Goal: Task Accomplishment & Management: Manage account settings

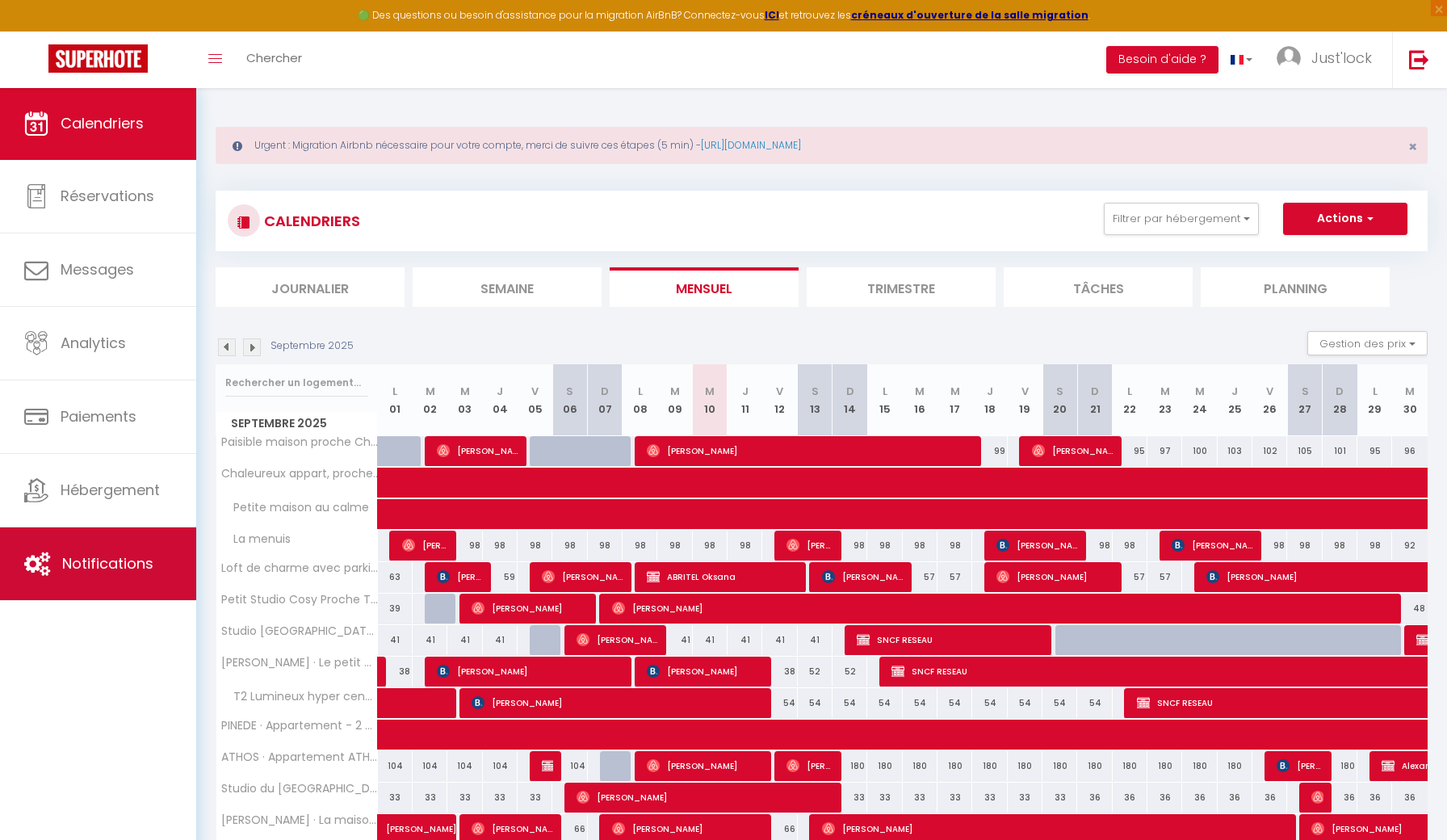
click at [149, 560] on span "Notifications" at bounding box center [108, 564] width 92 height 20
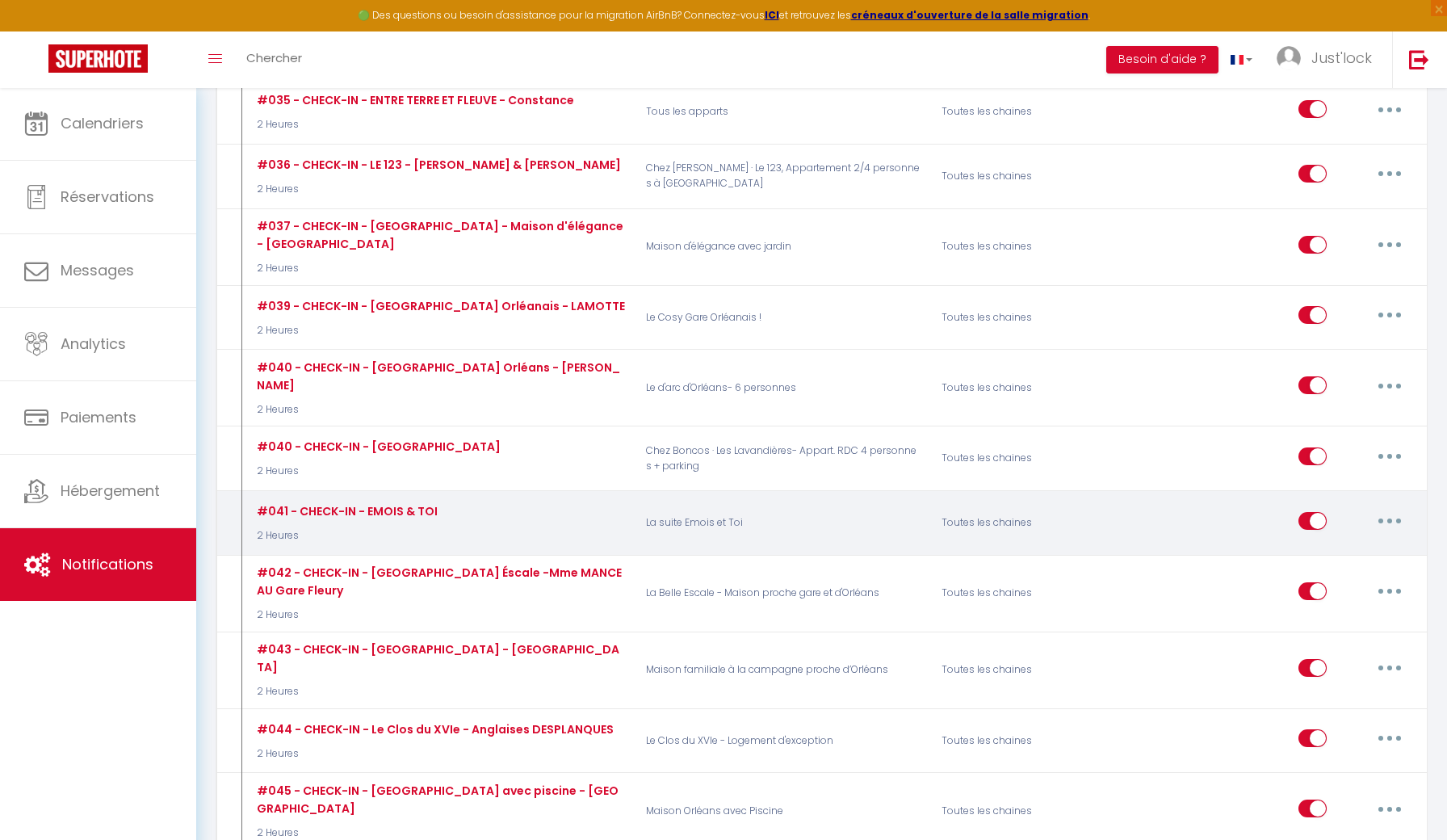
scroll to position [3645, 0]
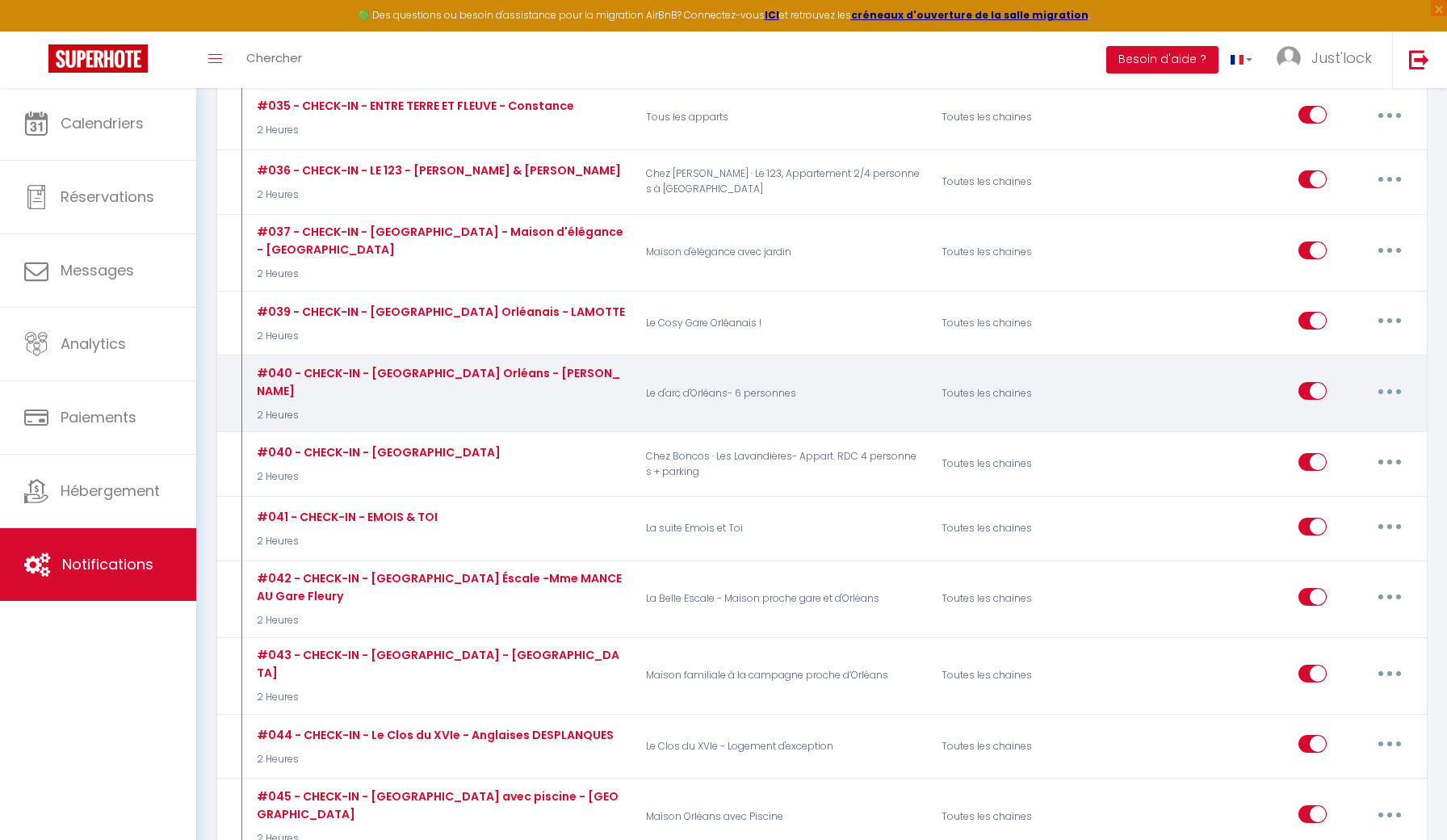
click at [1396, 378] on button "button" at bounding box center [1389, 391] width 45 height 26
click at [1323, 443] on link "Dupliquer" at bounding box center [1348, 457] width 120 height 27
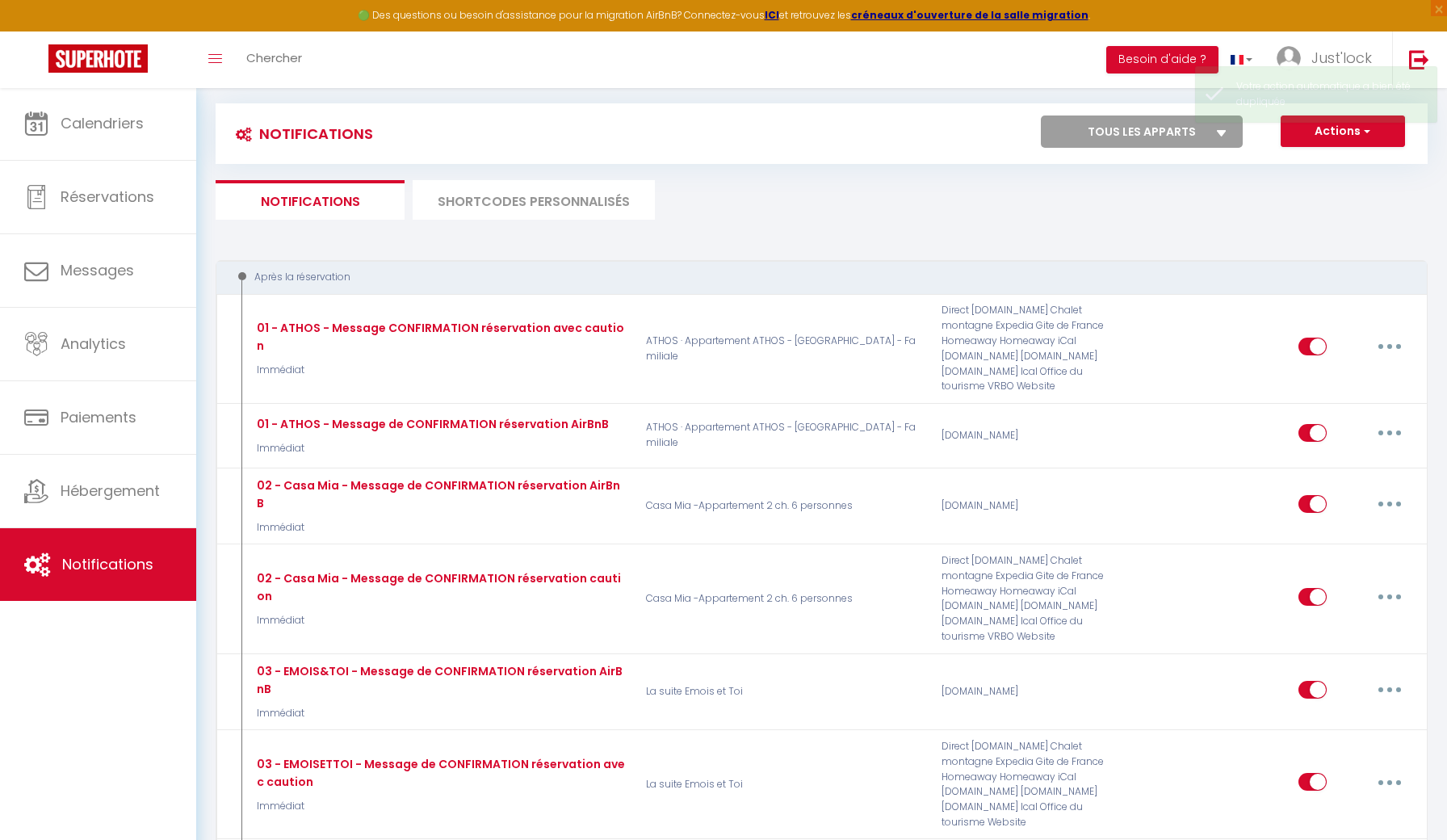
checkbox input "false"
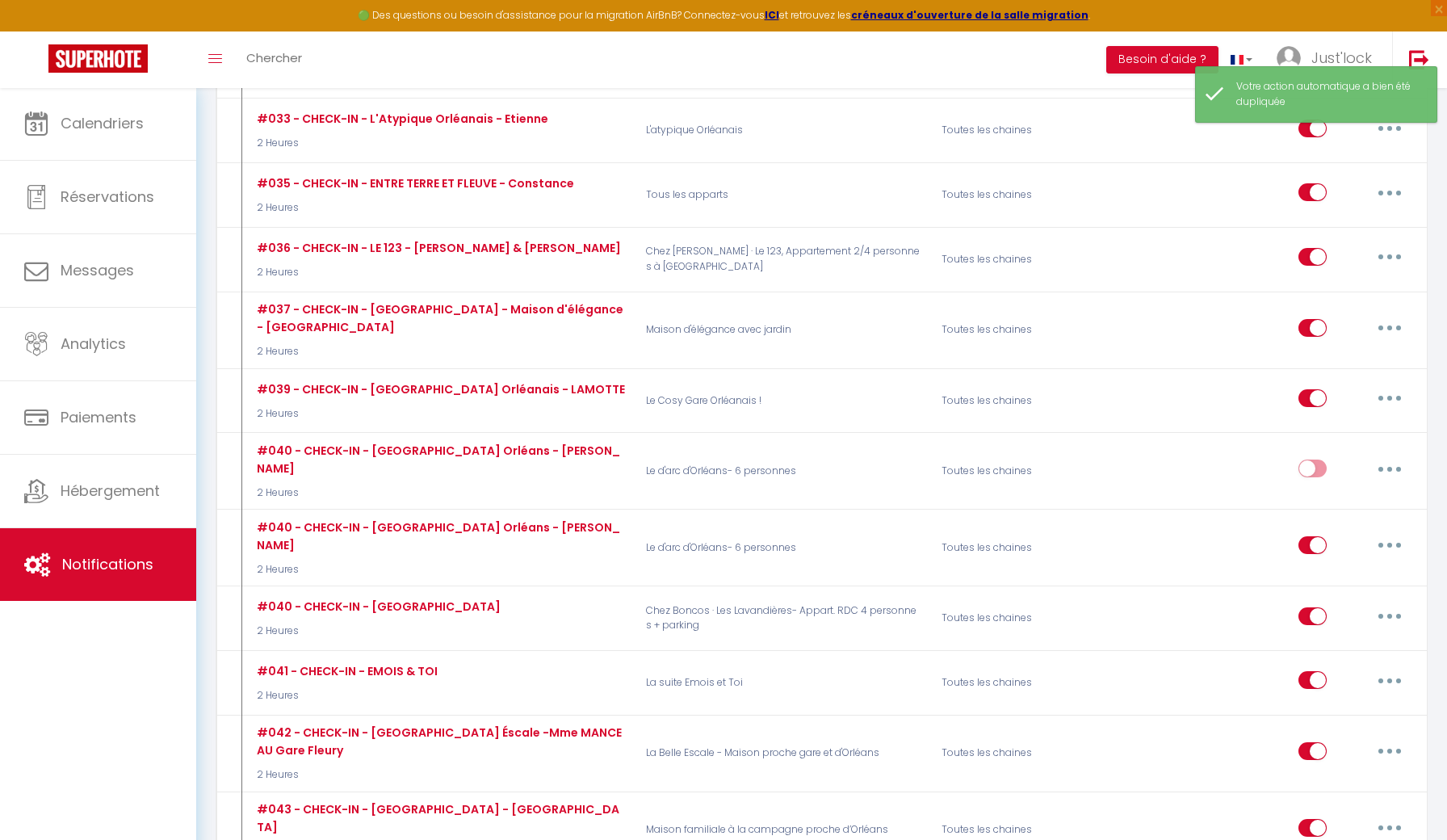
scroll to position [3568, 0]
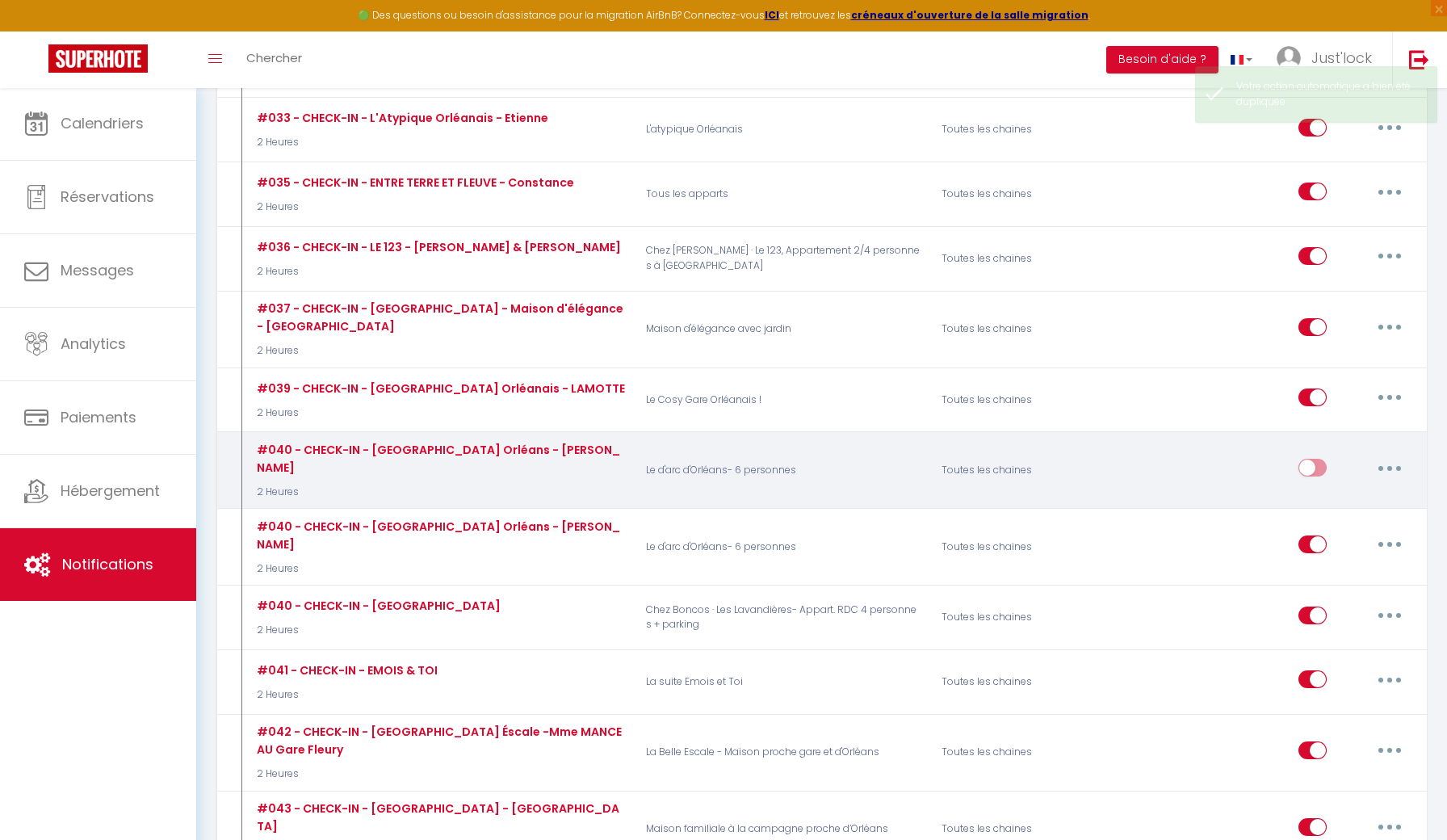
click at [1387, 455] on button "button" at bounding box center [1389, 468] width 45 height 26
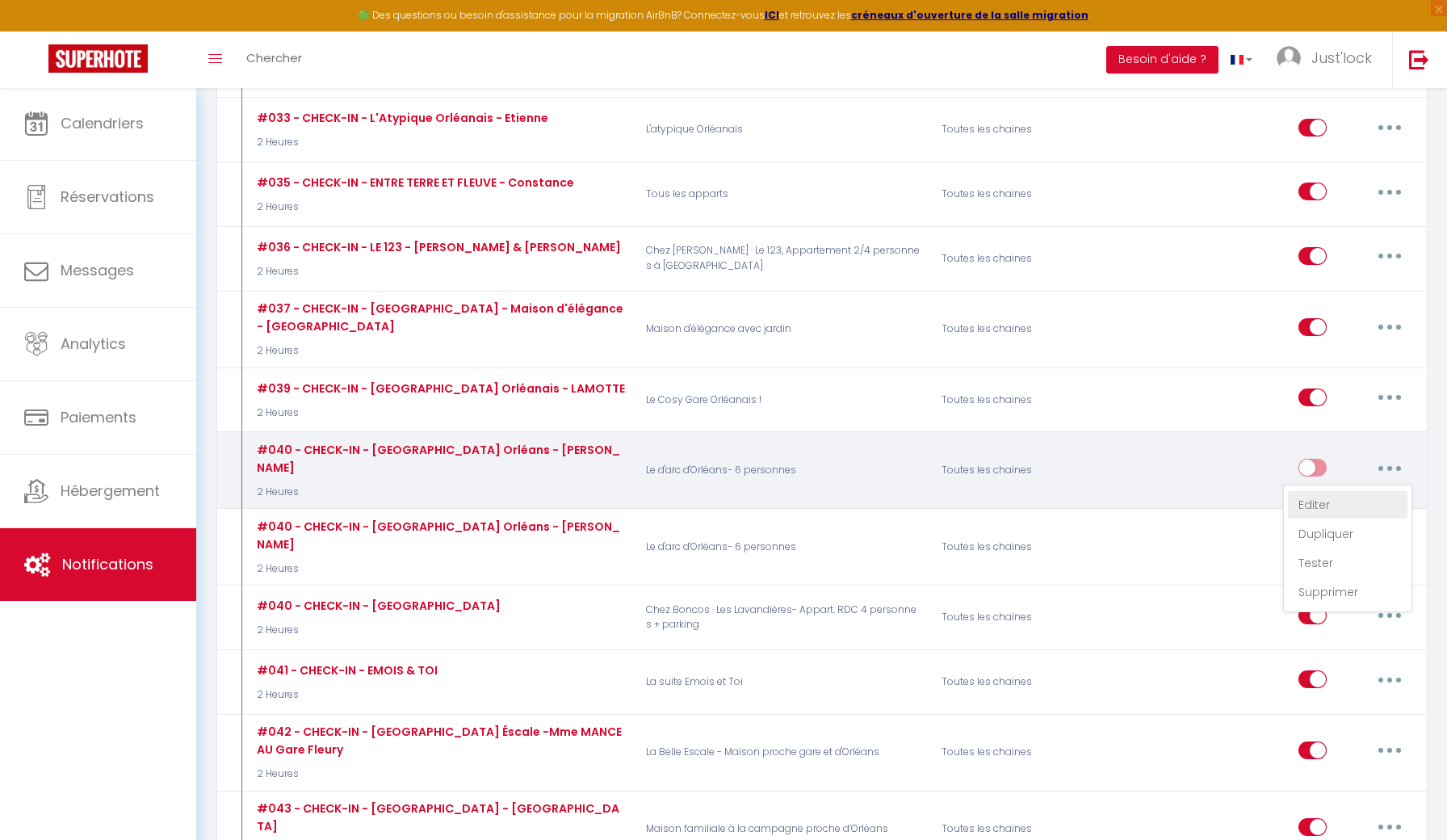
click at [1331, 491] on link "Editer" at bounding box center [1348, 505] width 120 height 27
type input "#040 - CHECK-IN - [GEOGRAPHIC_DATA] Orléans - [PERSON_NAME]"
select select "2 Heures"
select select "if_deposit_is_paid"
checkbox input "true"
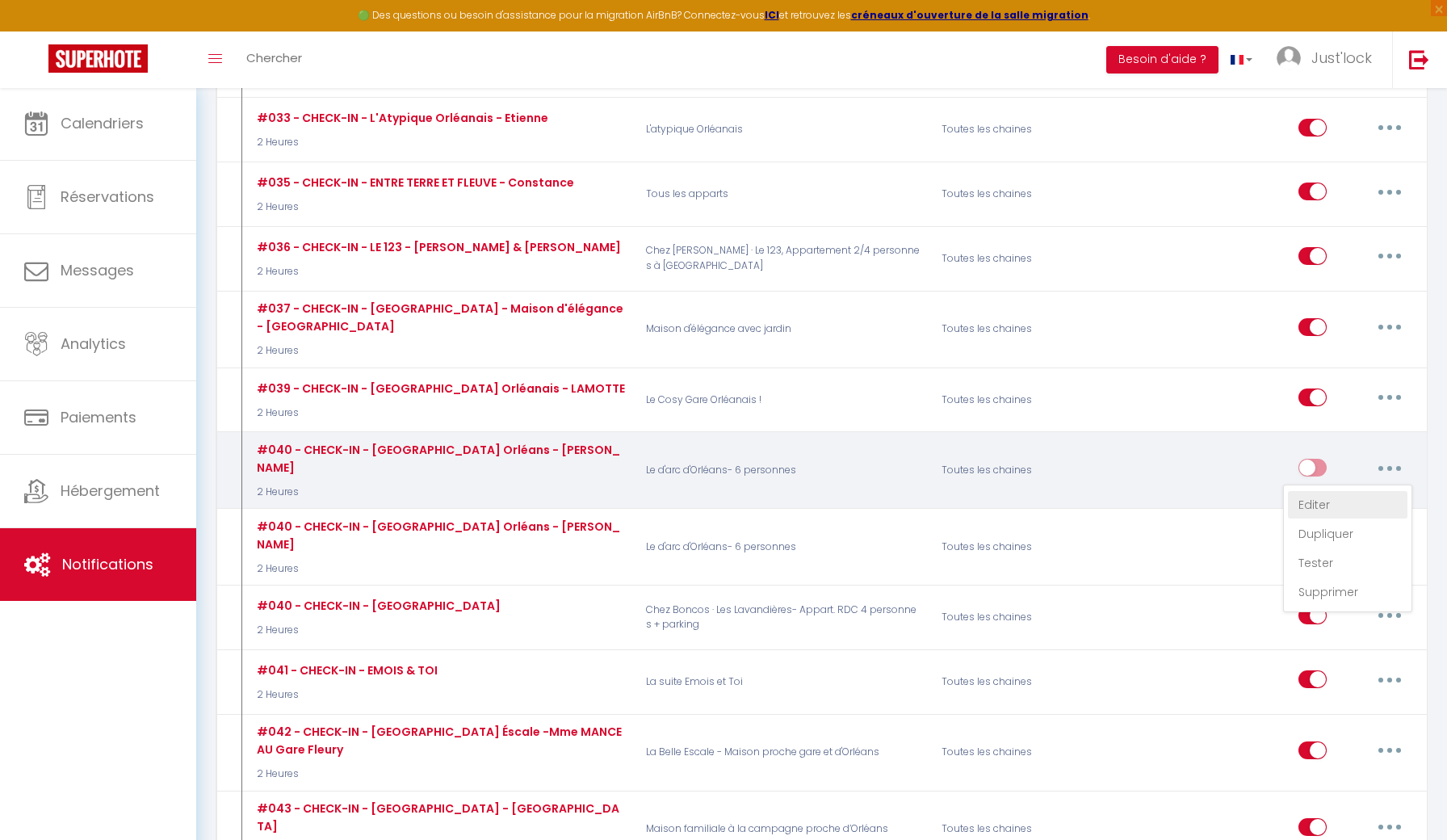
checkbox input "false"
radio input "true"
type input "[RENTAL:NAME] votre arrivée le [INQUIRY:BOOK_DATE] à [RENTAL:NAME]"
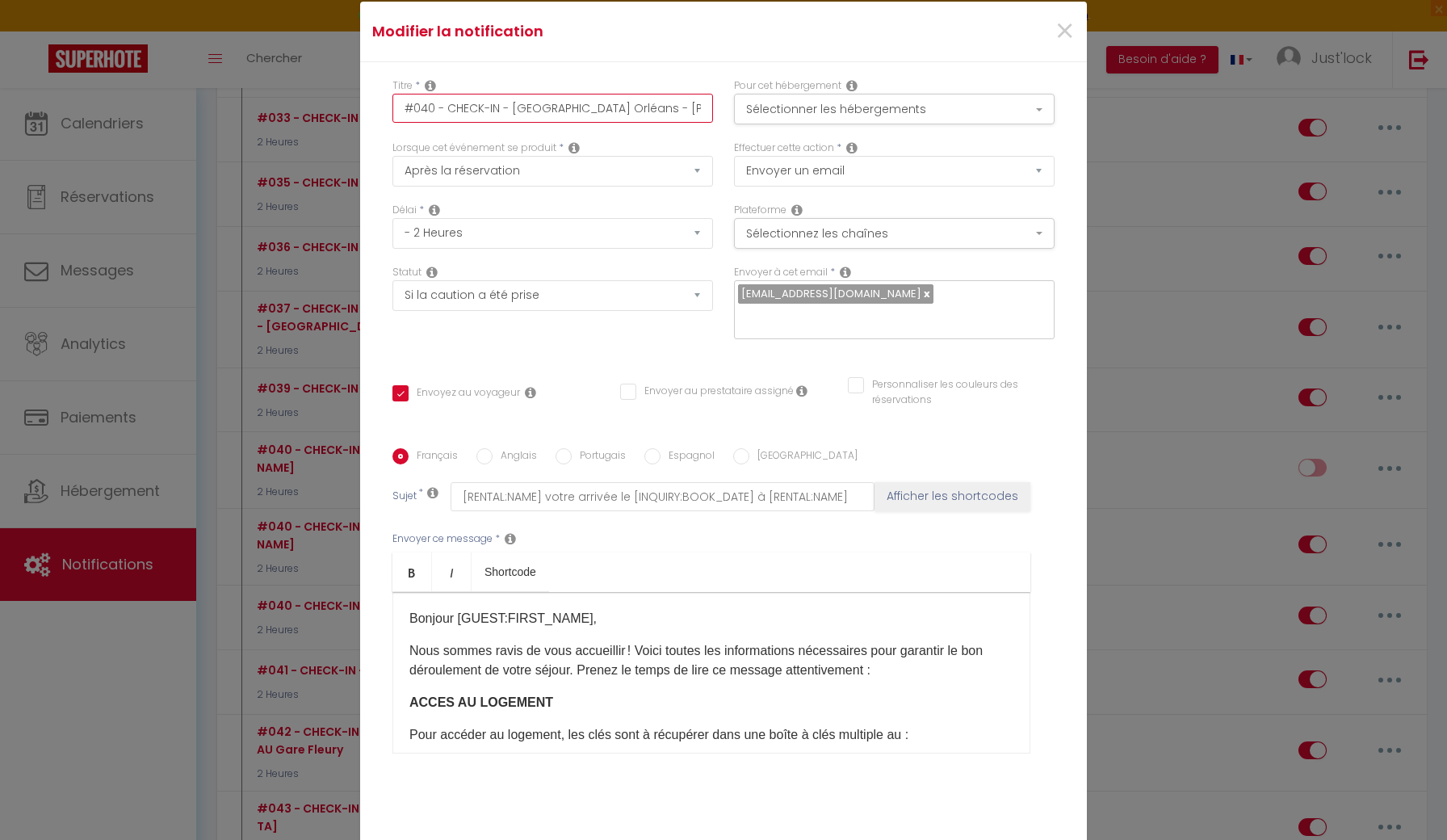
click at [433, 109] on input "#040 - CHECK-IN - [GEOGRAPHIC_DATA] Orléans - [PERSON_NAME]" at bounding box center [553, 108] width 320 height 29
type input "#04 - CHECK-IN - Le d'Arc Orléans - [PERSON_NAME]"
checkbox input "true"
checkbox input "false"
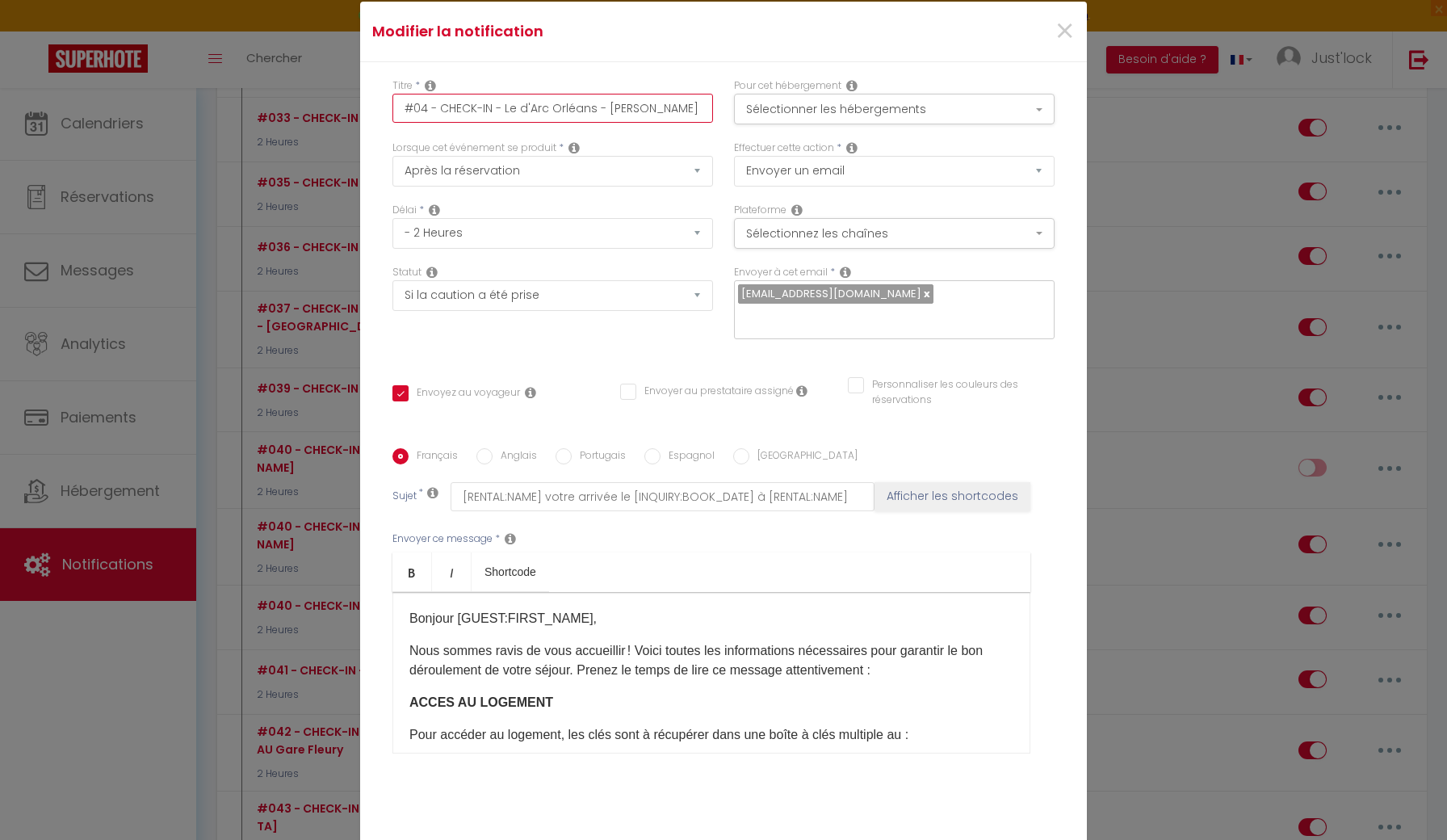
type input "#0 - CHECK-IN - Le d'Arc Orléans - [PERSON_NAME]"
checkbox input "true"
checkbox input "false"
type input "#0( - CHECK-IN - Le d'Arc Orléans - [PERSON_NAME]"
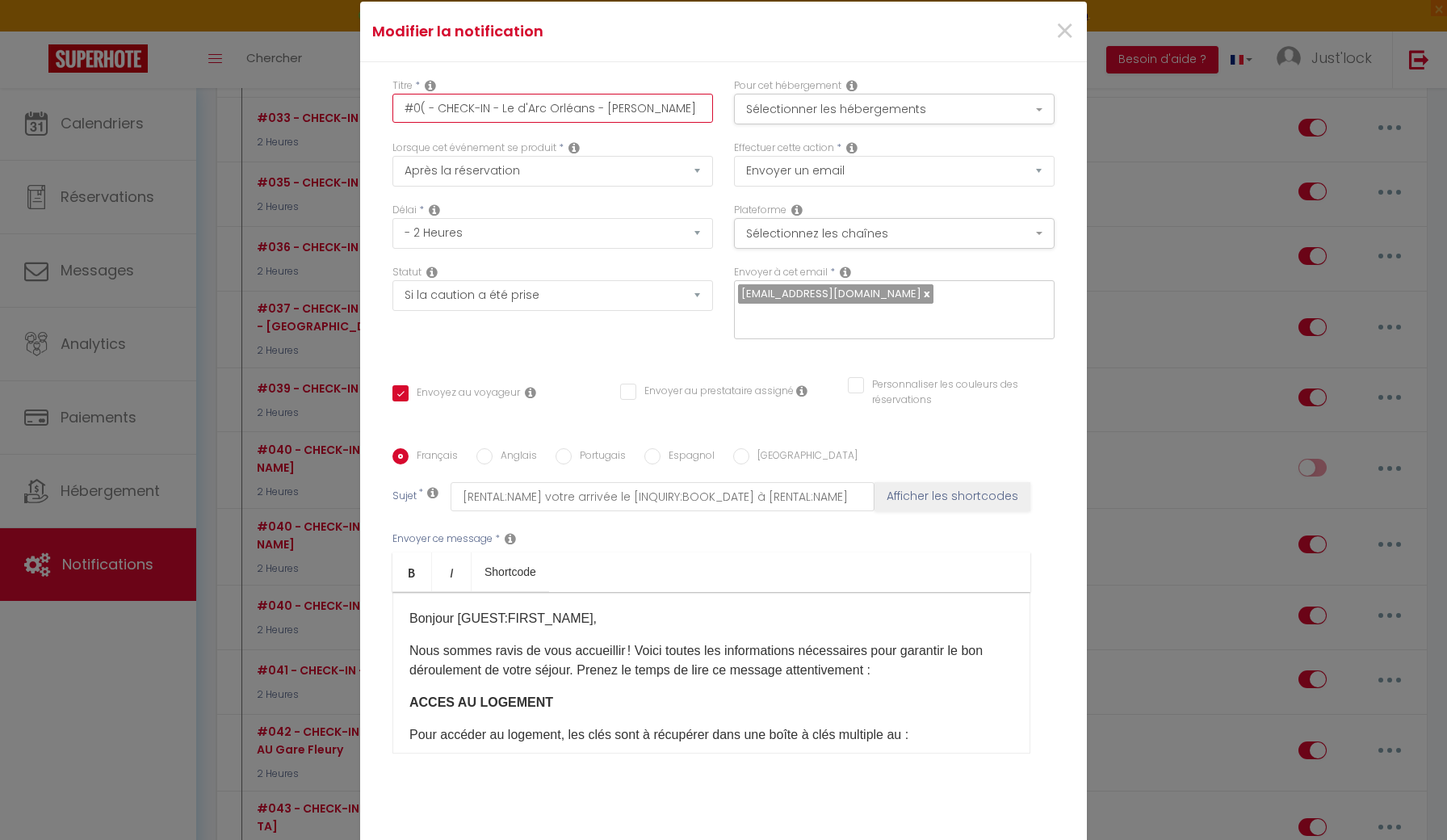
checkbox input "true"
checkbox input "false"
type input "#0(7 - CHECK-IN - Le d'Arc Orléans - [PERSON_NAME]"
checkbox input "true"
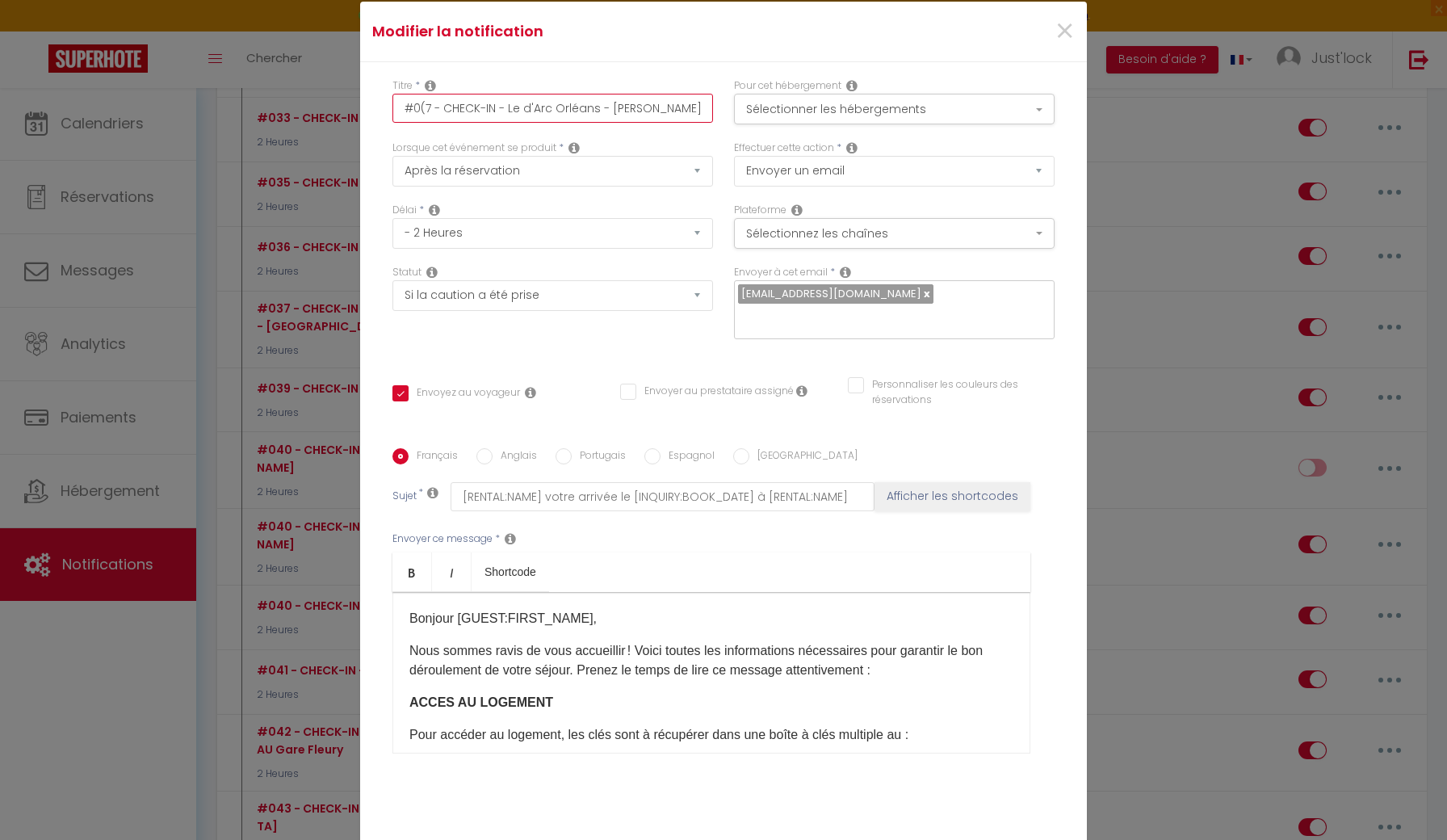
checkbox input "false"
type input "#0( - CHECK-IN - Le d'Arc Orléans - [PERSON_NAME]"
checkbox input "true"
checkbox input "false"
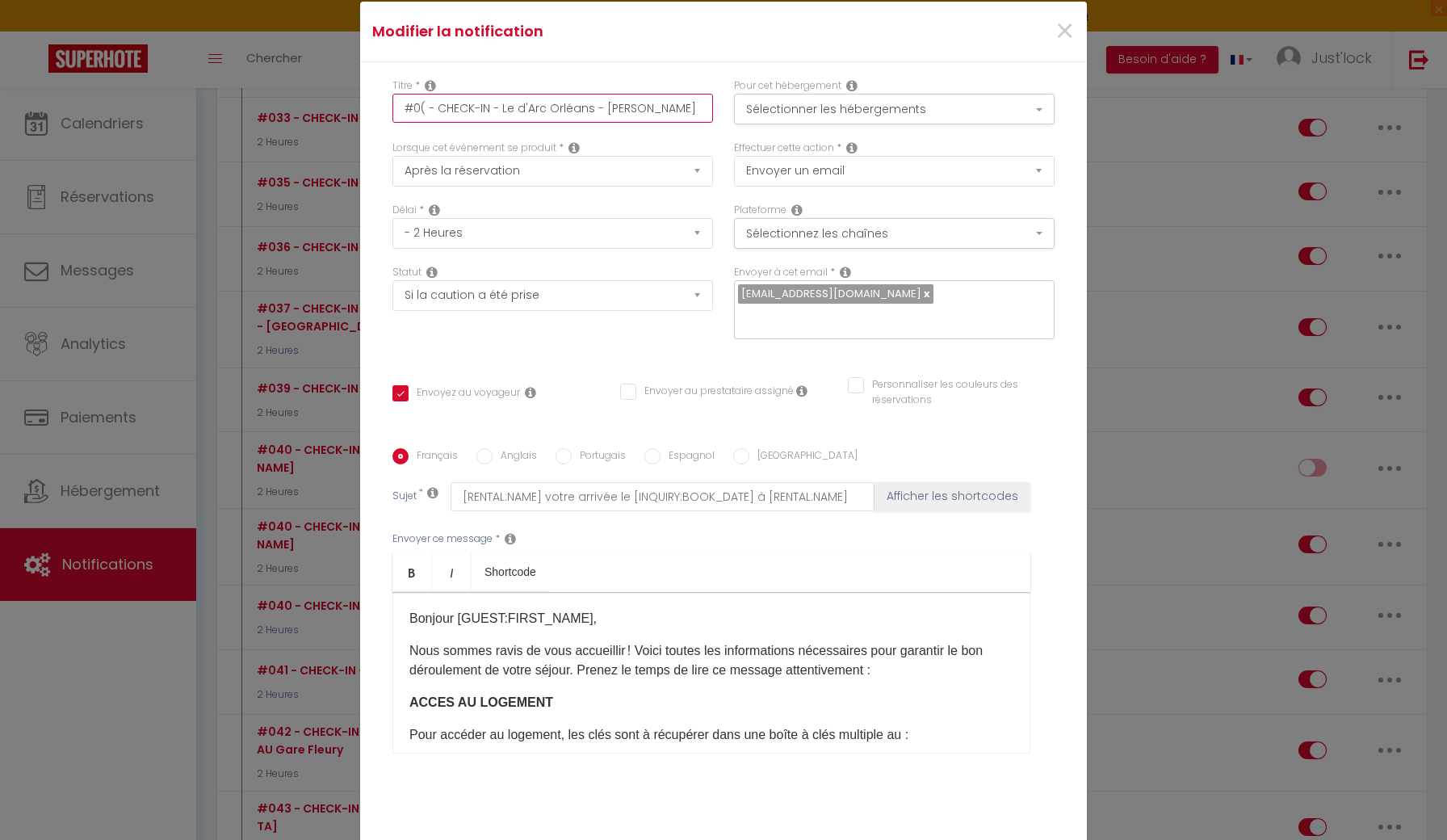
checkbox input "false"
type input "#0 - CHECK-IN - Le d'Arc Orléans - [PERSON_NAME]"
checkbox input "true"
checkbox input "false"
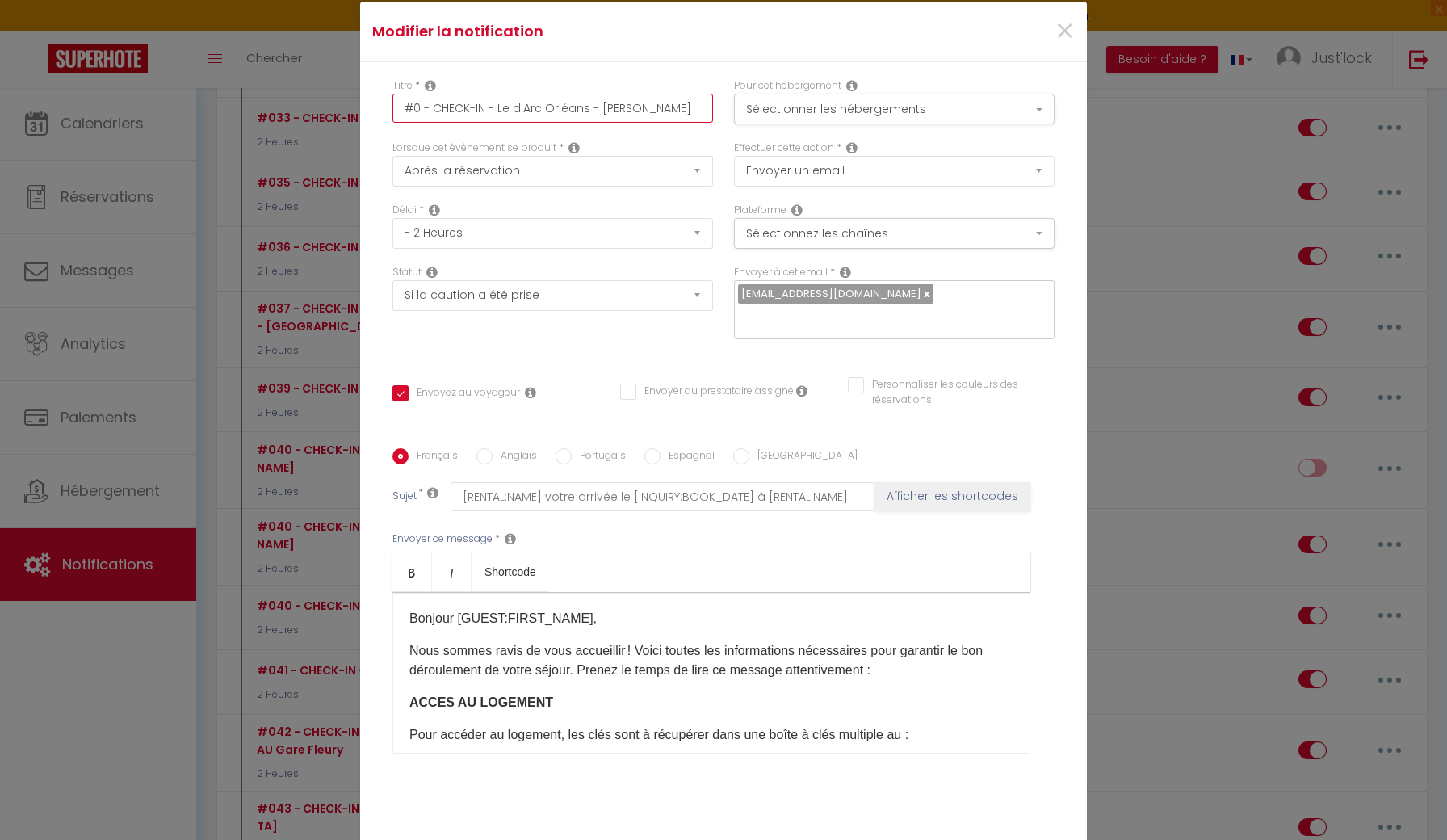
type input "#05 - CHECK-IN - Le d'Arc Orléans - [PERSON_NAME]"
checkbox input "true"
checkbox input "false"
type input "#057 - CHECK-IN - [GEOGRAPHIC_DATA] Orléans - [PERSON_NAME]"
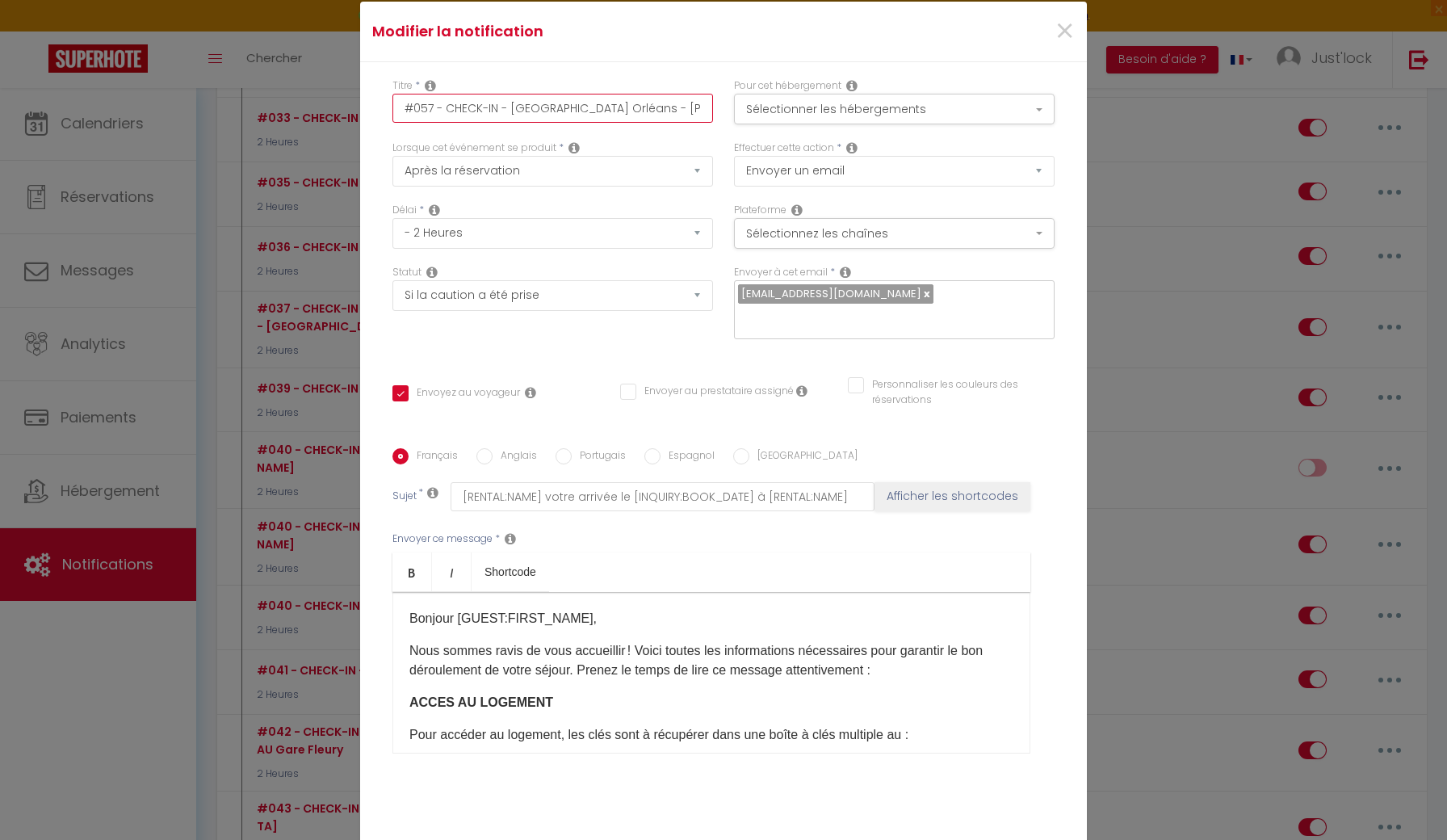
checkbox input "true"
checkbox input "false"
drag, startPoint x: 512, startPoint y: 106, endPoint x: 691, endPoint y: 107, distance: 179.0
click at [691, 107] on input "#057 - CHECK-IN - [GEOGRAPHIC_DATA] Orléans - [PERSON_NAME]" at bounding box center [553, 108] width 320 height 29
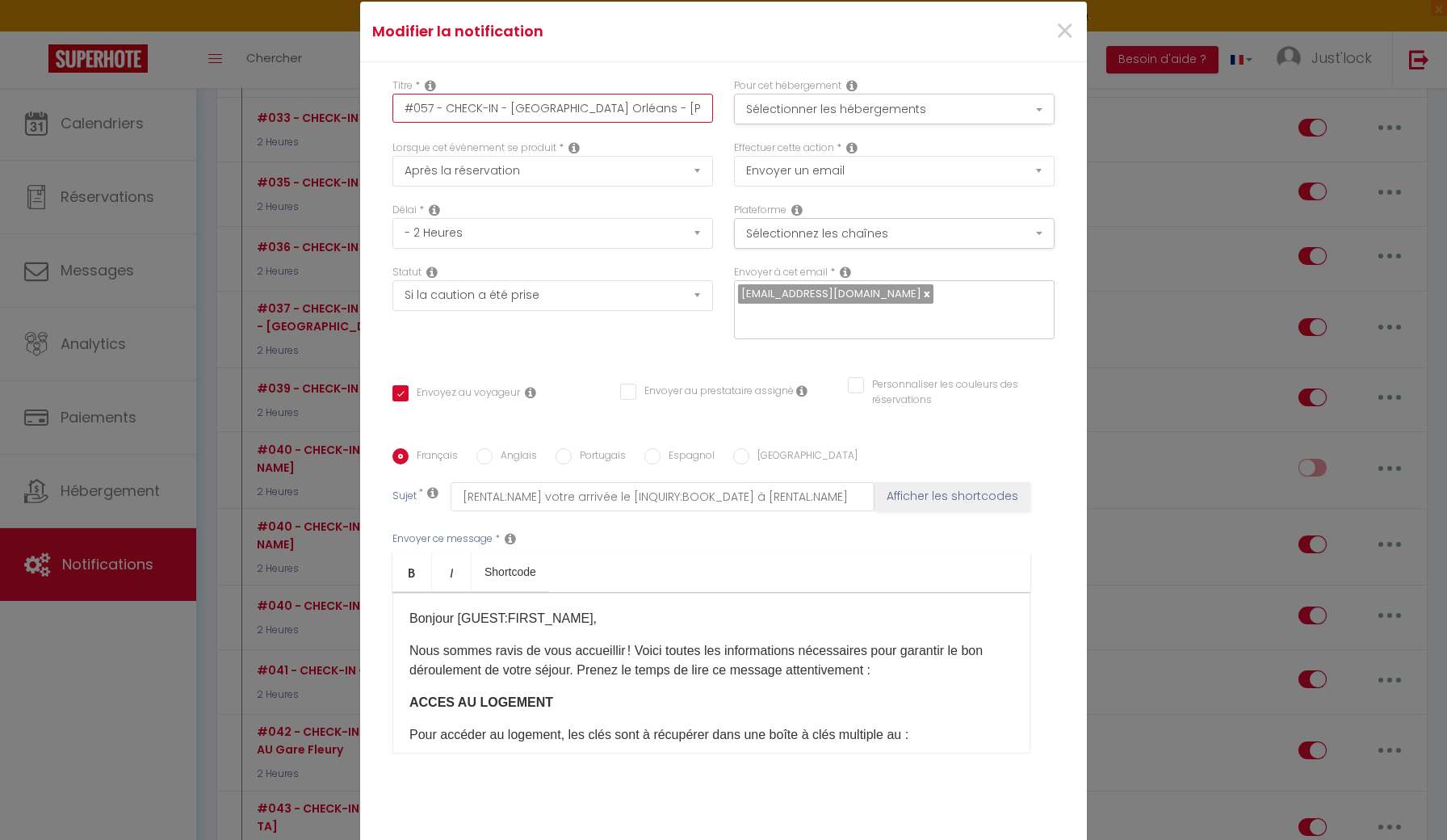
type input "#057 - CHECK-IN - L"
checkbox input "true"
checkbox input "false"
type input "#057 - CHECK-IN - La"
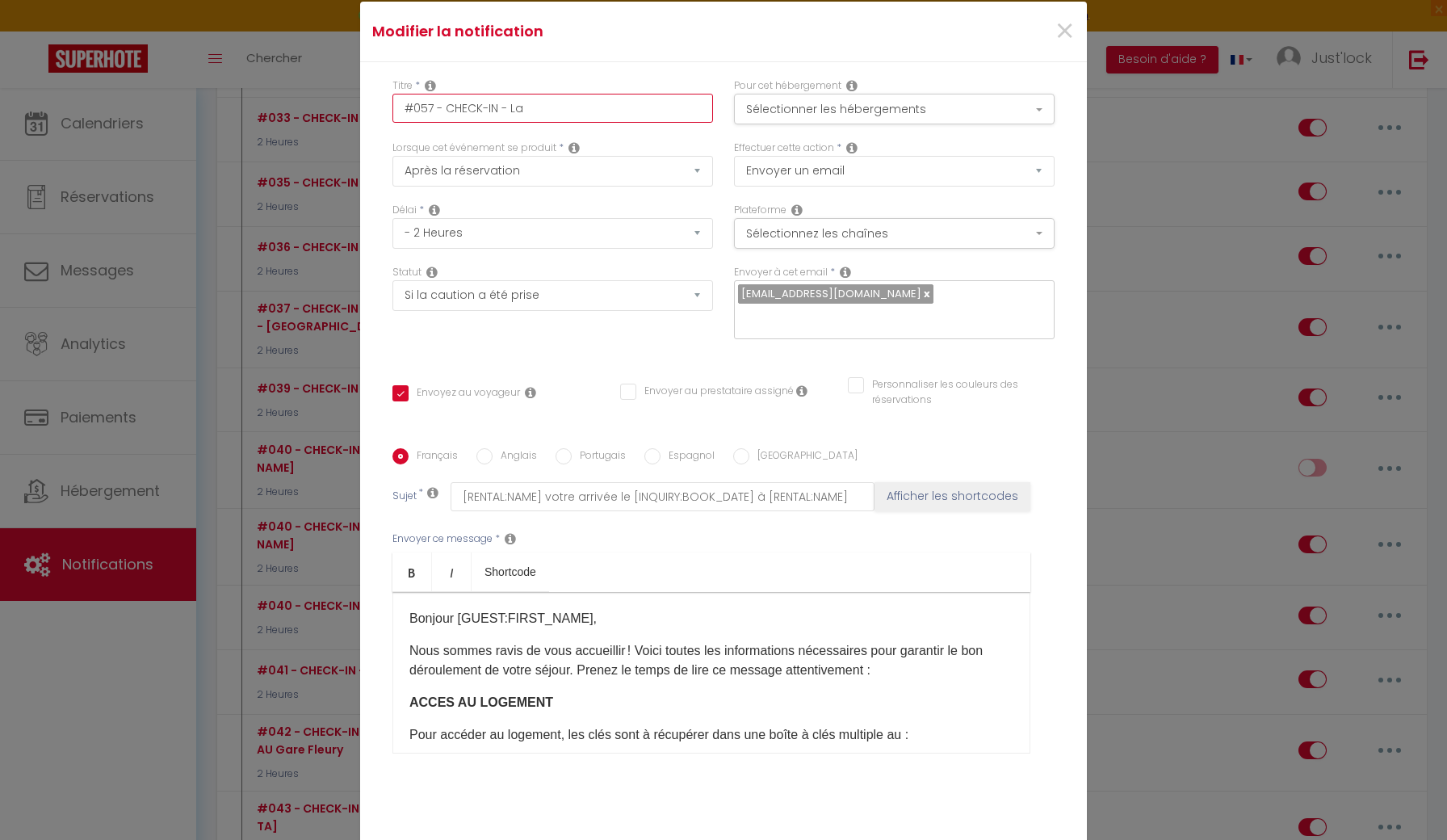
checkbox input "true"
checkbox input "false"
type input "#057 - CHECK-IN - La"
checkbox input "true"
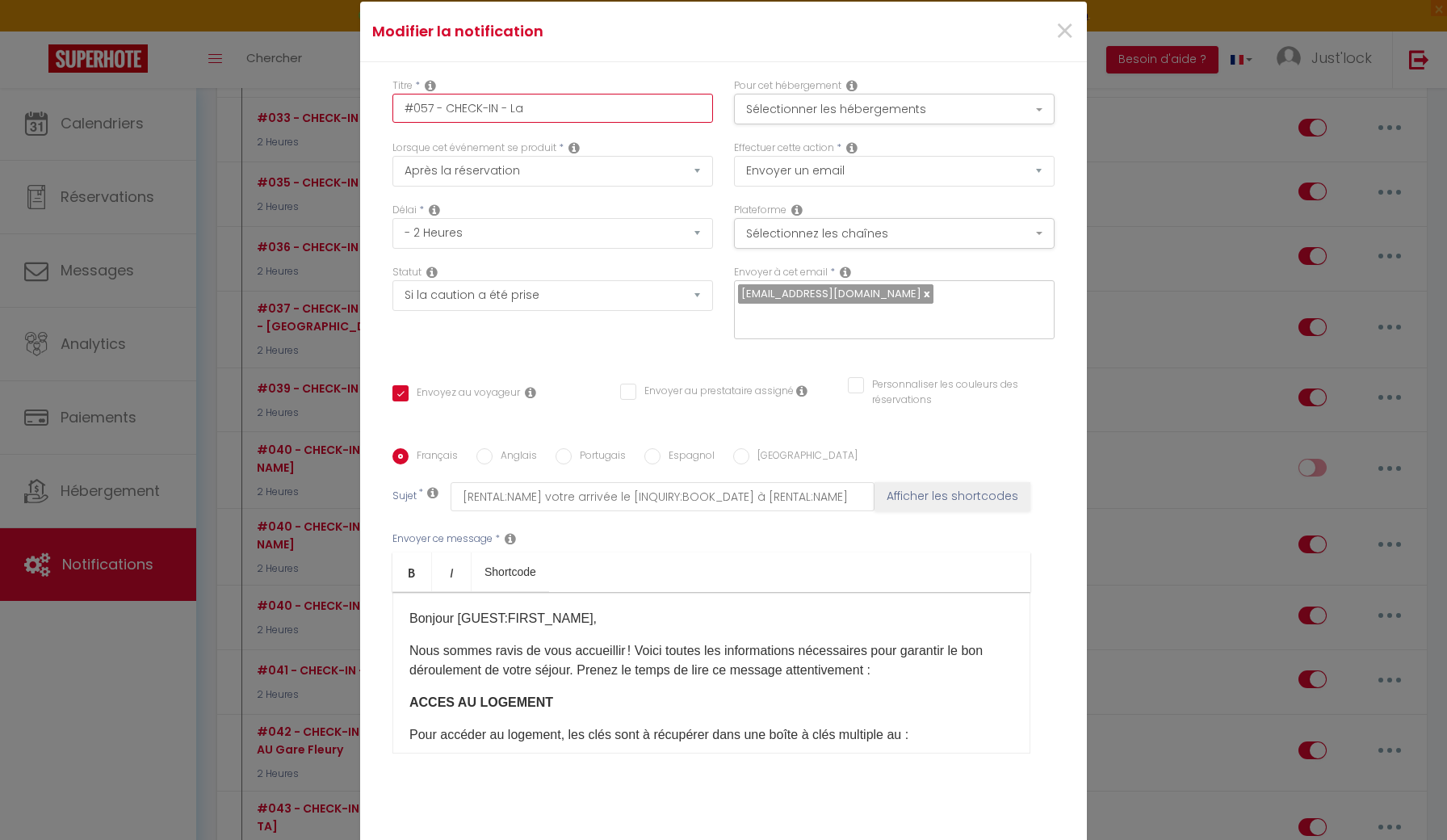
checkbox input "false"
type input "#057 - CHECK-IN - [GEOGRAPHIC_DATA]"
checkbox input "true"
checkbox input "false"
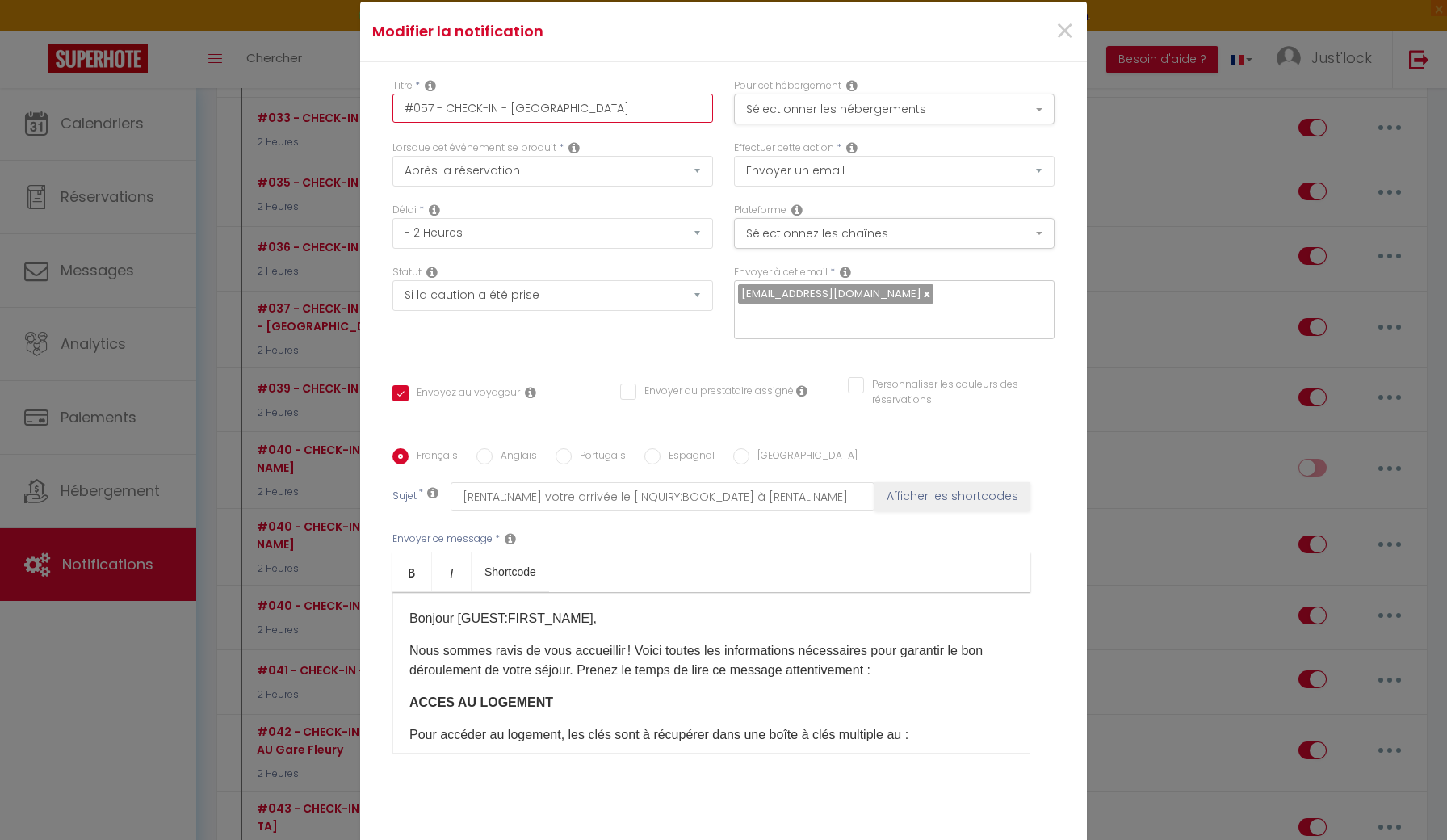
checkbox input "false"
type input "#057 - CHECK-IN - [GEOGRAPHIC_DATA]"
checkbox input "true"
checkbox input "false"
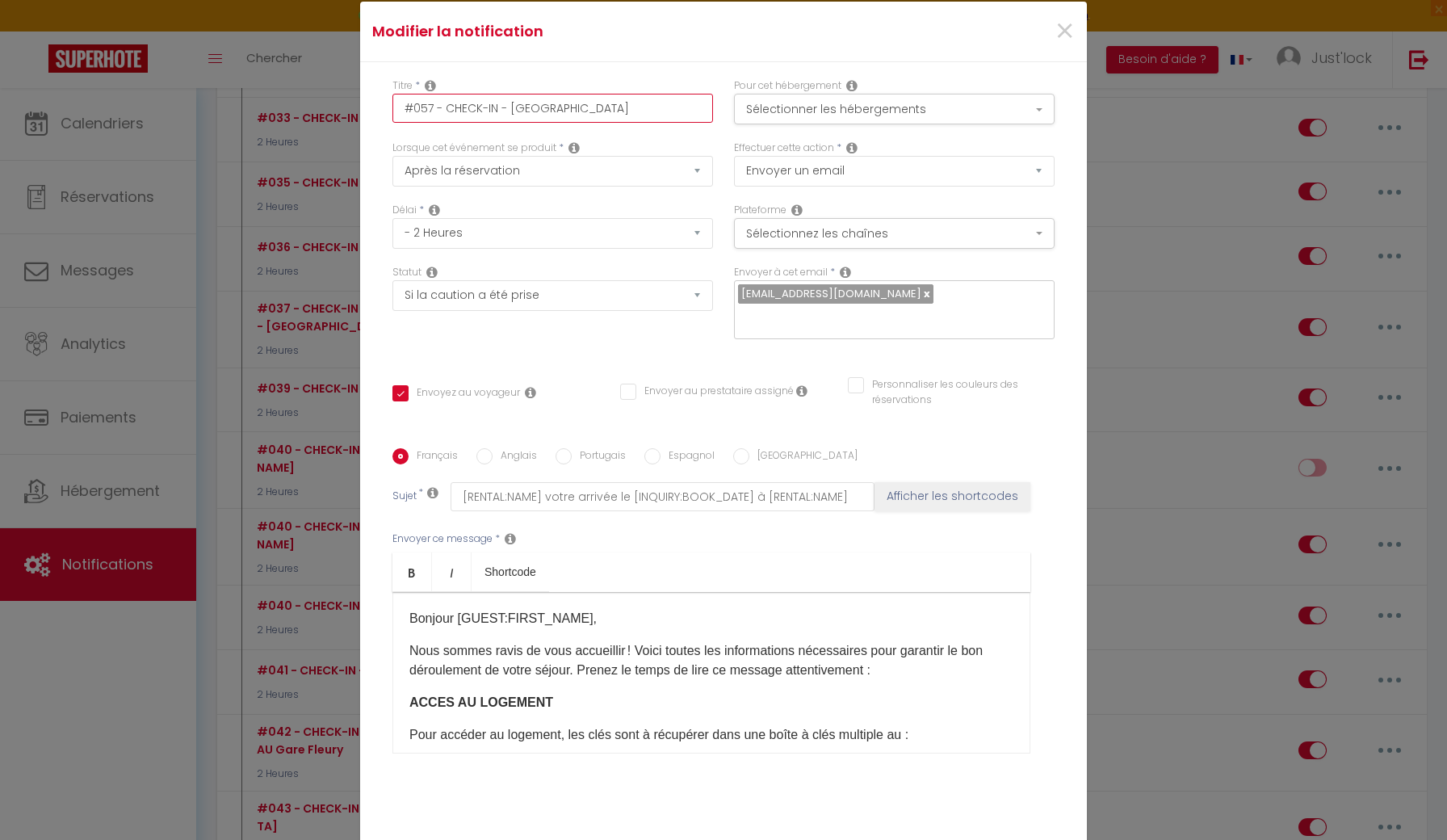
type input "#057 - CHECK-IN - [GEOGRAPHIC_DATA]"
checkbox input "true"
checkbox input "false"
type input "#057 - CHECK-IN - La Mezz"
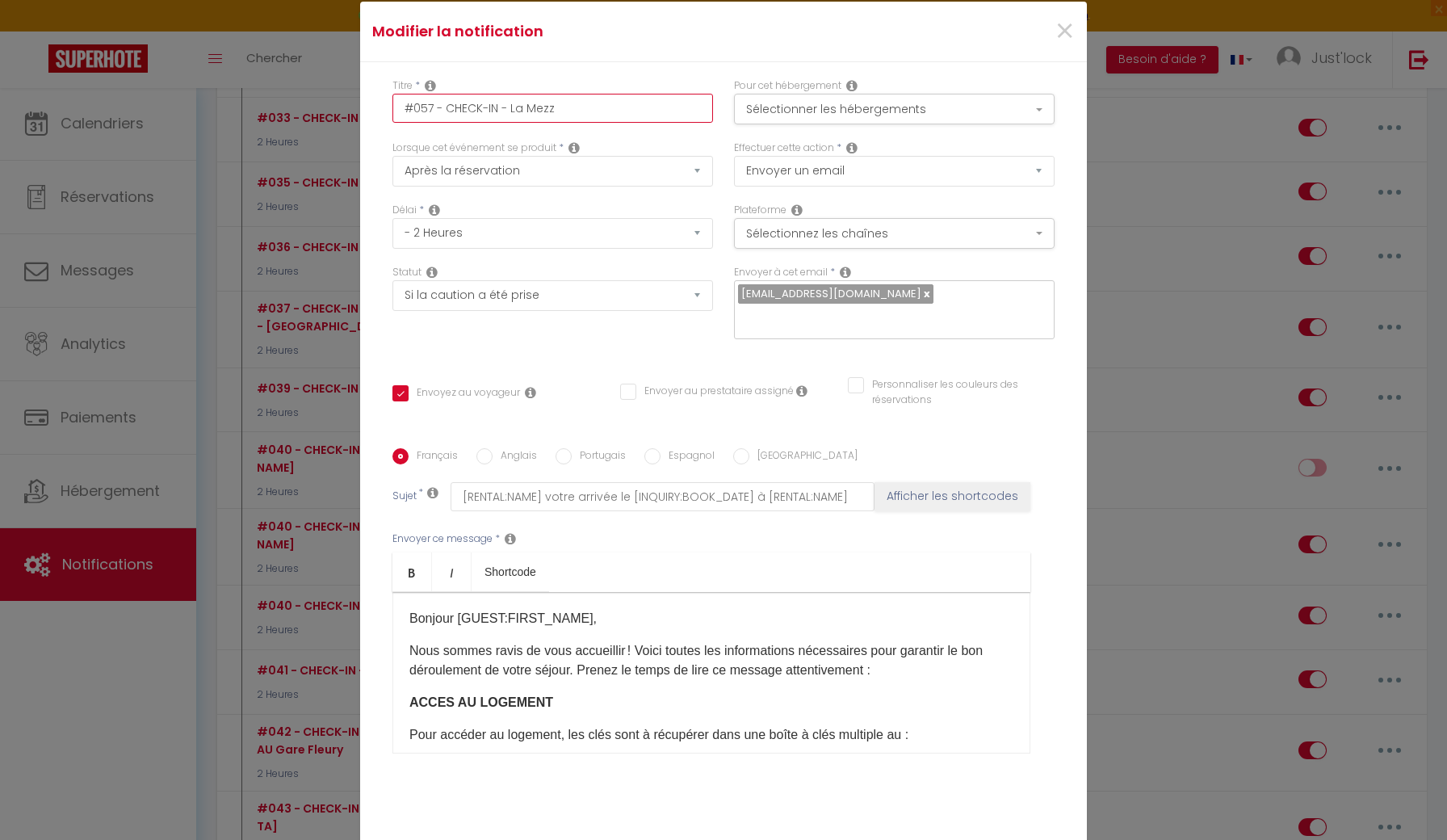
checkbox input "true"
checkbox input "false"
type input "#057 - CHECK-IN - [GEOGRAPHIC_DATA]"
checkbox input "true"
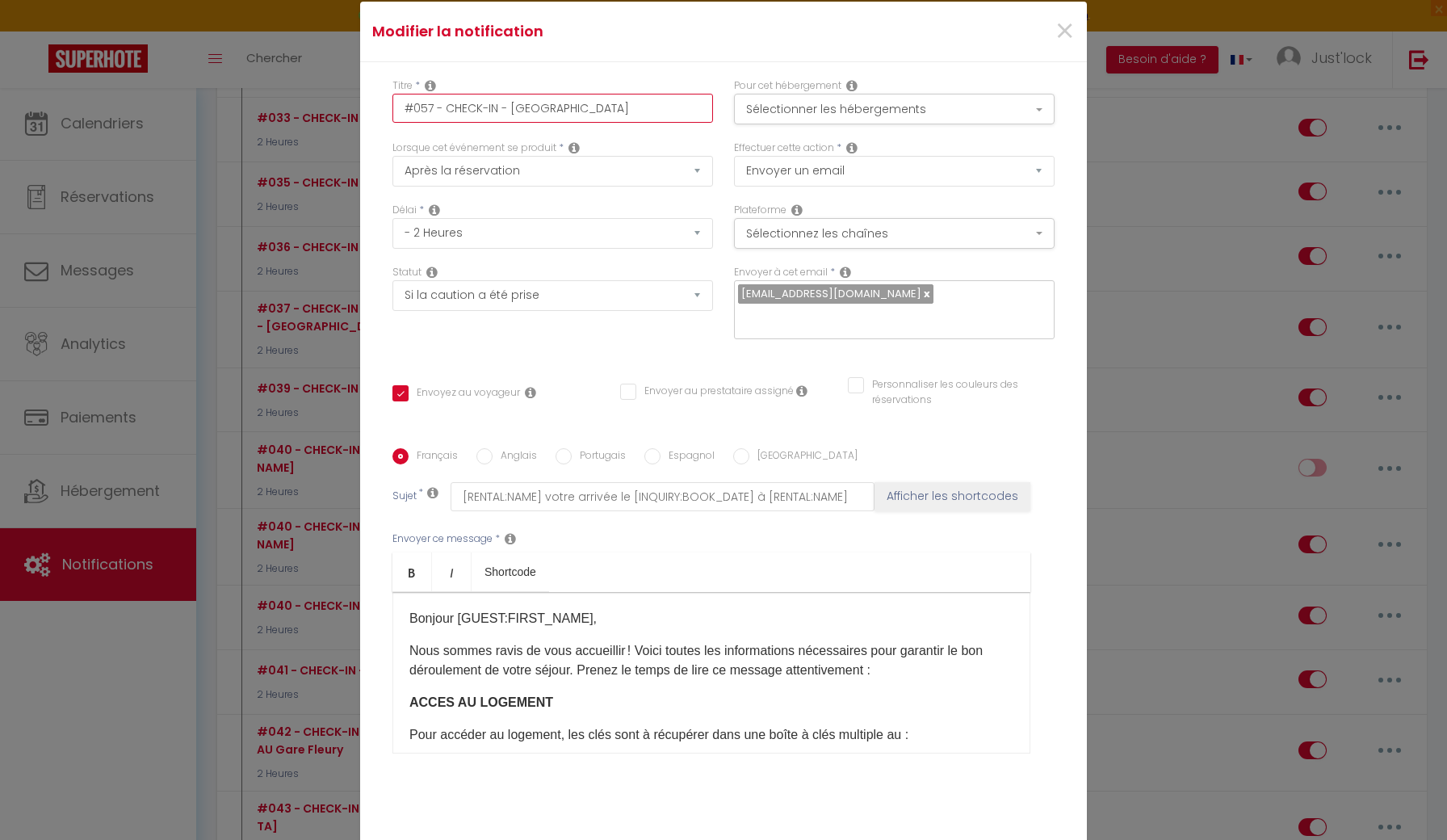
checkbox input "false"
type input "#057 - CHECK-IN - [GEOGRAPHIC_DATA]"
checkbox input "false"
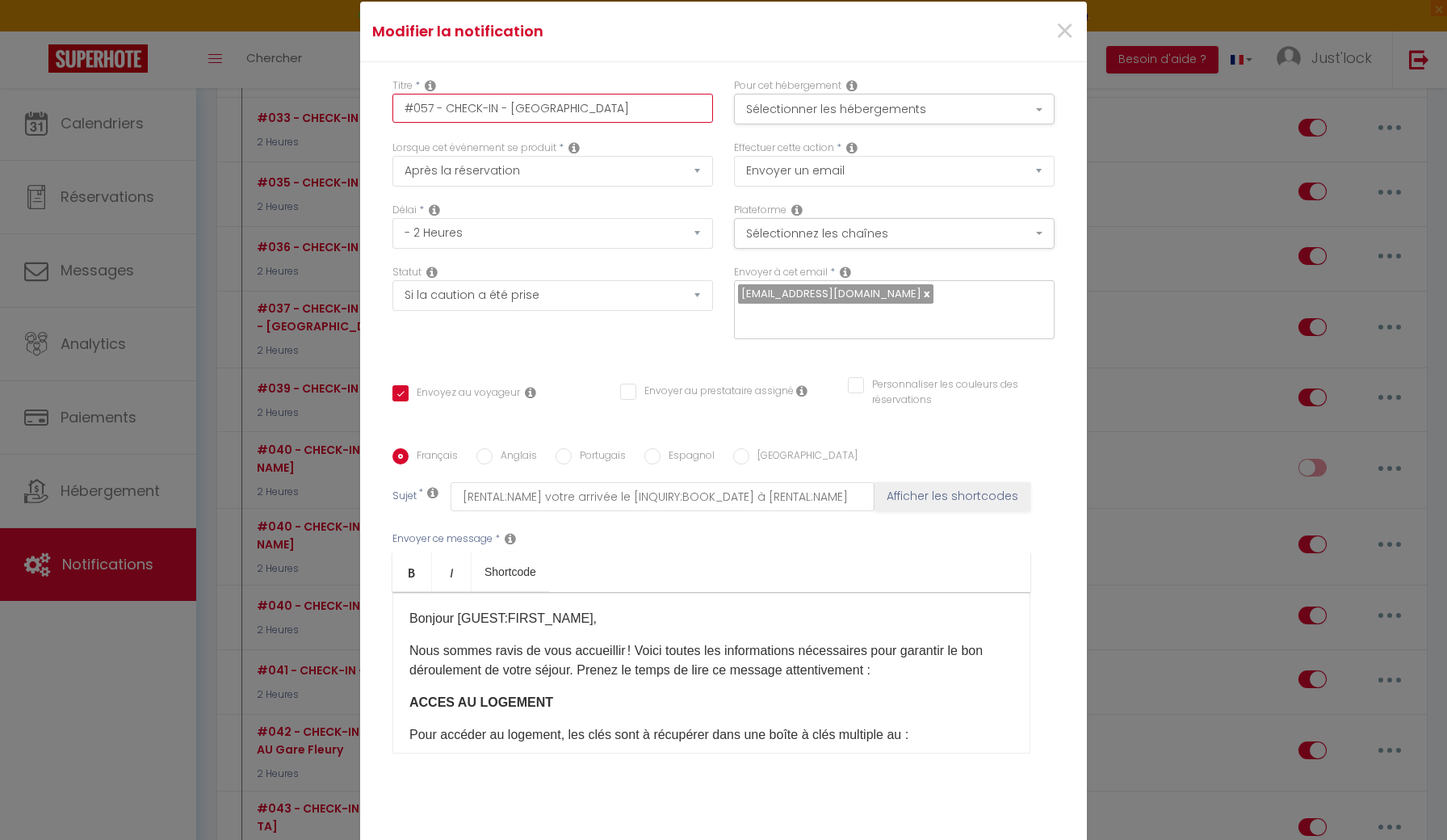
checkbox input "false"
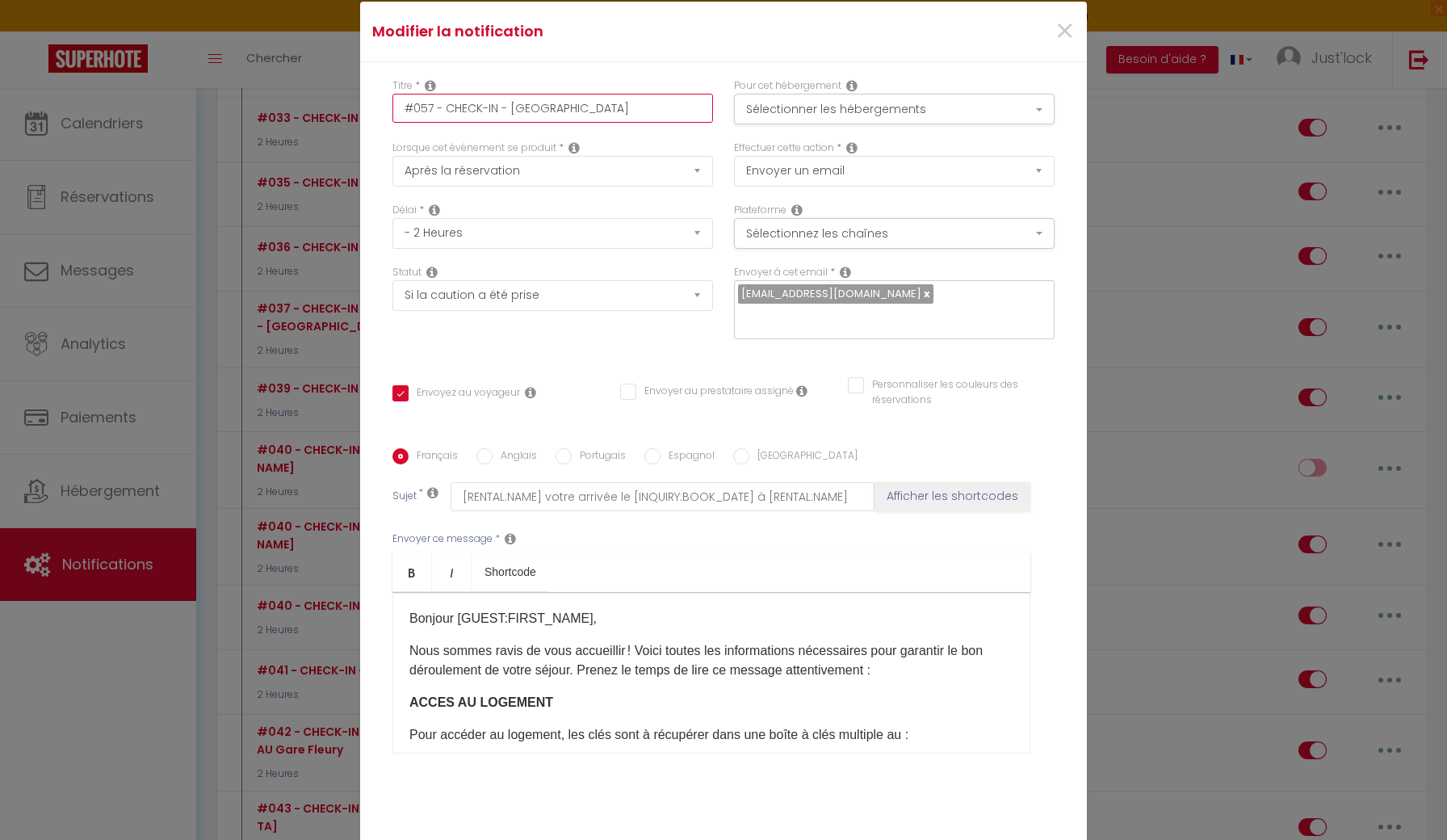
checkbox input "false"
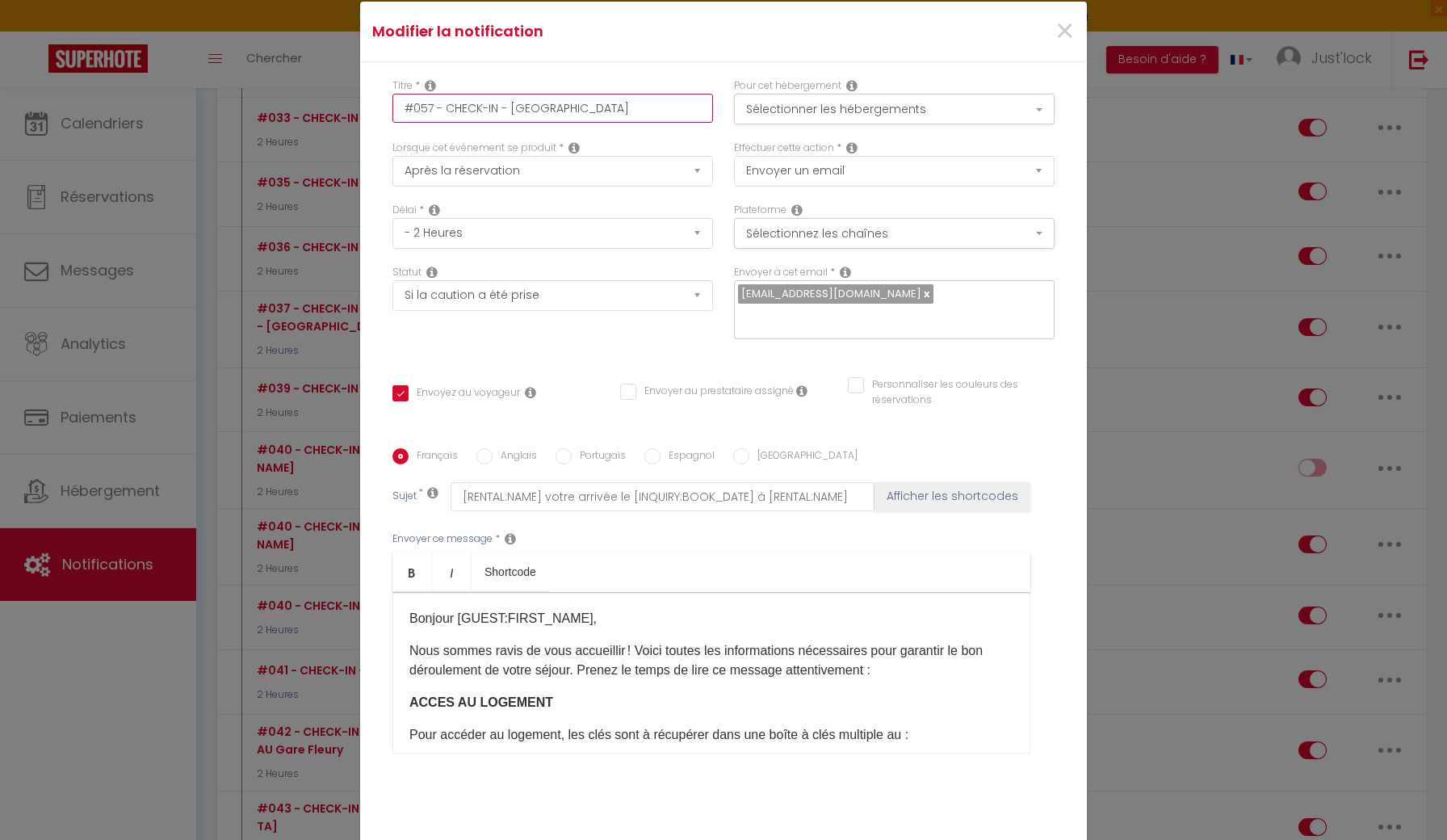
checkbox input "false"
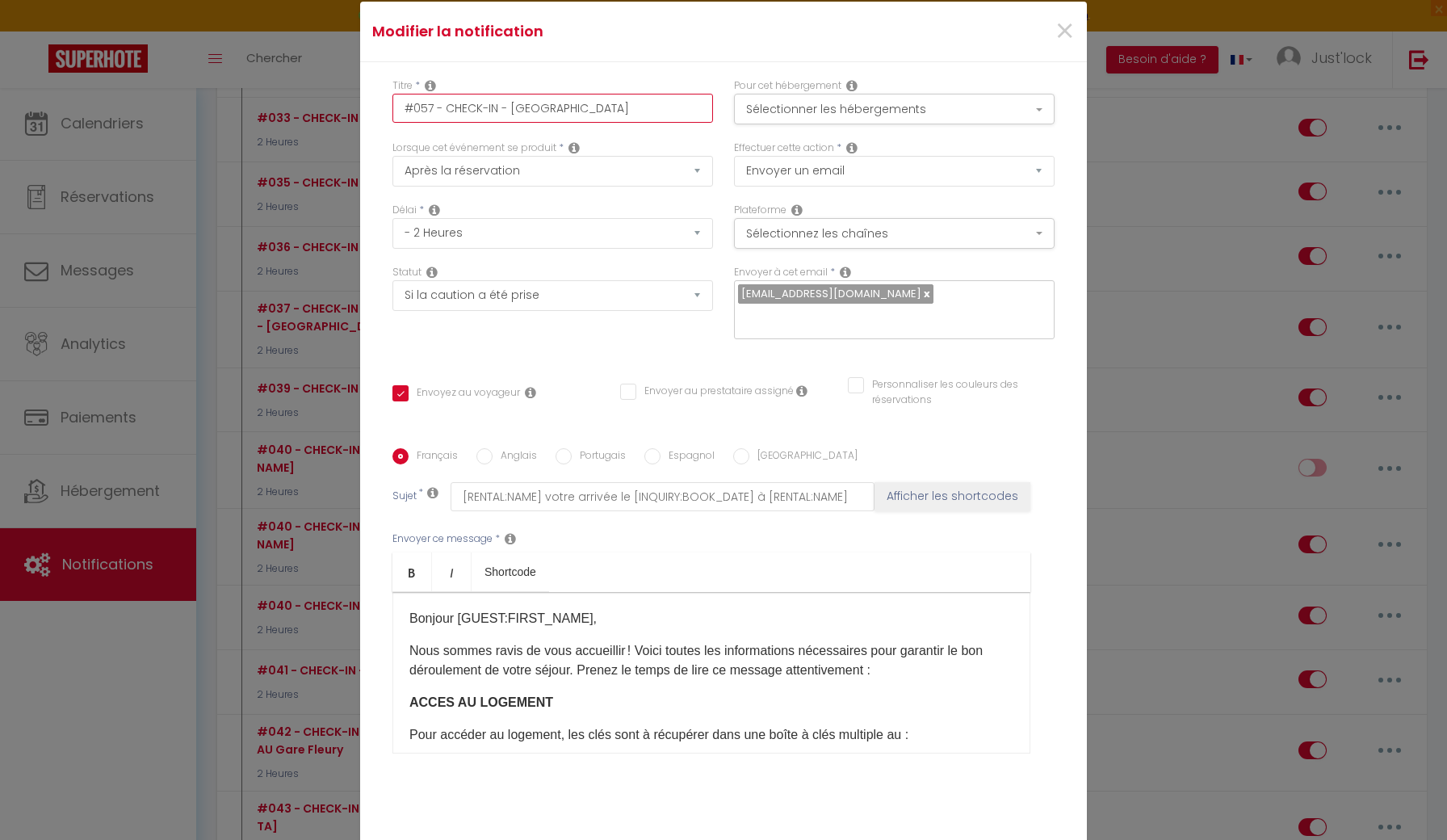
checkbox input "false"
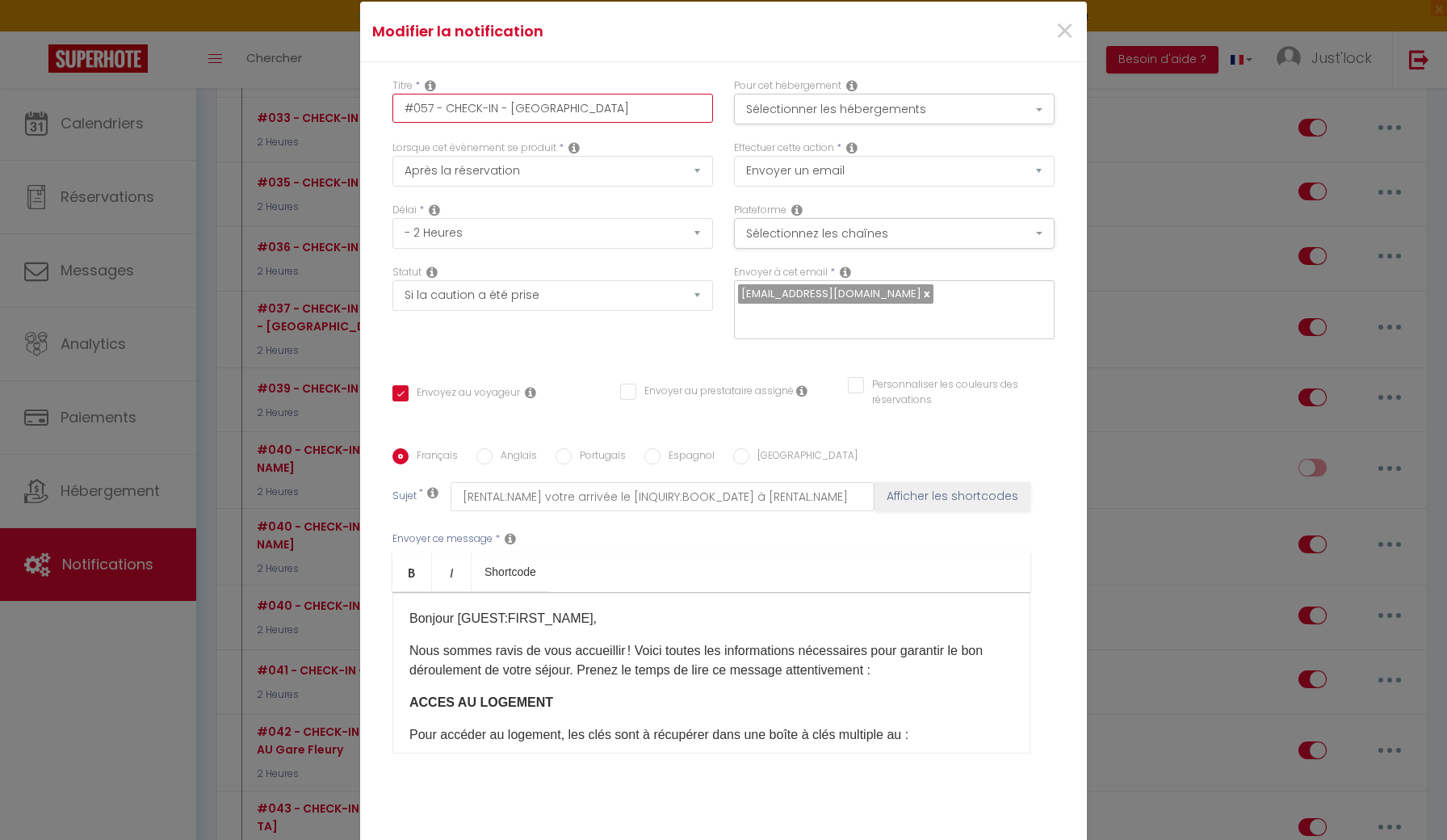
checkbox input "false"
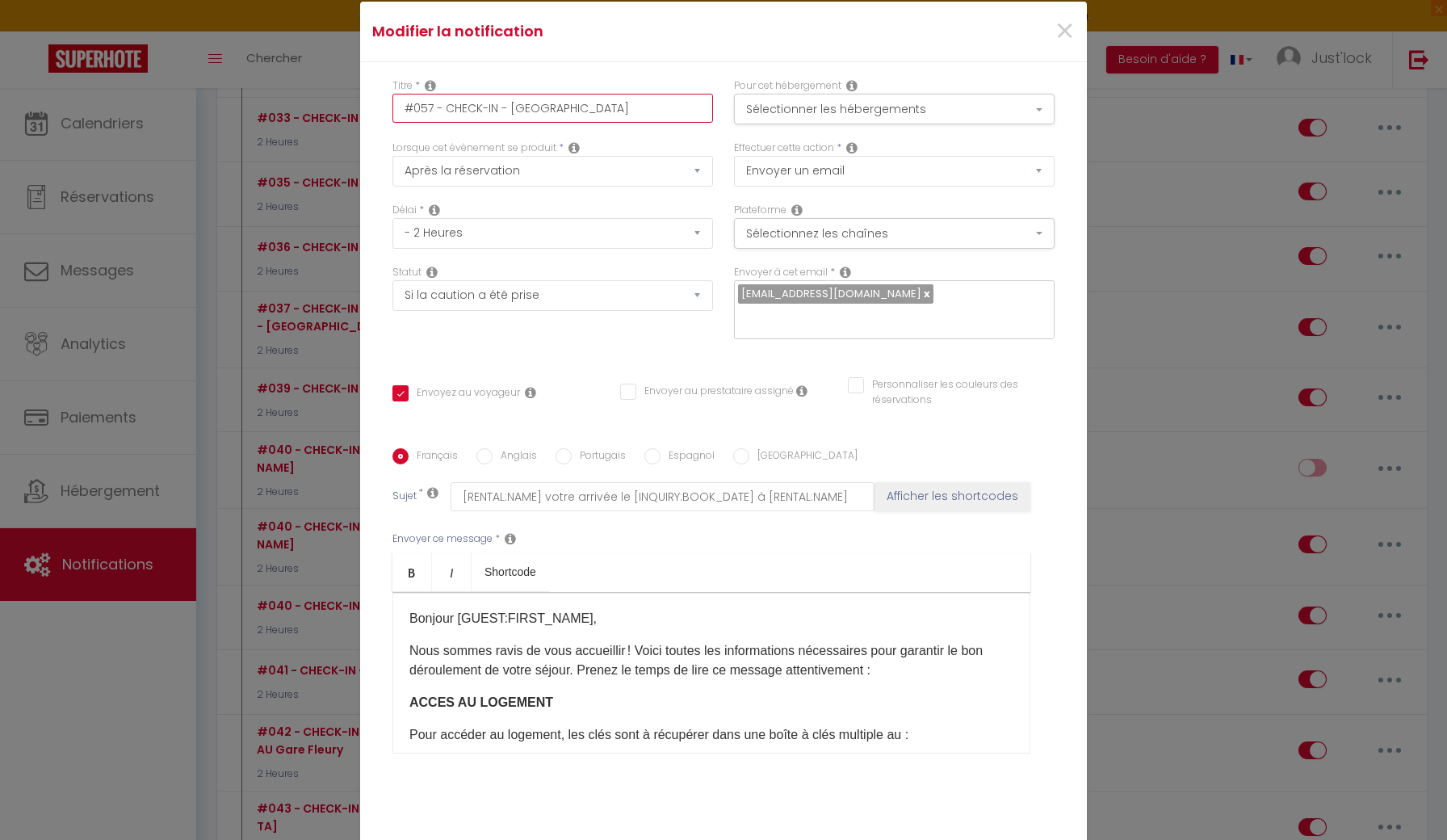
checkbox input "false"
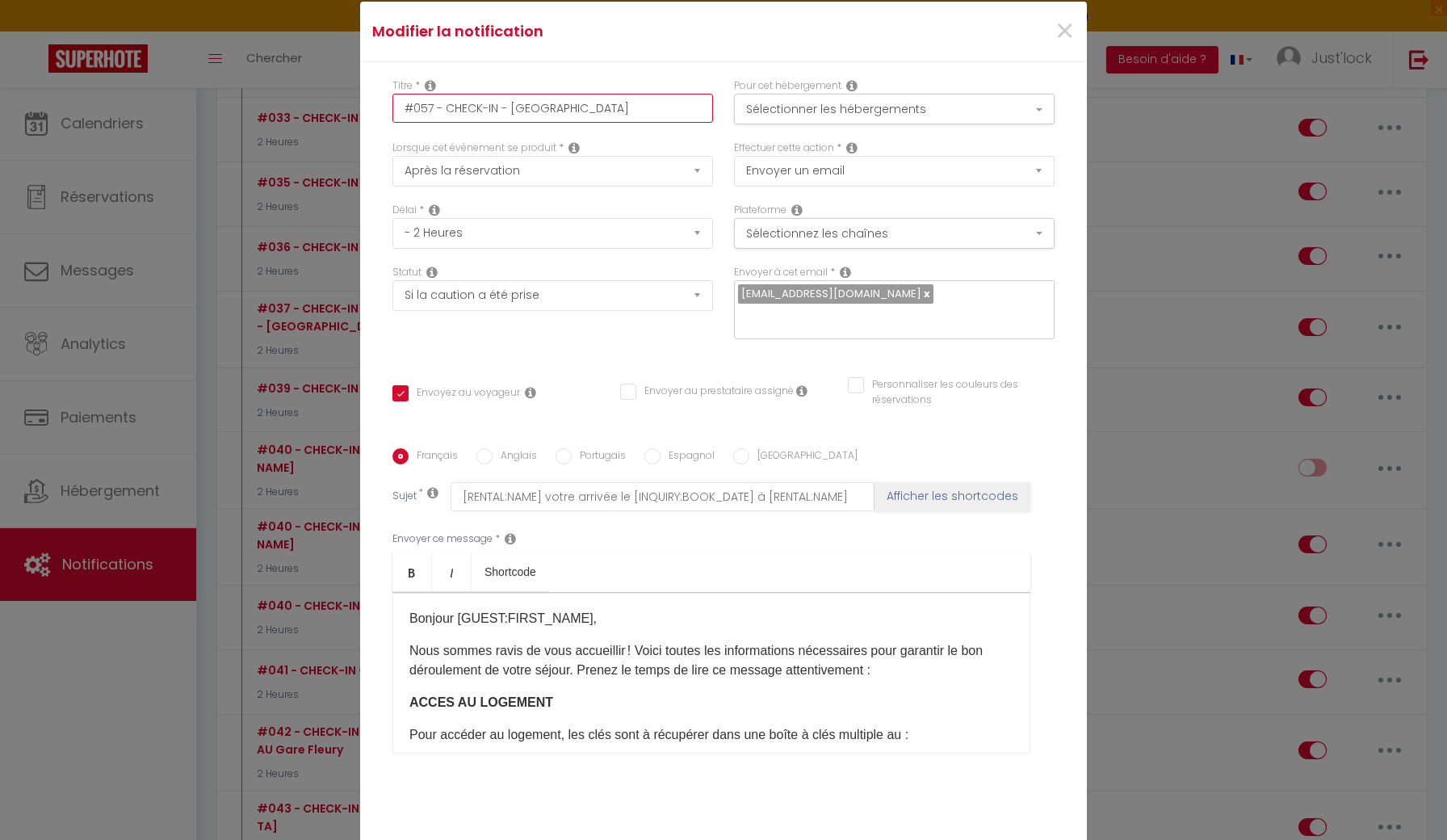
checkbox input "false"
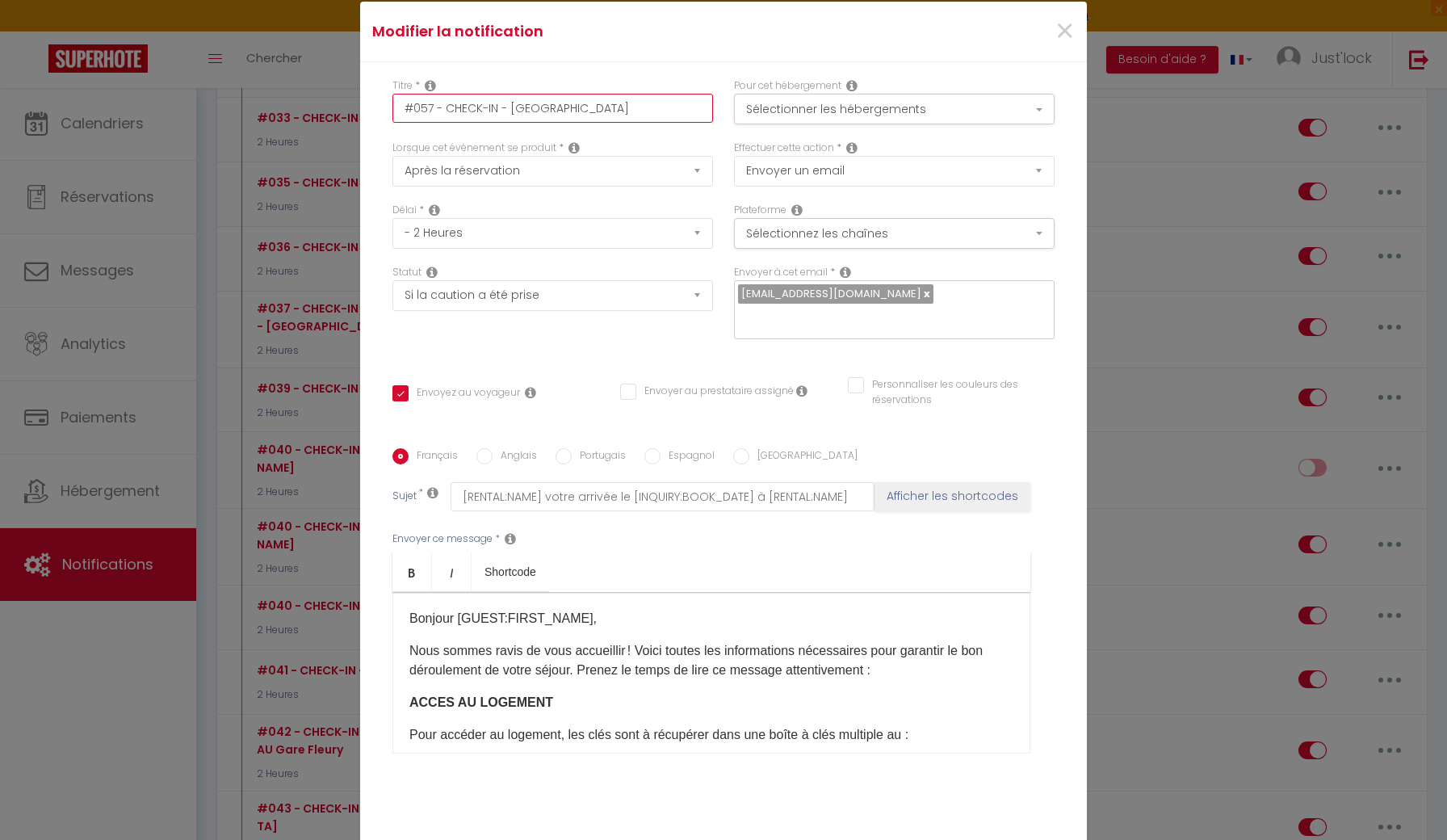
checkbox input "false"
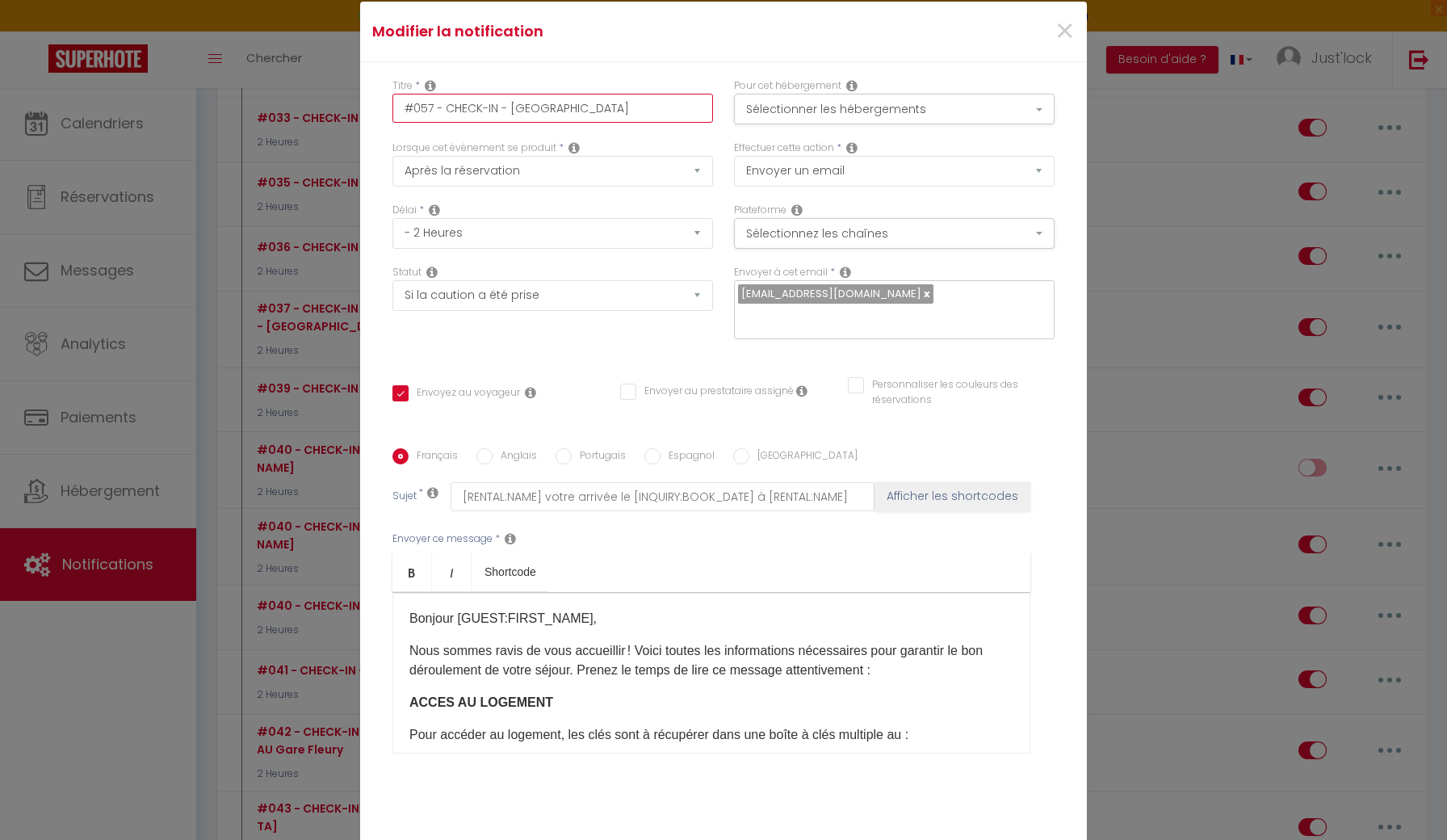
checkbox input "false"
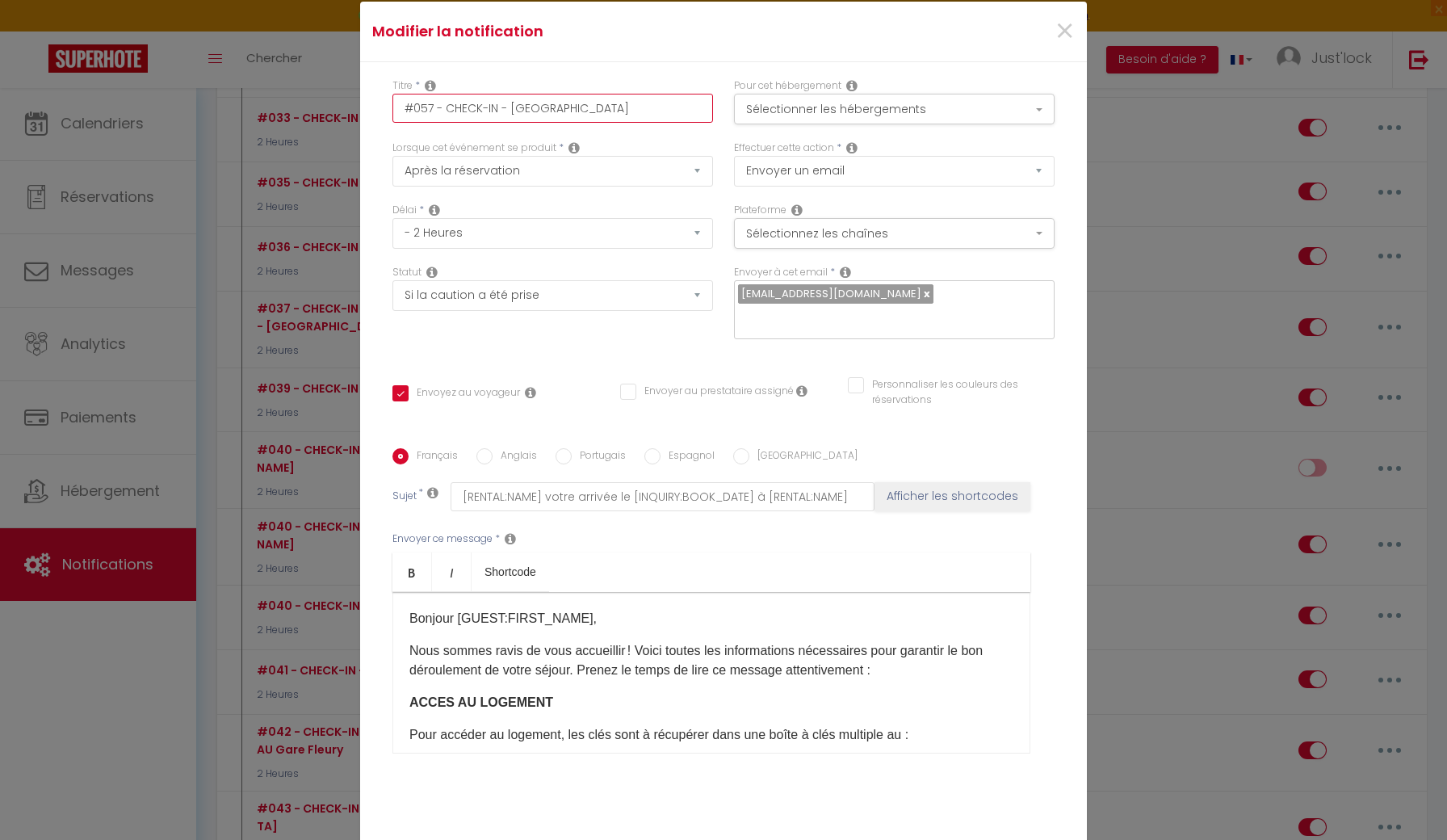
checkbox input "true"
checkbox input "false"
type input "#057 - CHECK-IN - [GEOGRAPHIC_DATA]"
checkbox input "false"
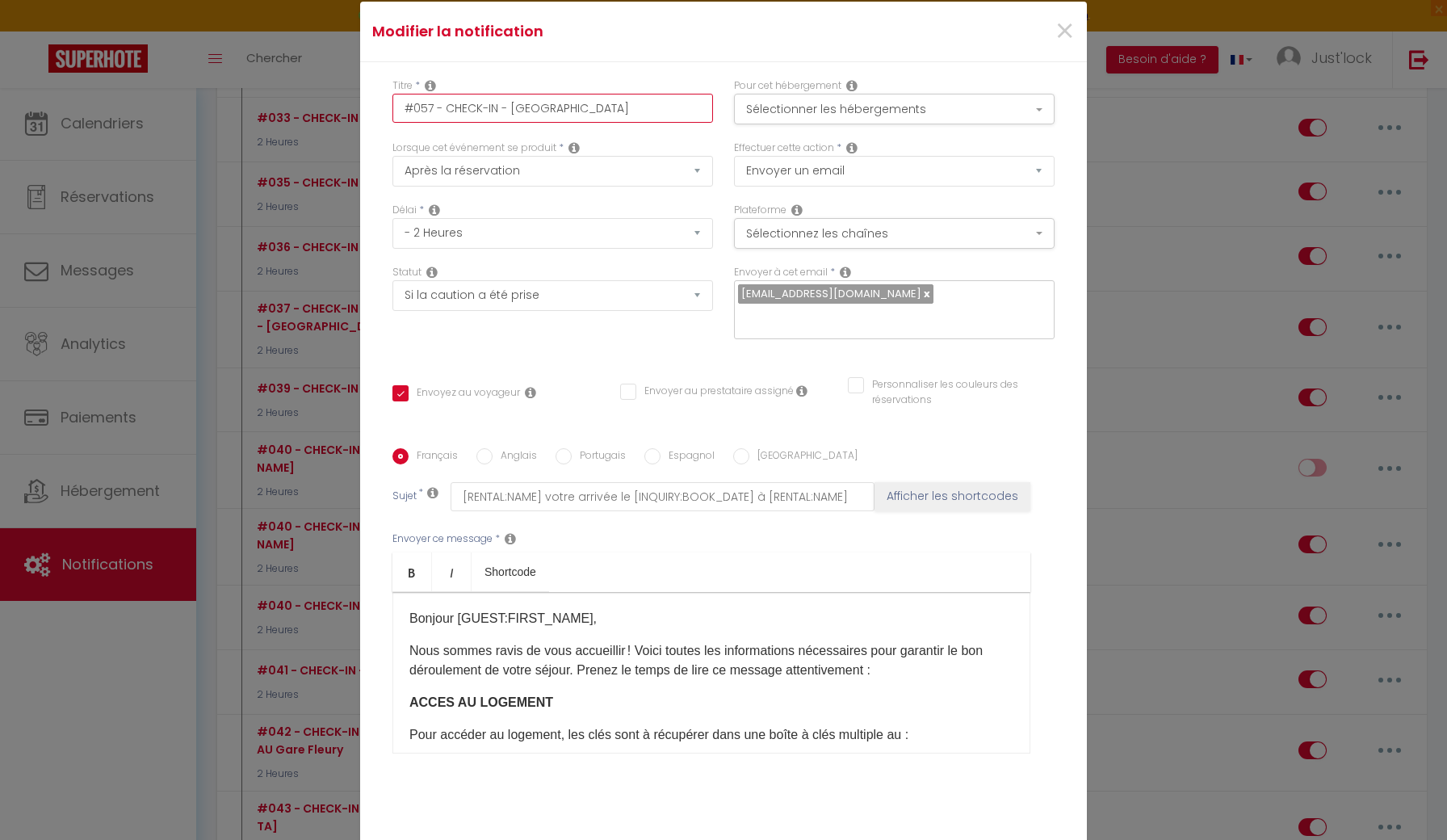
checkbox input "false"
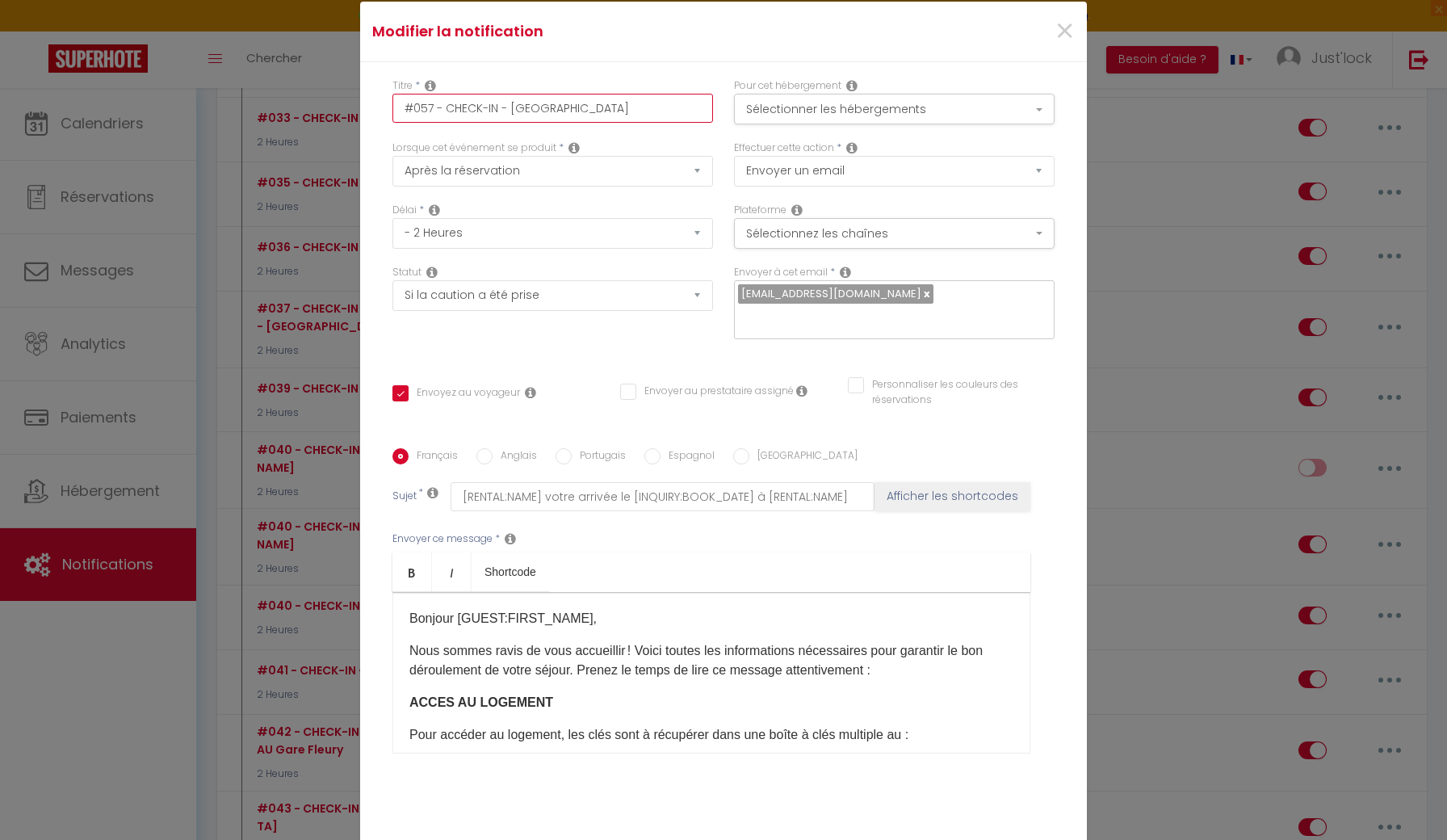
checkbox input "false"
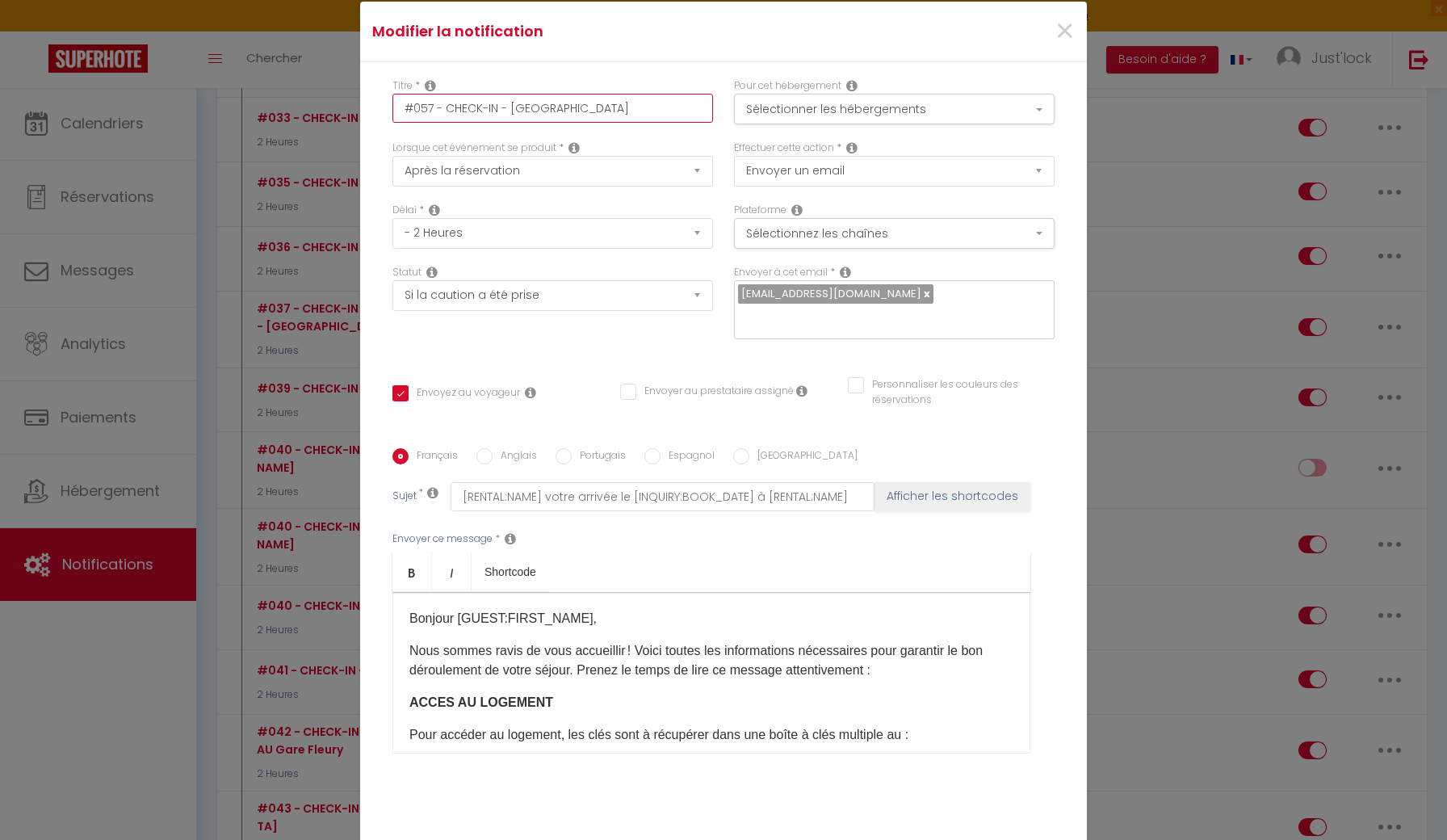
checkbox input "false"
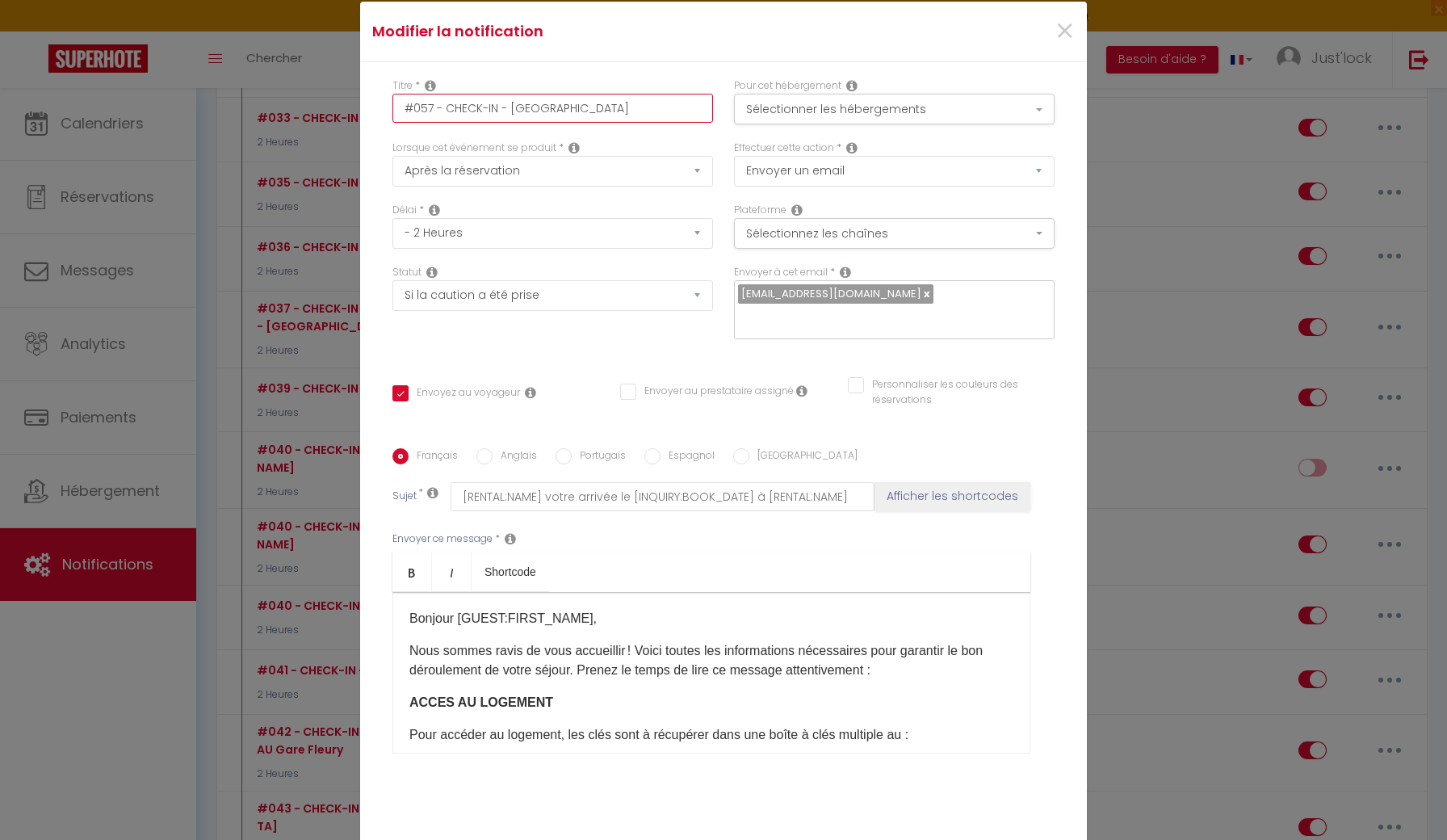
checkbox input "false"
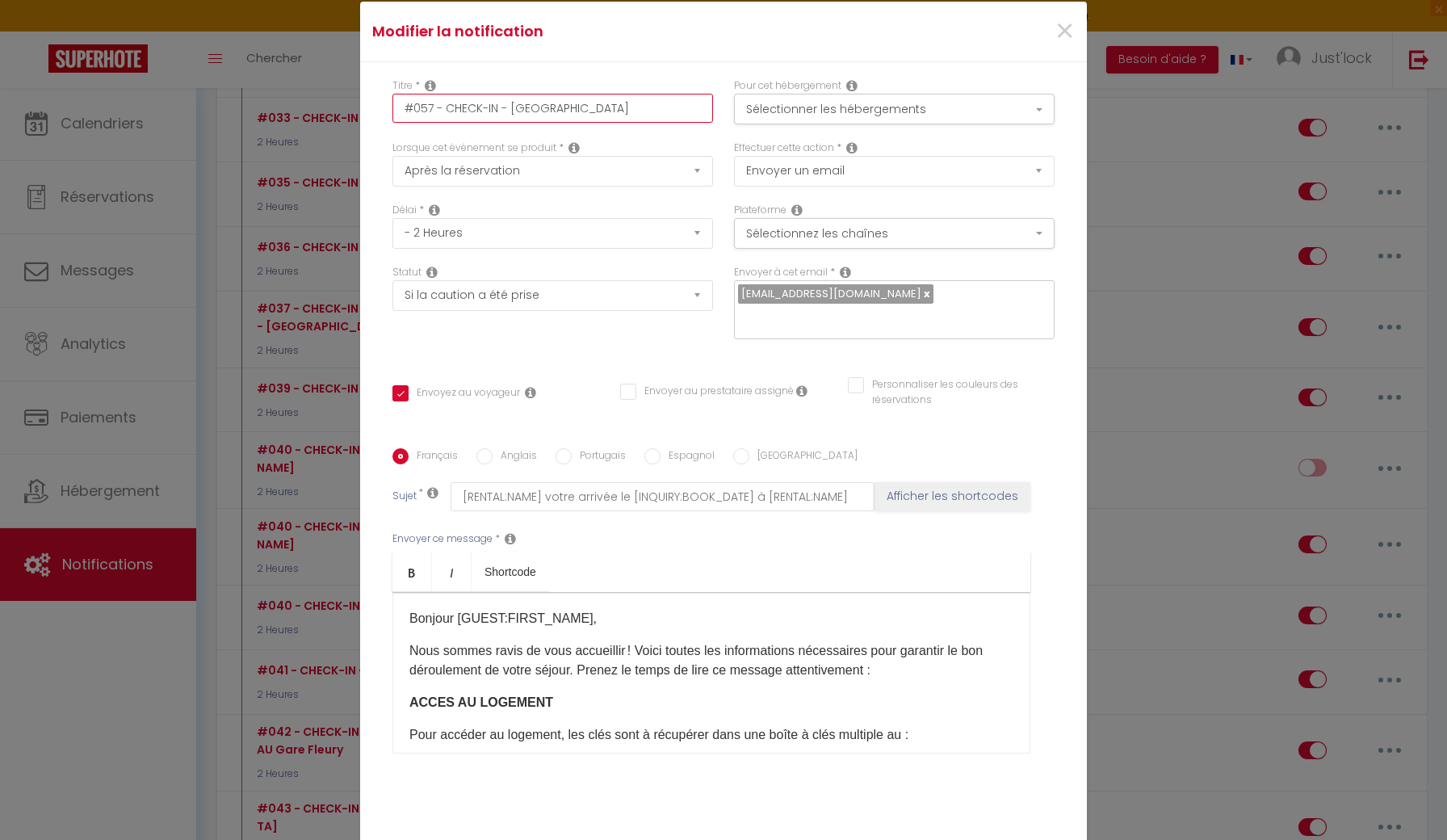
checkbox input "false"
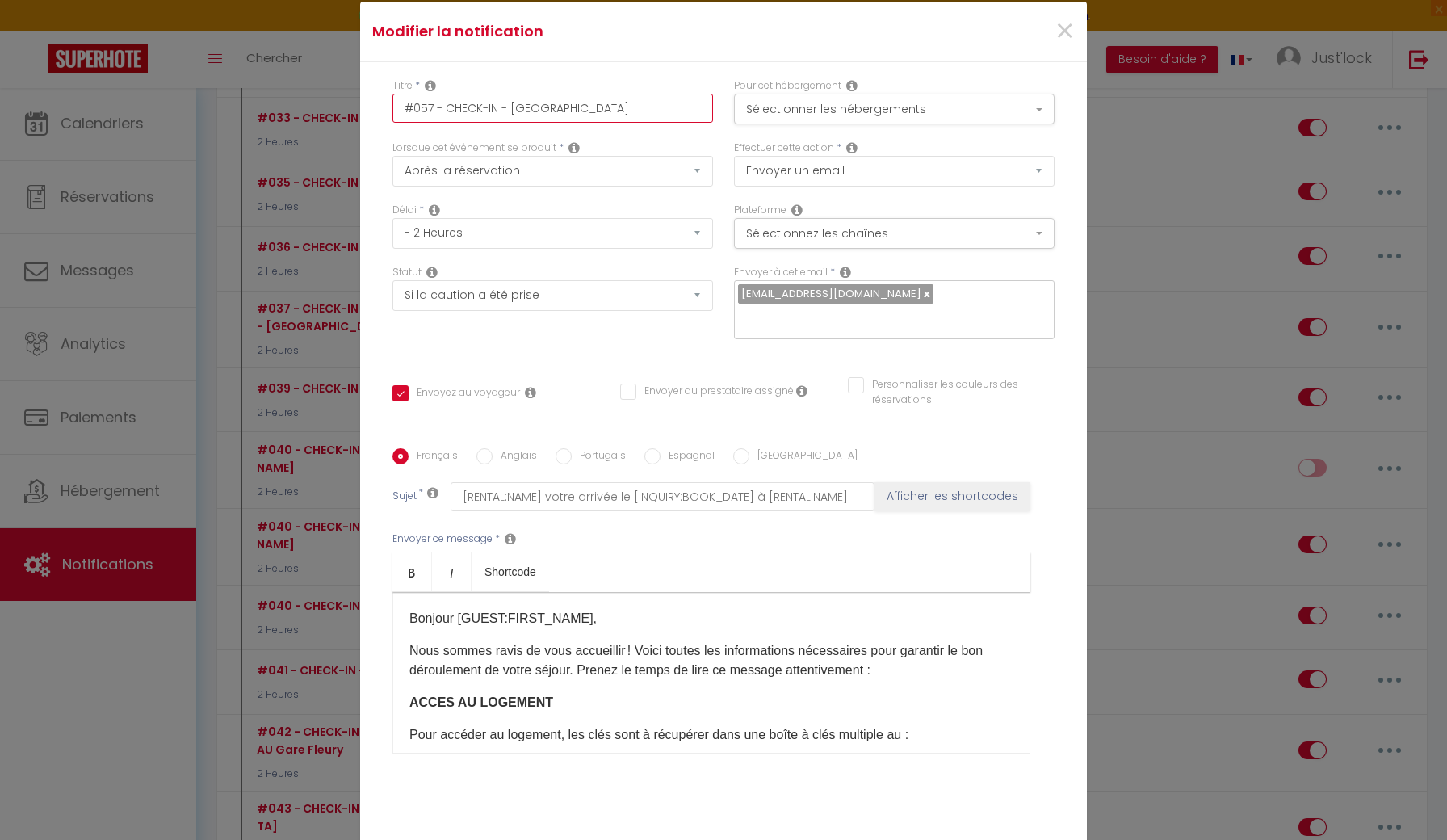
checkbox input "false"
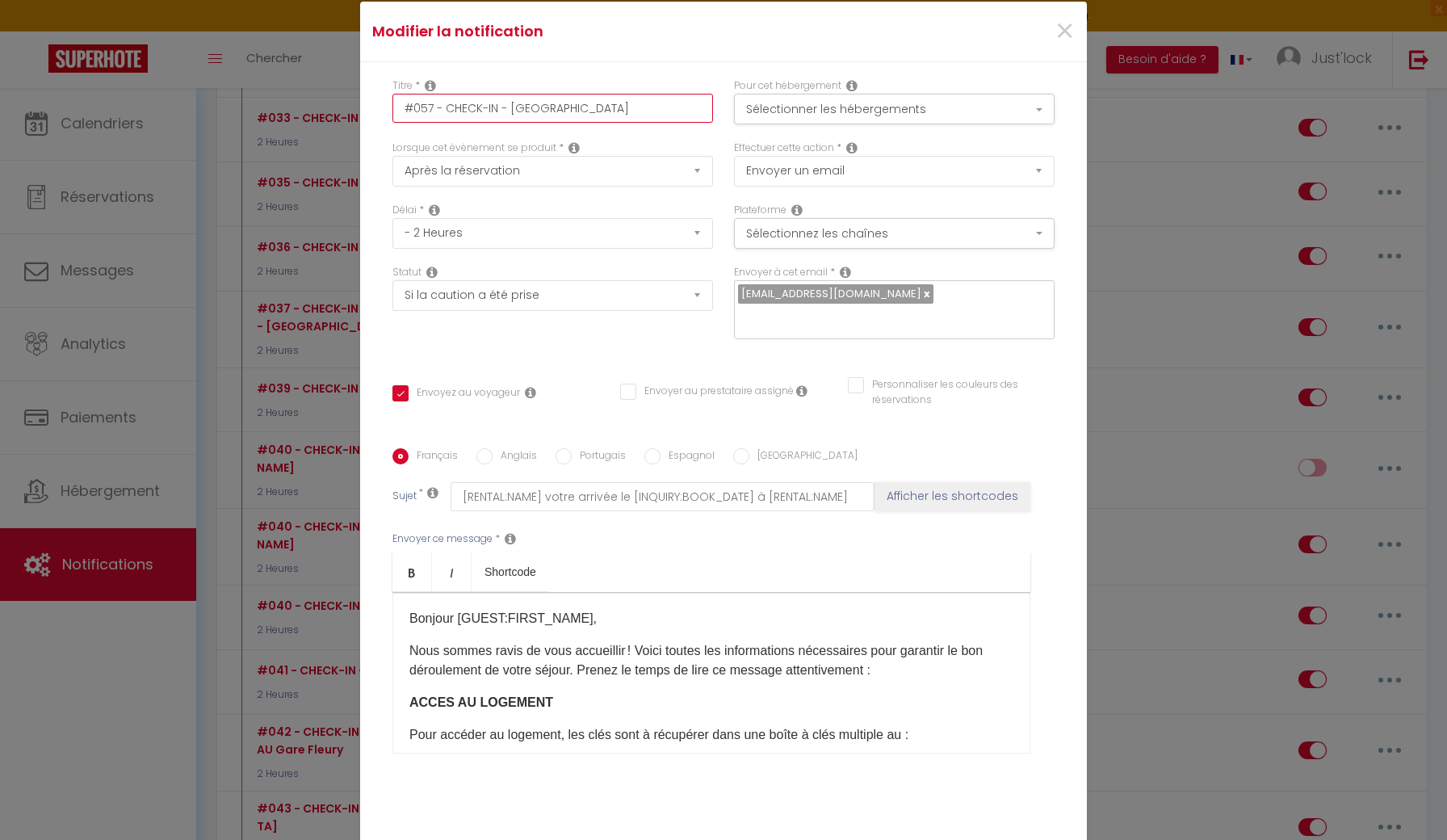
checkbox input "false"
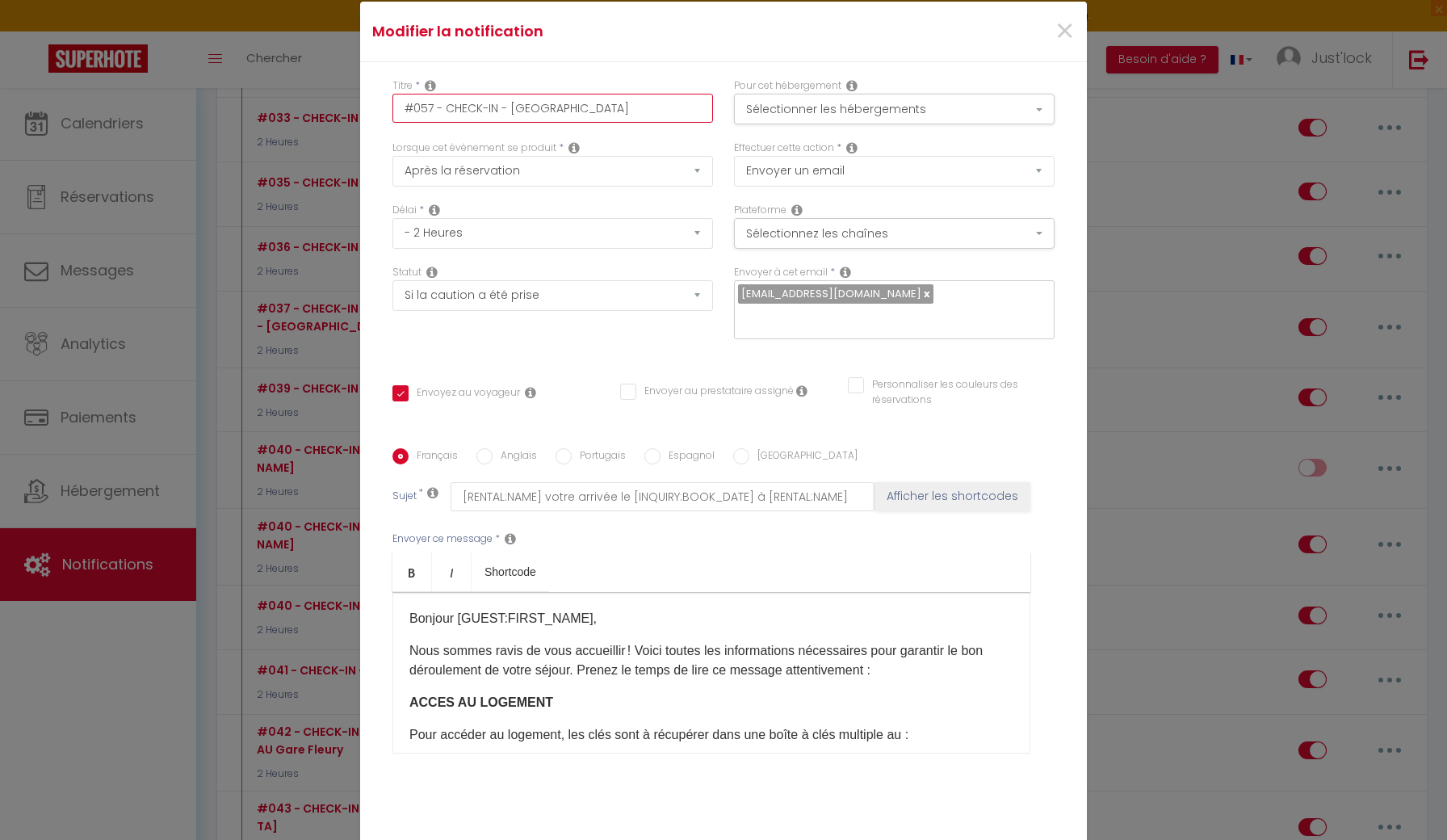
checkbox input "false"
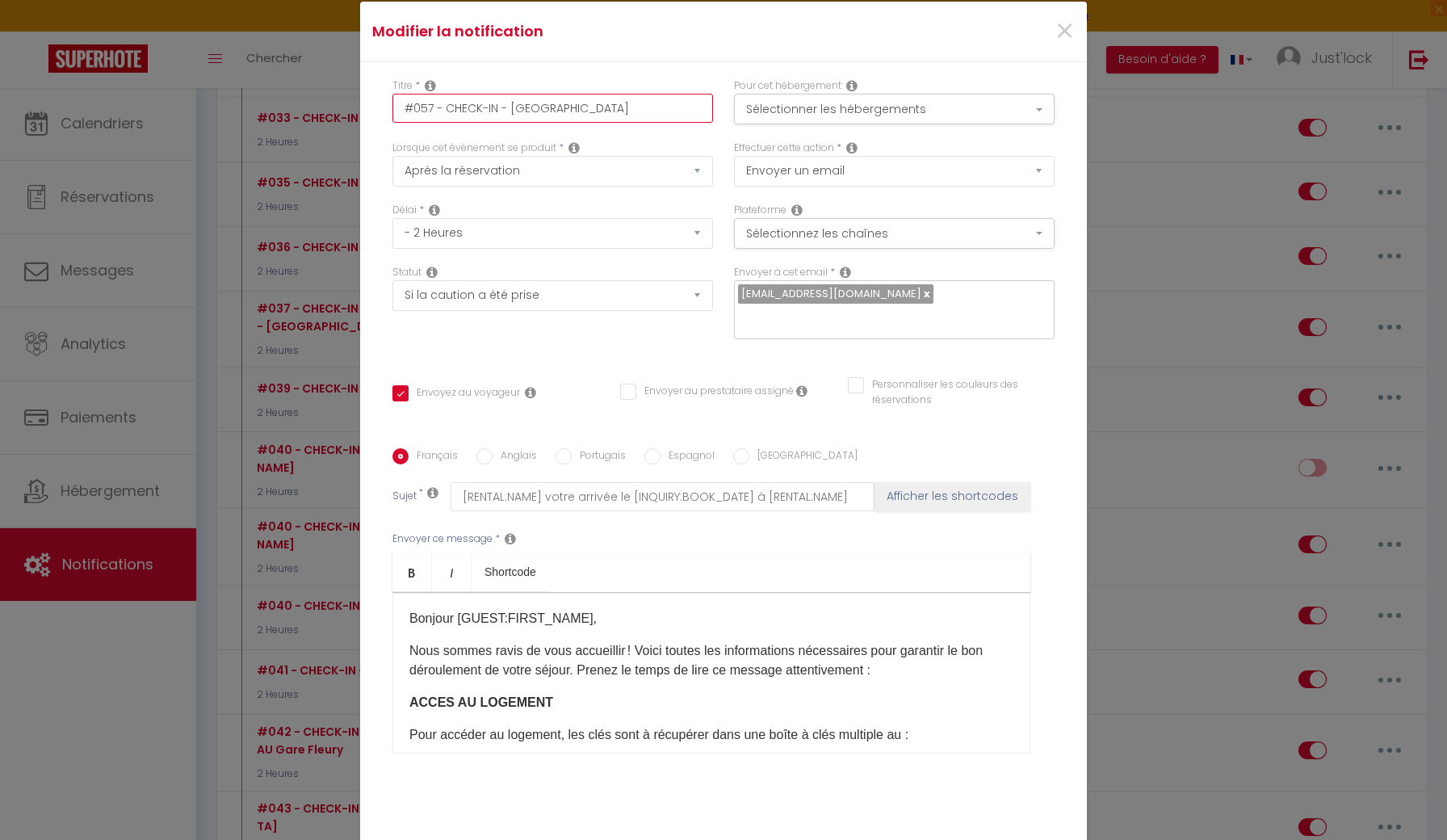
checkbox input "false"
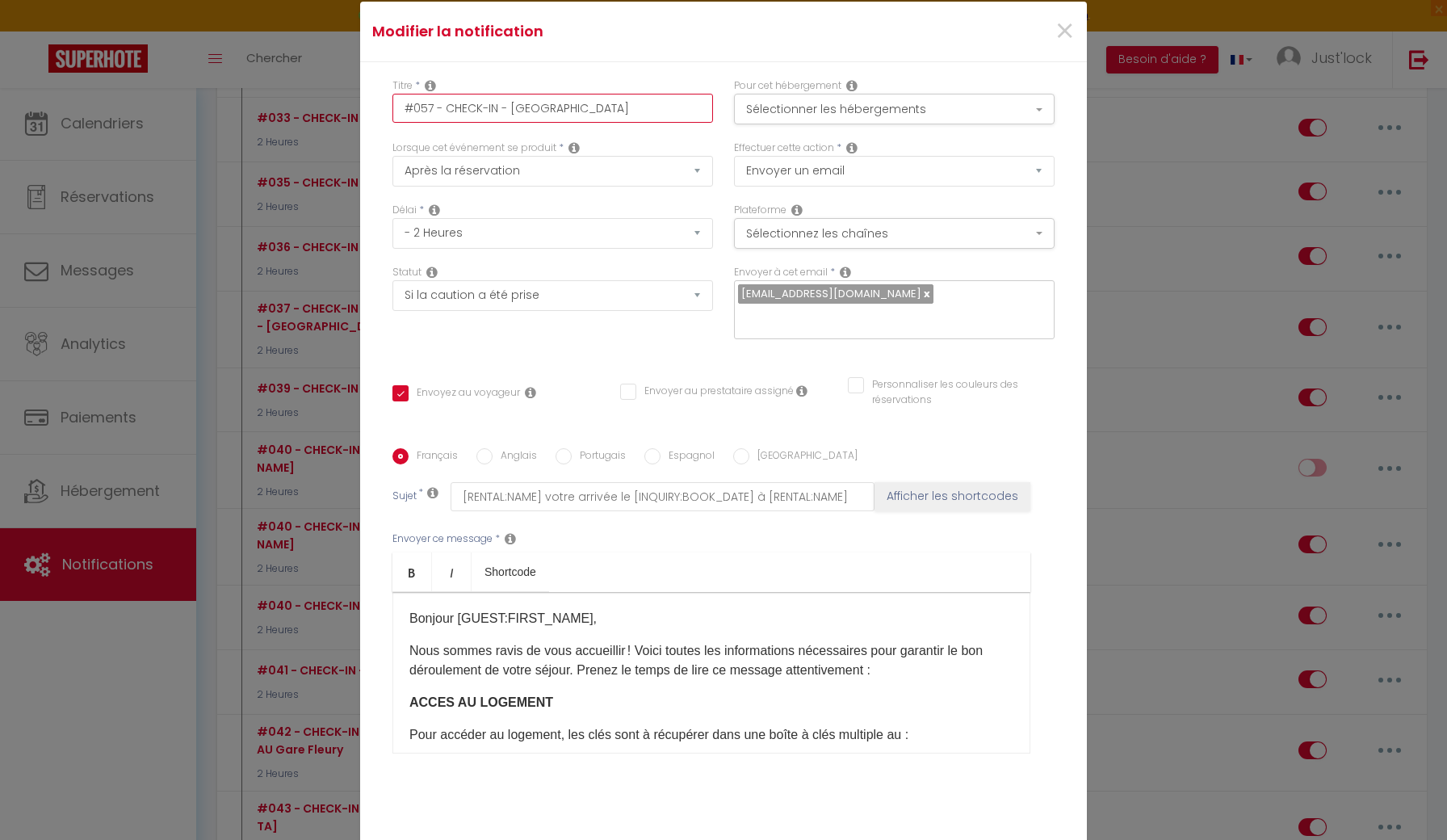
checkbox input "false"
checkbox input "true"
checkbox input "false"
type input "#057 - CHECK-IN - [GEOGRAPHIC_DATA]"
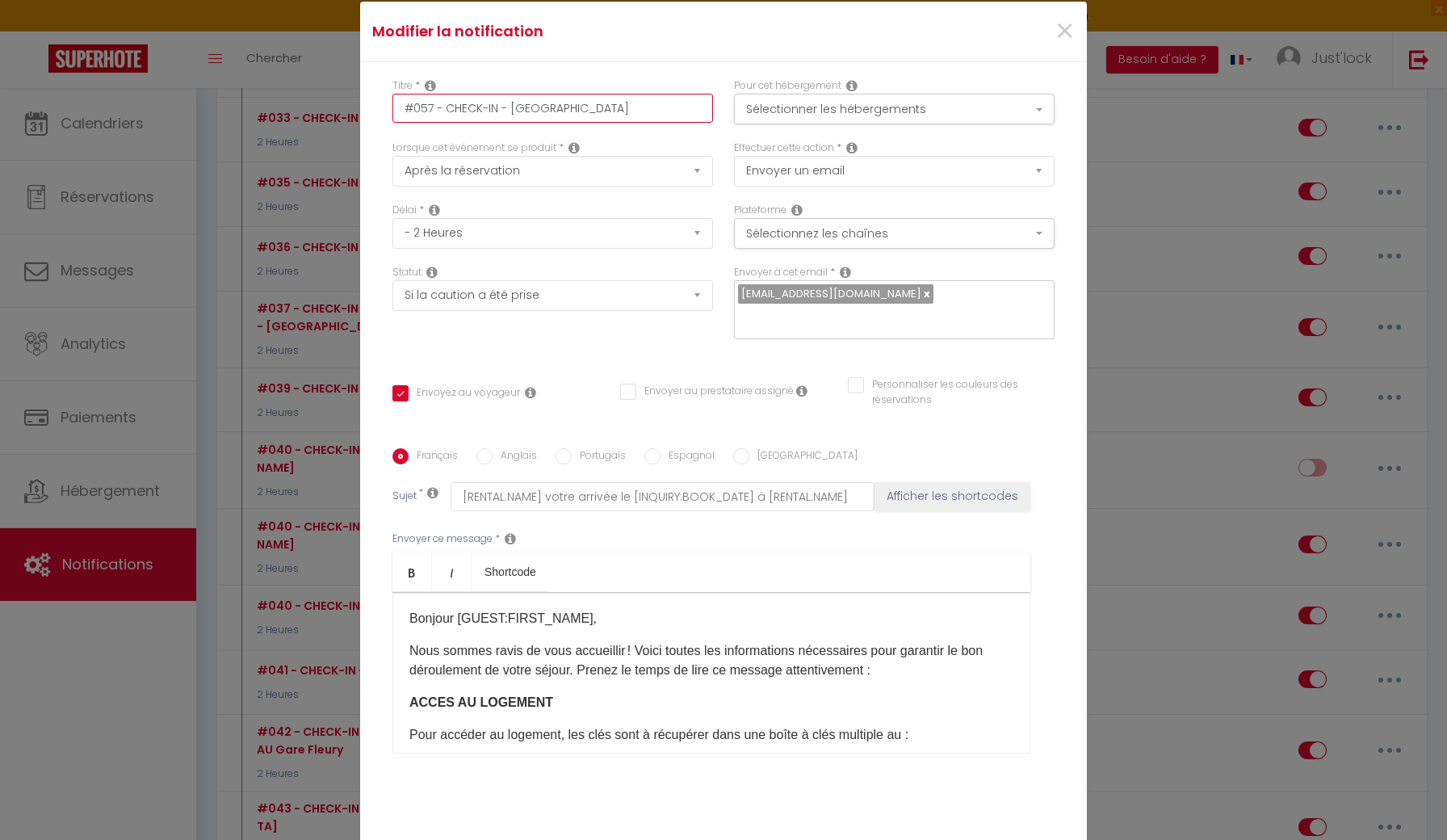
checkbox input "false"
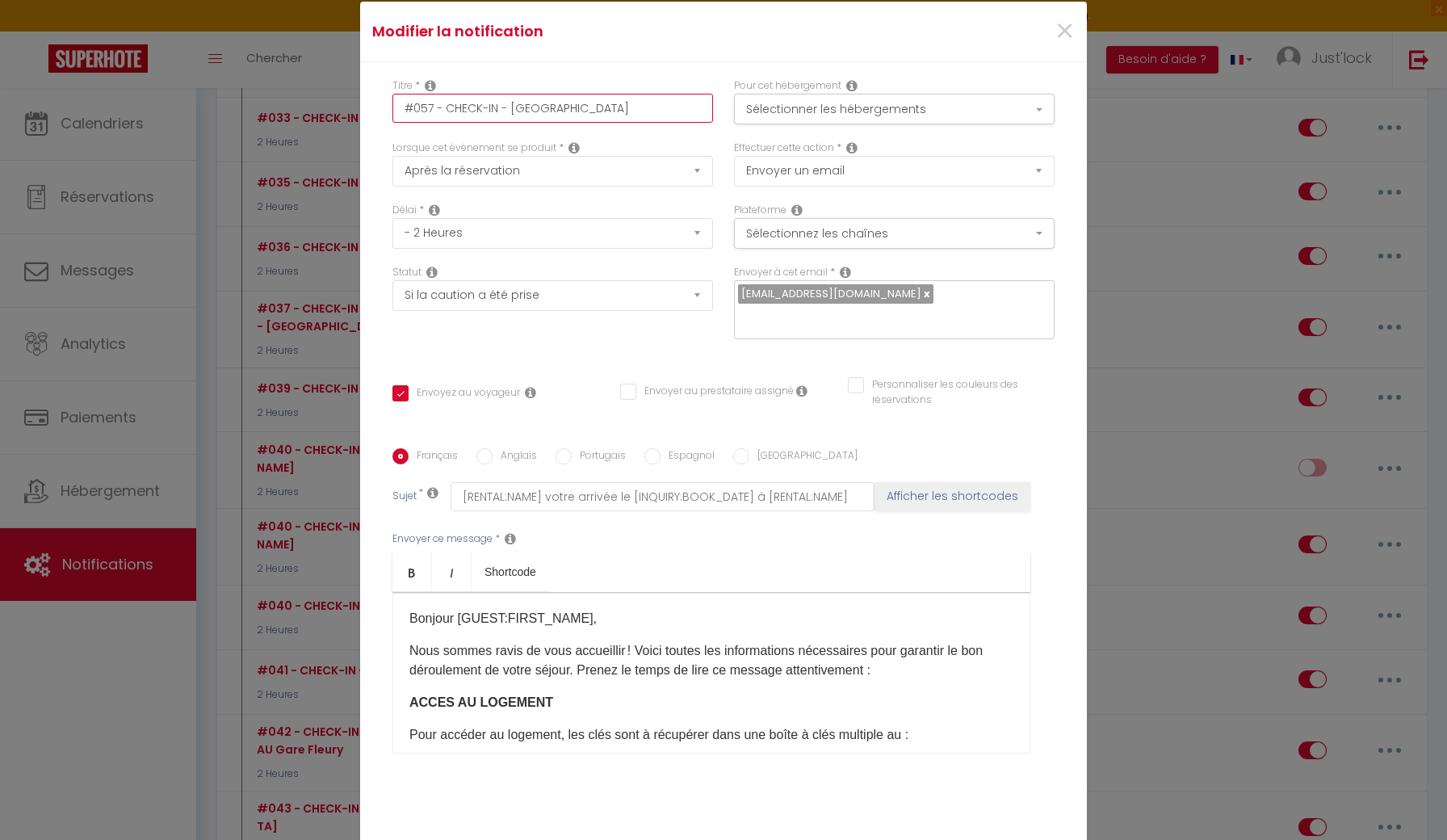
checkbox input "false"
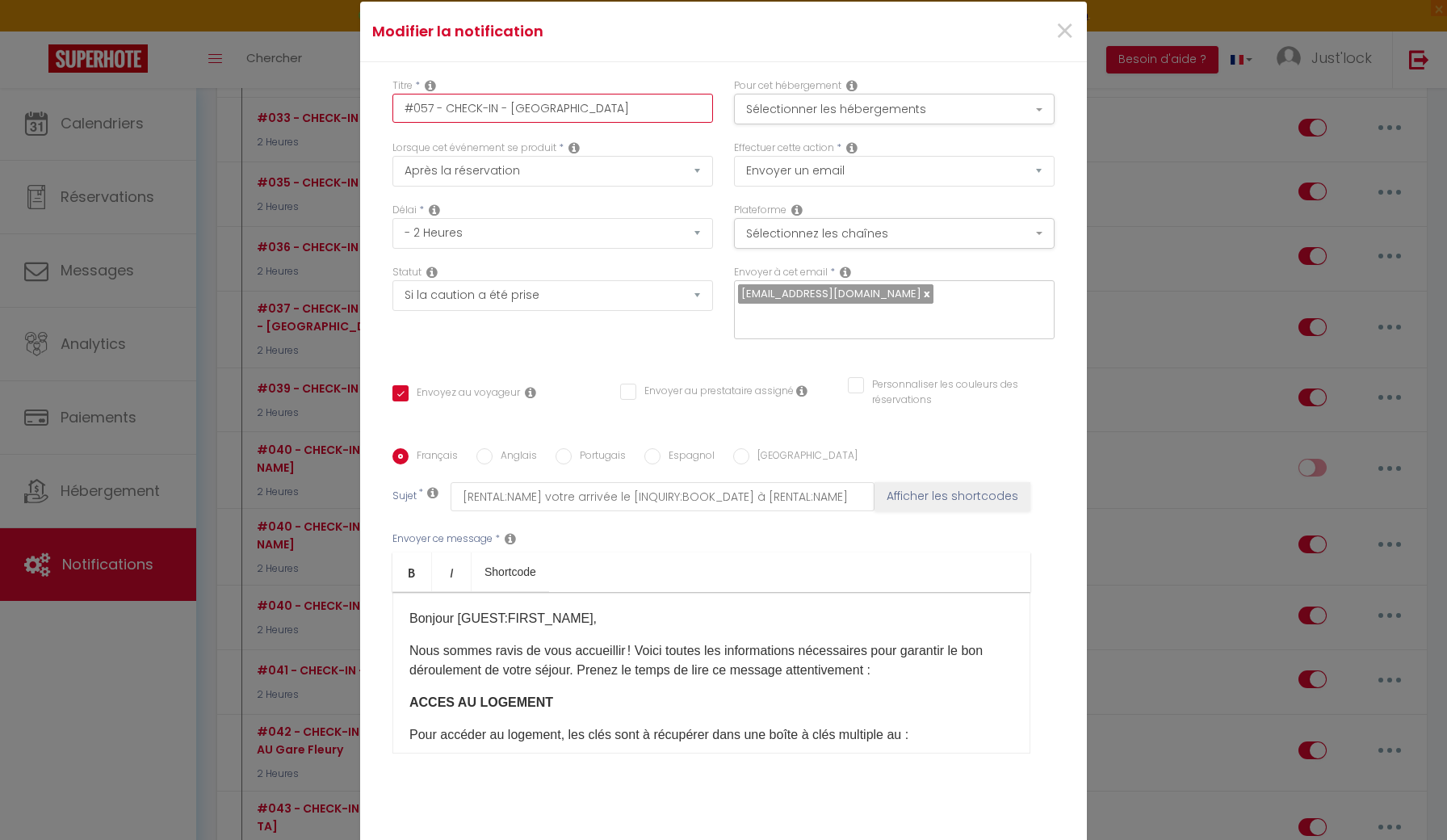
checkbox input "false"
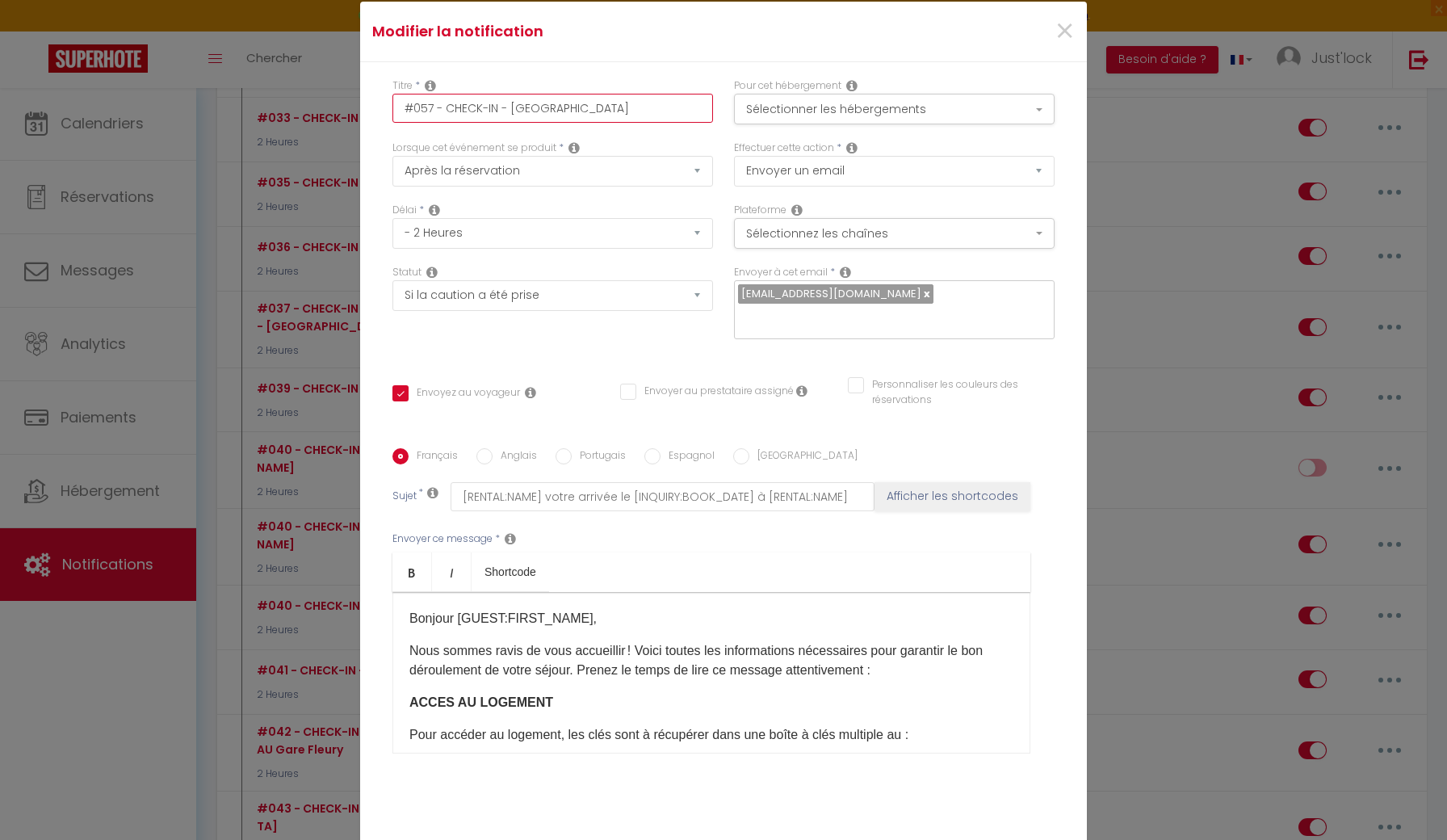
checkbox input "false"
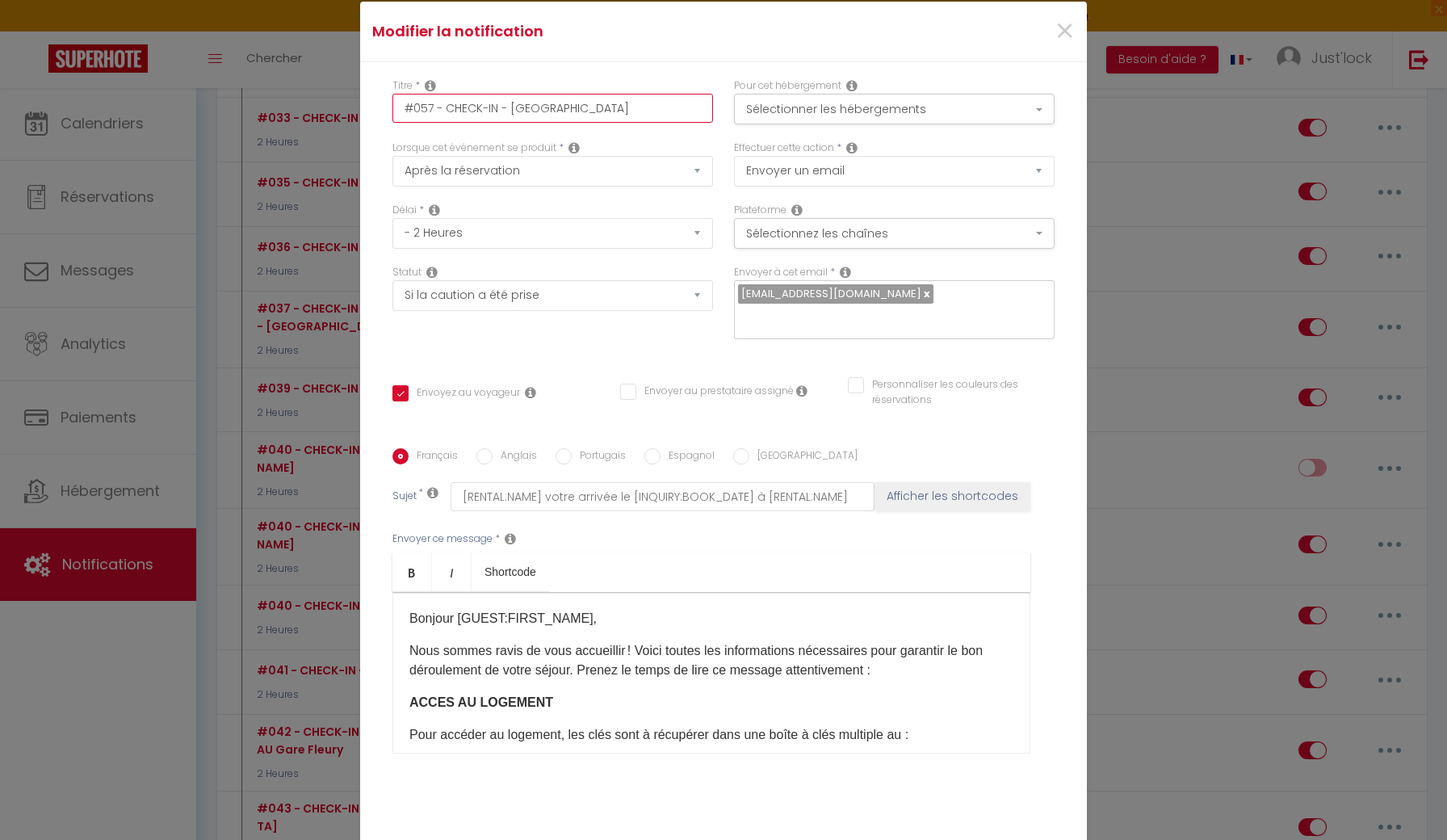
checkbox input "false"
click at [856, 110] on button "Sélectionner les hébergements" at bounding box center [894, 109] width 320 height 31
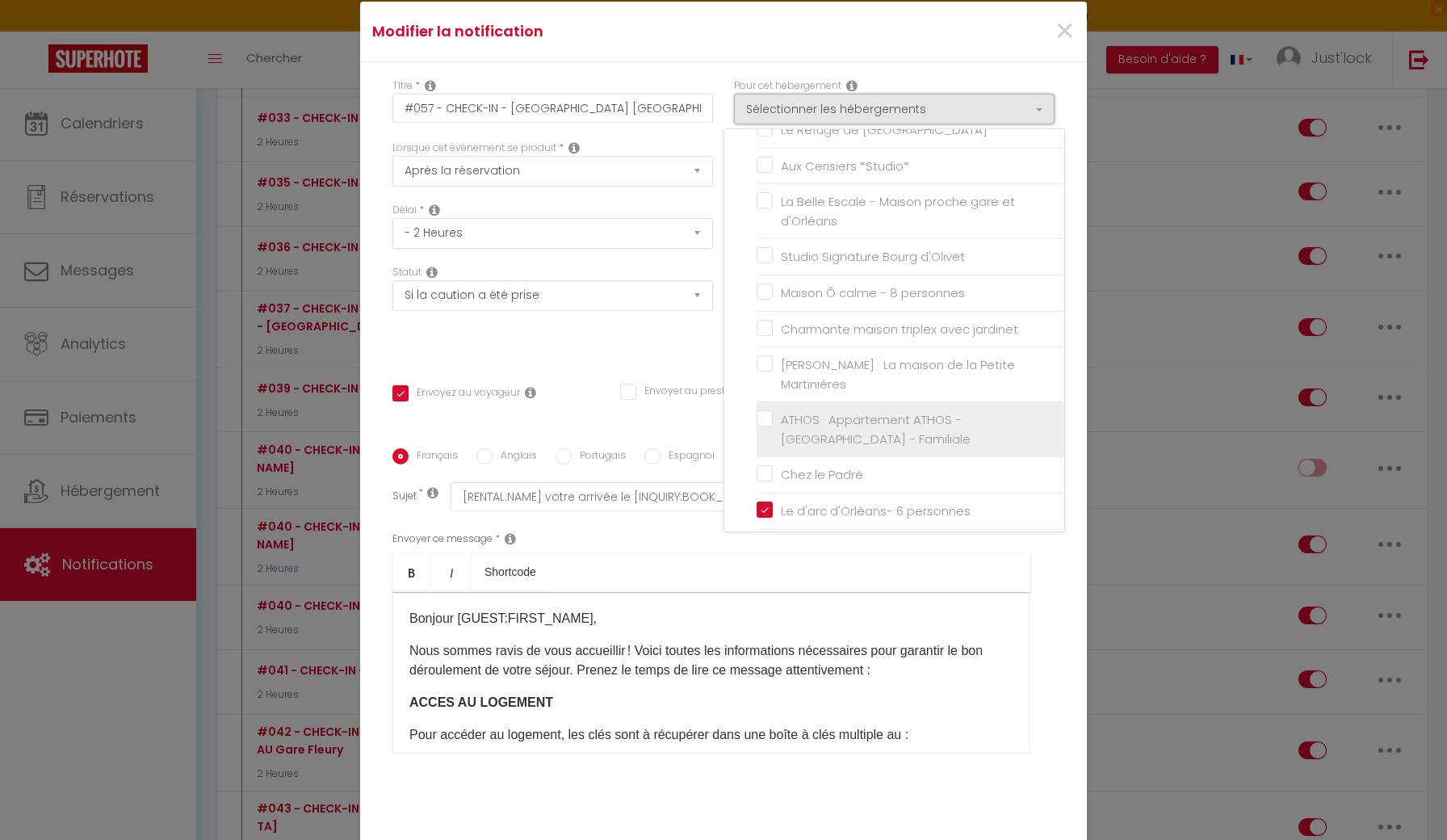
scroll to position [1488, 0]
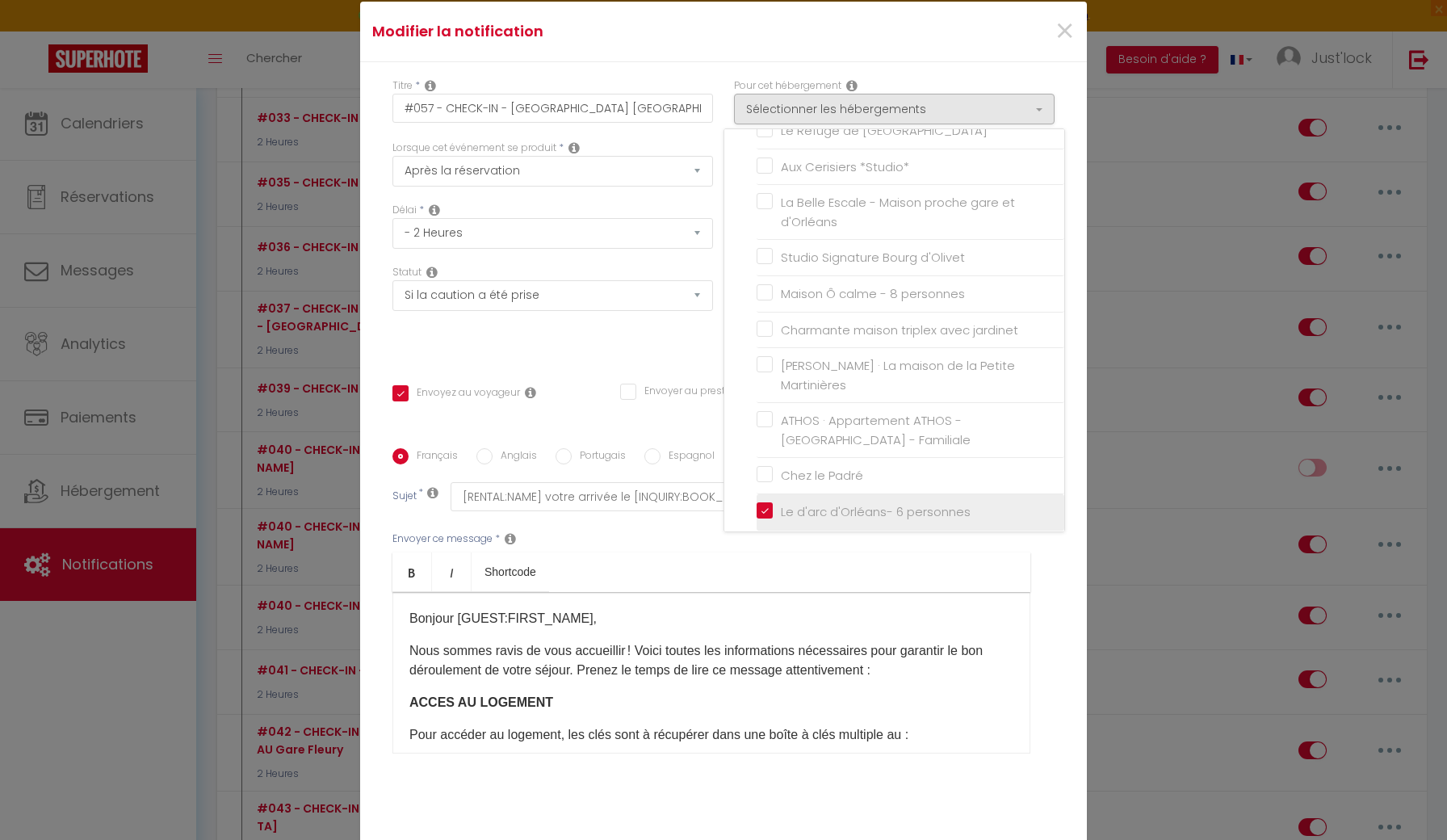
click at [766, 504] on input "Le d'arc d'Orléans- 6 personnes" at bounding box center [911, 512] width 308 height 16
click at [673, 359] on div "Titre * #057 - CHECK-IN - La Mezzanine Bourgogne Pour cet hébergement Sélection…" at bounding box center [724, 448] width 727 height 773
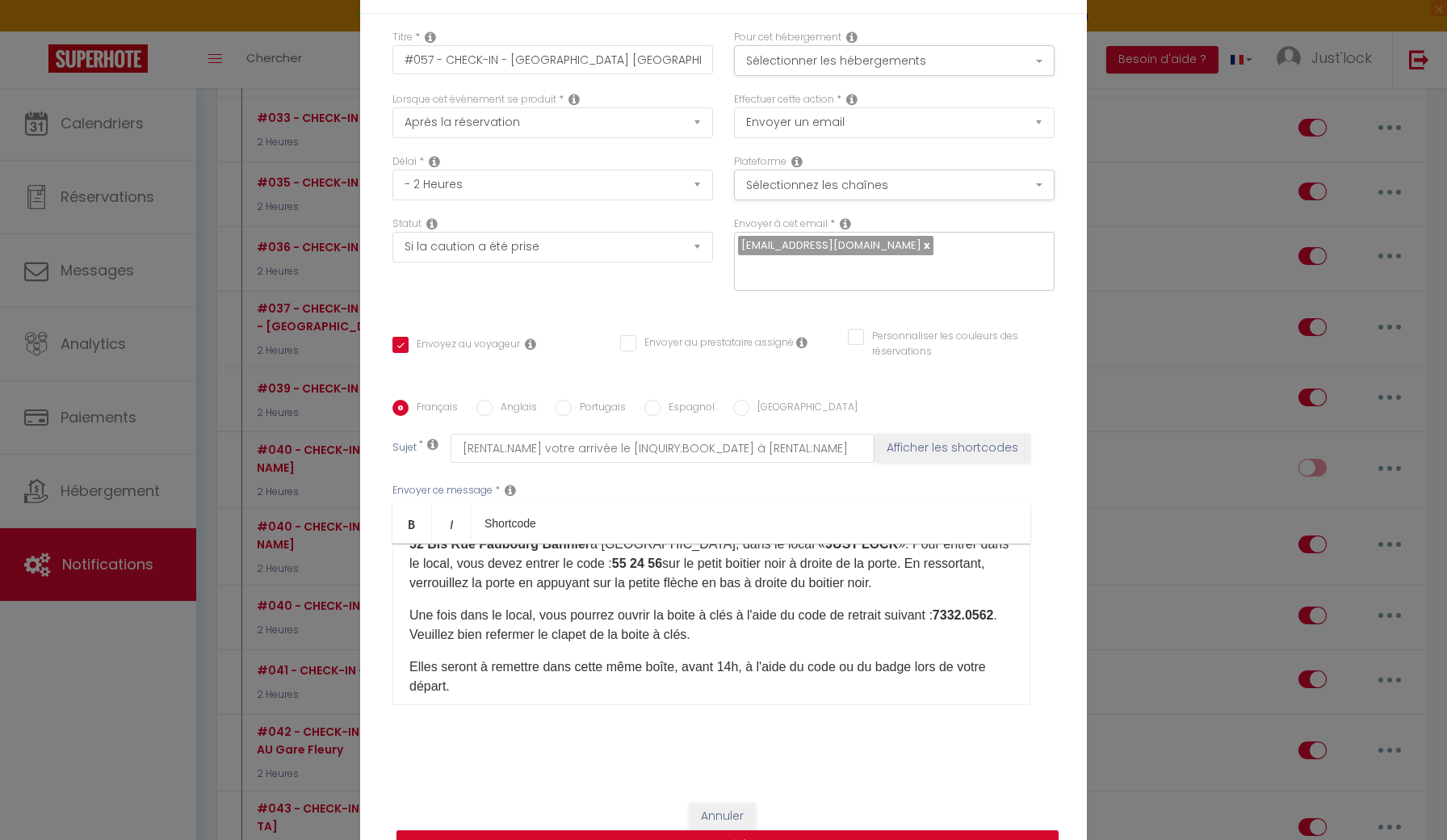
scroll to position [182, 0]
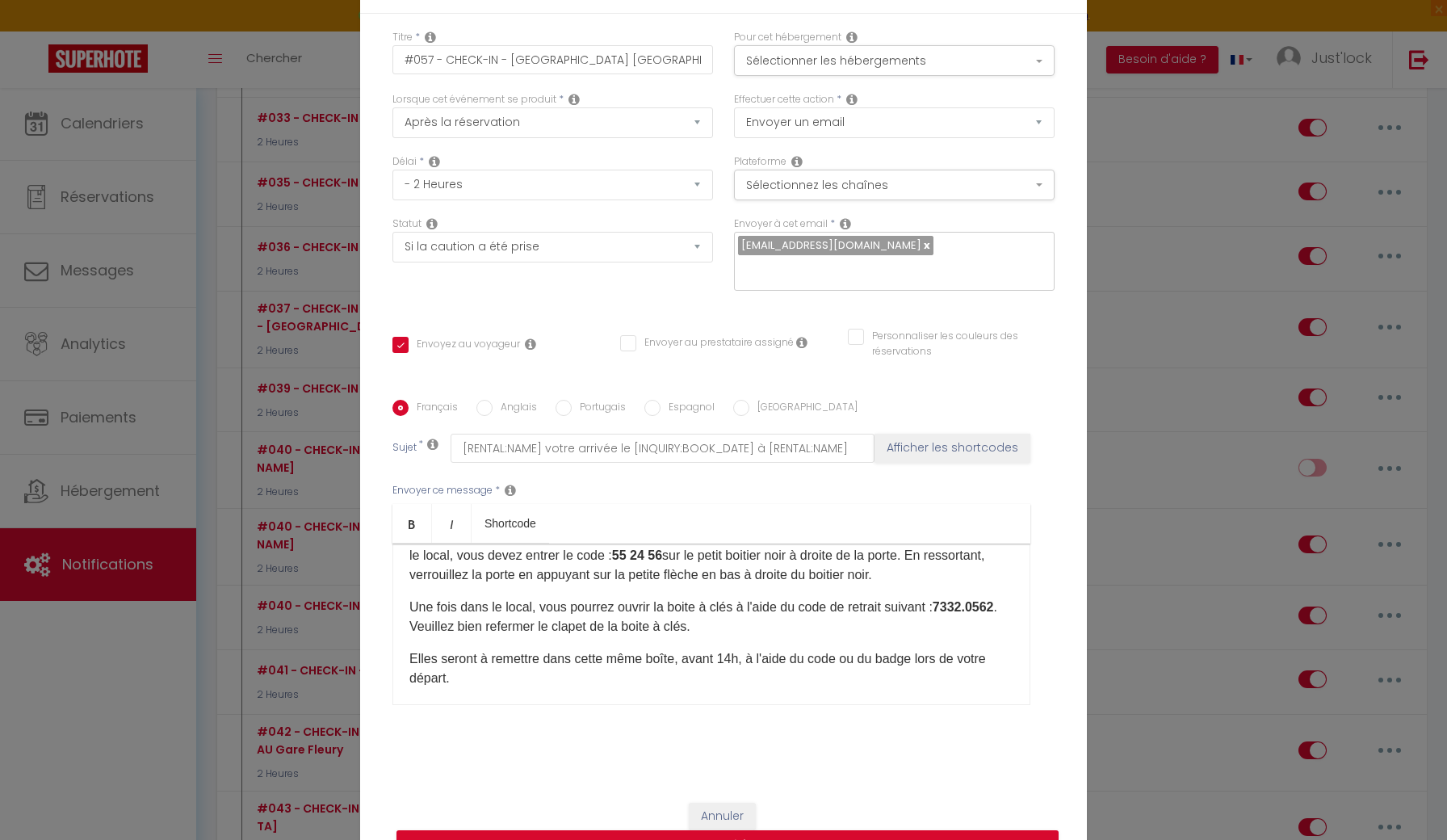
click at [474, 624] on p "Une fois dans le local, vous pourrez ouvrir la boite à clés à l'aide du code de…" at bounding box center [711, 617] width 604 height 38
click at [950, 608] on p "Une fois dans le local, vous pourrez ouvrir la boite à clés à l'aide du code de…" at bounding box center [711, 617] width 604 height 38
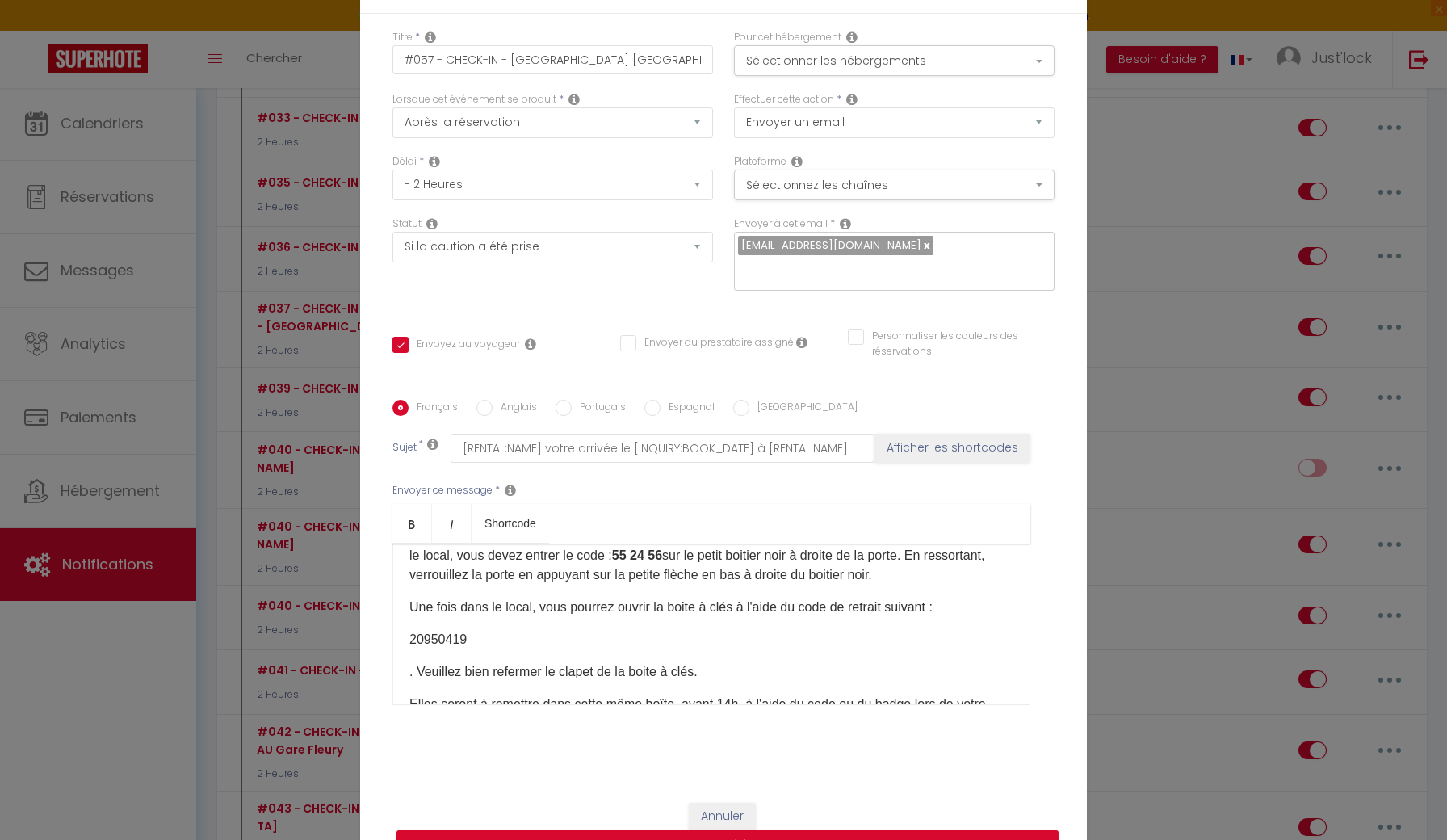
click at [410, 671] on p ". ​Veuillez bien refermer le clapet de la boite à clés." at bounding box center [711, 672] width 604 height 19
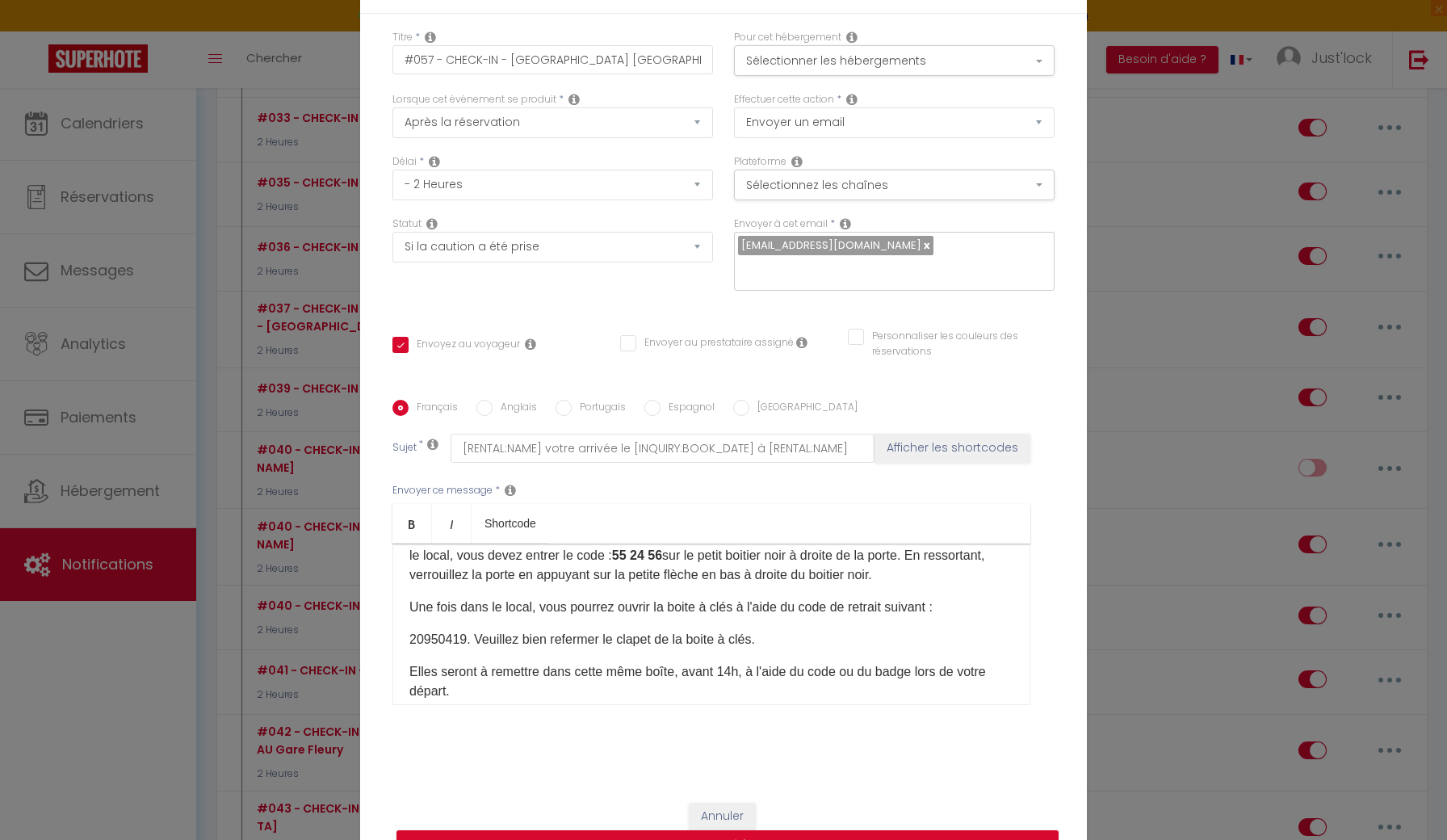
click at [402, 638] on div "Bonjour [GUEST:FIRST_NAME]​, Nous sommes ravis de vous accueillir ! Voici toute…" at bounding box center [711, 624] width 638 height 161
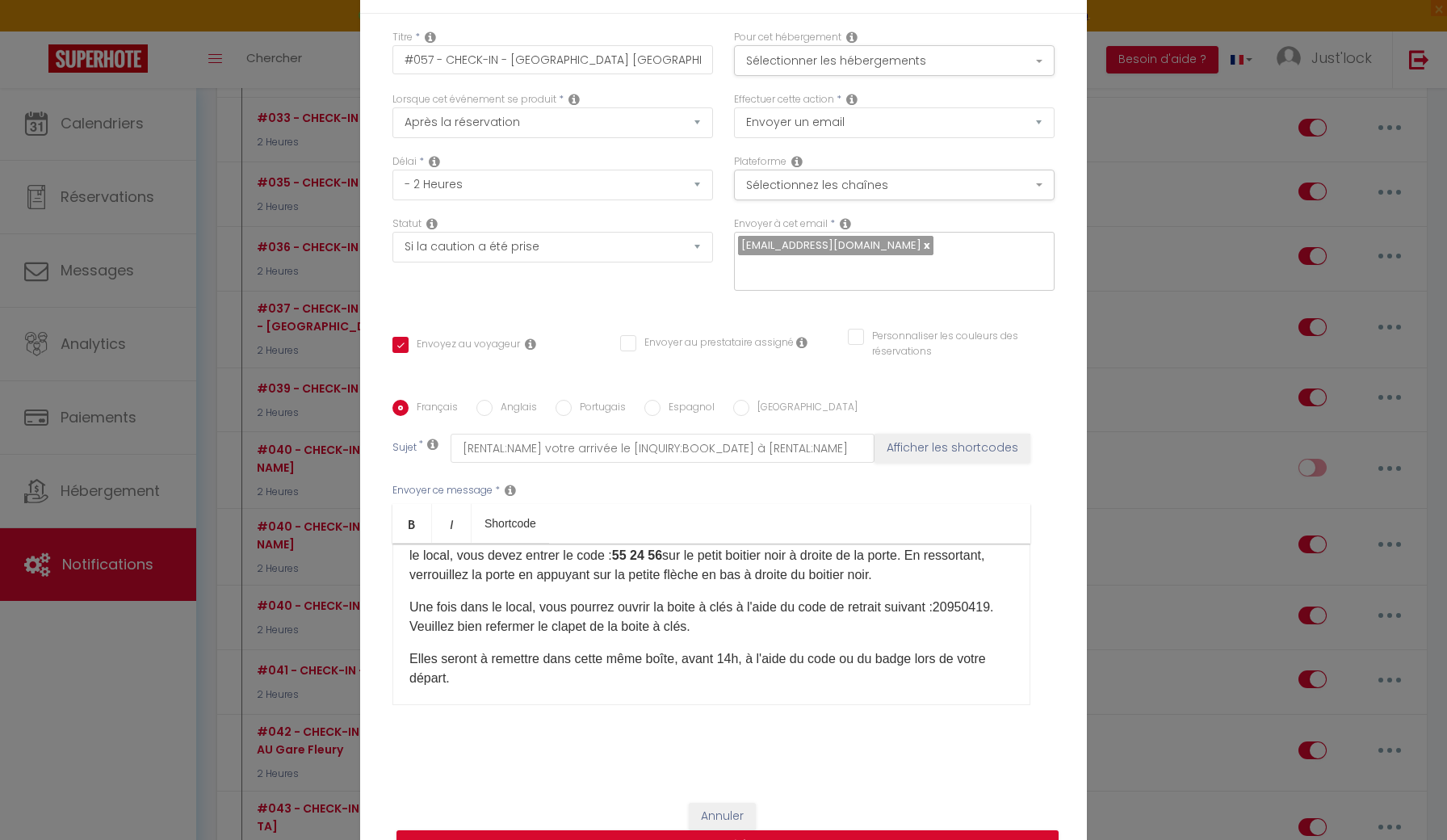
click at [970, 607] on p "Une fois dans le local, vous pourrez ouvrir la boite à clés à l'aide du code de…" at bounding box center [711, 617] width 604 height 38
click at [990, 607] on p "Une fois dans le local, vous pourrez ouvrir la boite à clés à l'aide du code de…" at bounding box center [711, 617] width 604 height 38
click at [973, 607] on p "Une fois dans le local, vous pourrez ouvrir la boite à clés à l'aide du code de…" at bounding box center [711, 617] width 604 height 38
click at [409, 533] on link "Bold" at bounding box center [412, 523] width 39 height 38
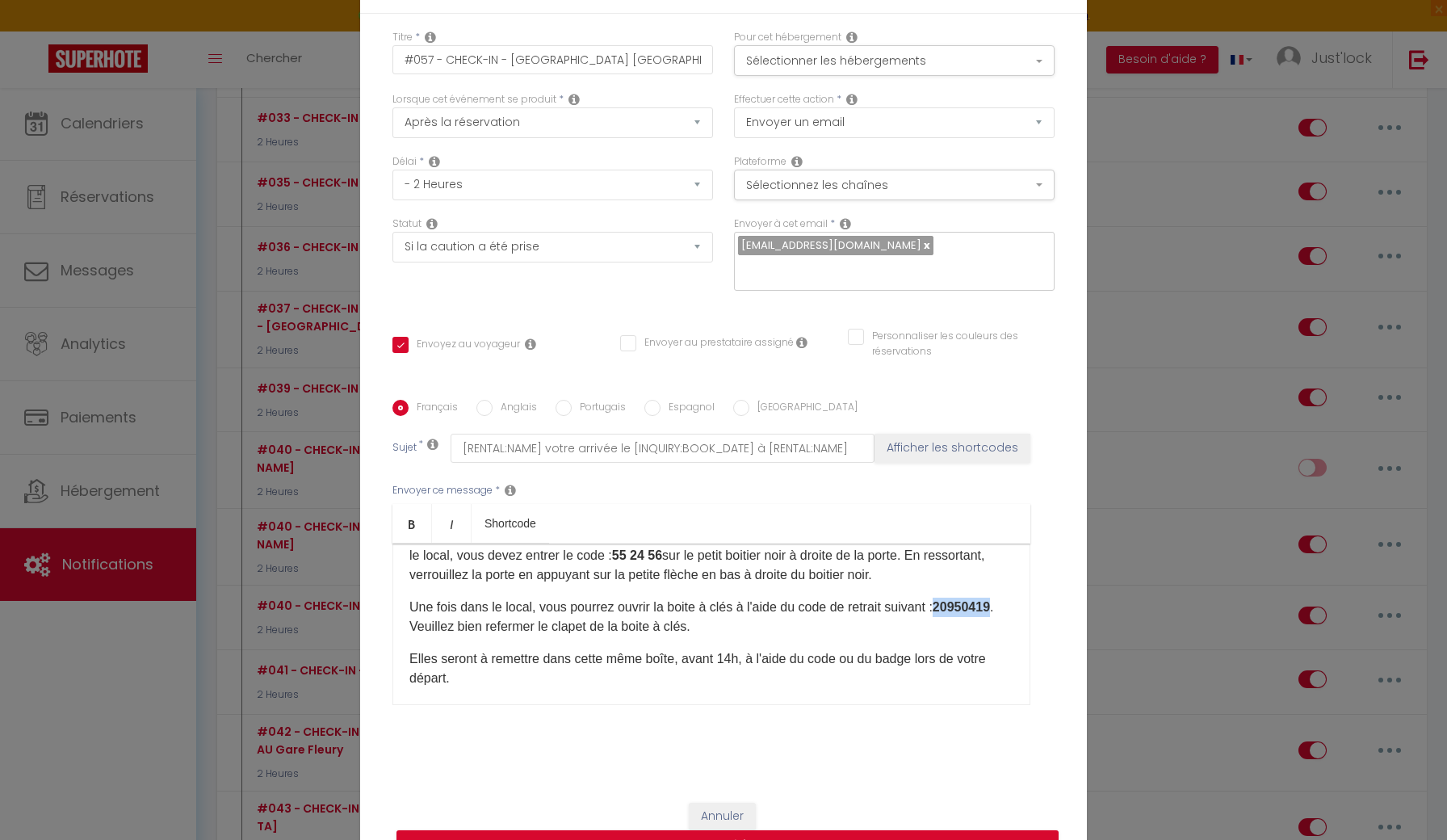
click at [964, 606] on strong "20950419" at bounding box center [961, 607] width 58 height 14
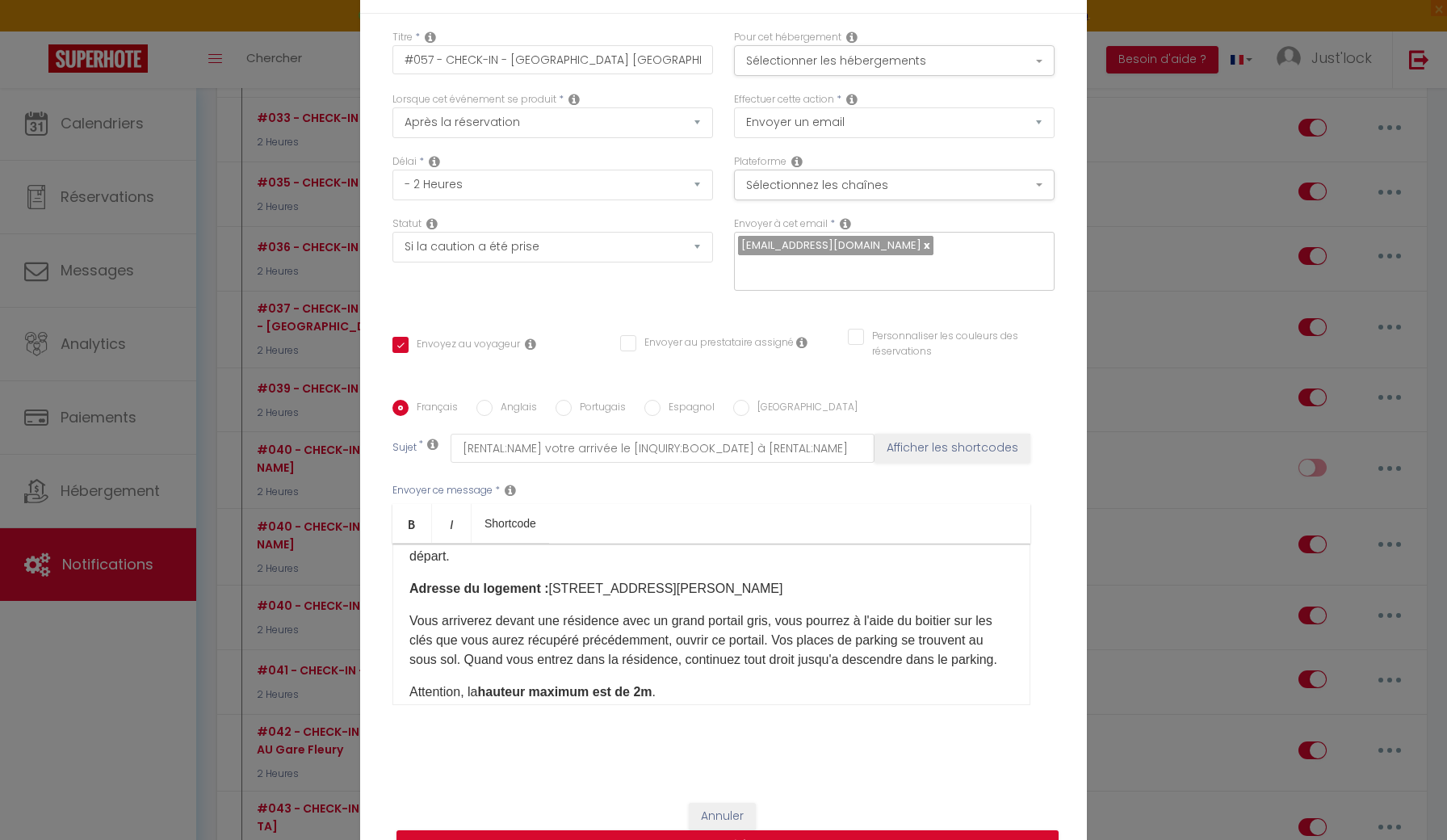
scroll to position [306, 0]
drag, startPoint x: 546, startPoint y: 587, endPoint x: 668, endPoint y: 588, distance: 122.0
click at [668, 588] on p "​Adresse du logement : [STREET_ADDRESS][PERSON_NAME]" at bounding box center [711, 587] width 604 height 19
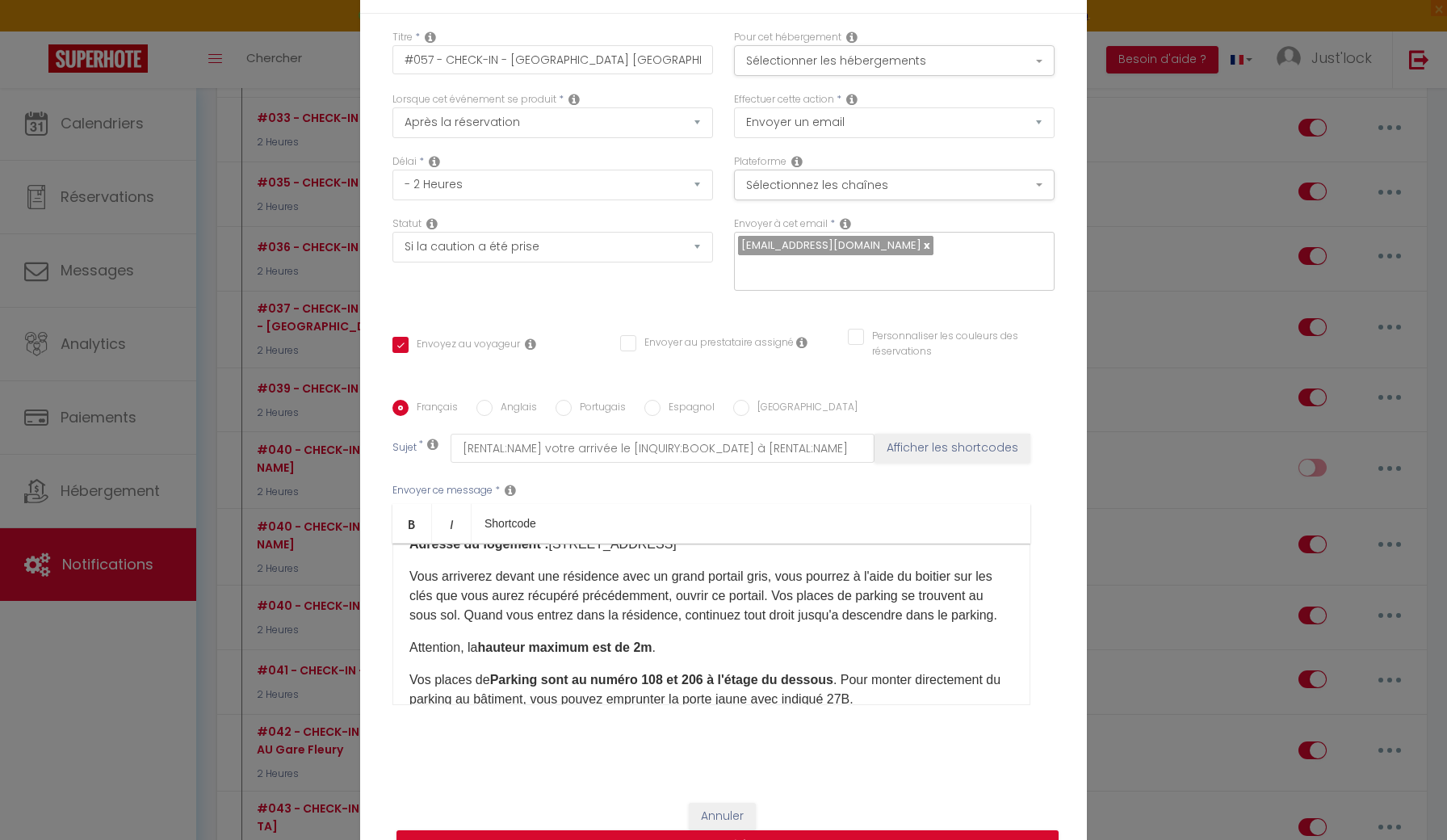
scroll to position [350, 0]
drag, startPoint x: 686, startPoint y: 643, endPoint x: 443, endPoint y: 648, distance: 243.1
click at [443, 648] on p "Attention, la hauteur maximum est de 2m ." at bounding box center [711, 646] width 604 height 19
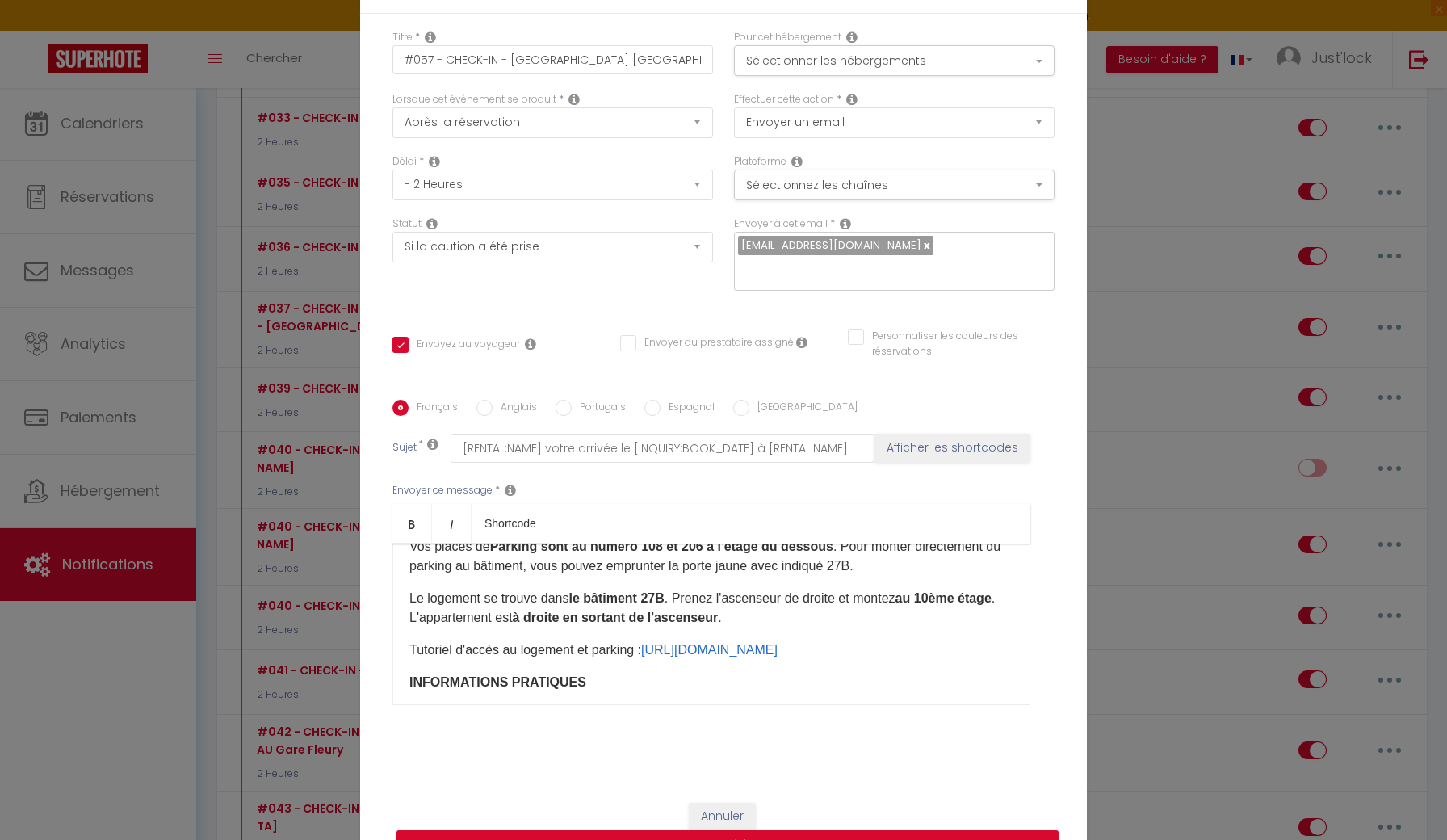
scroll to position [490, 0]
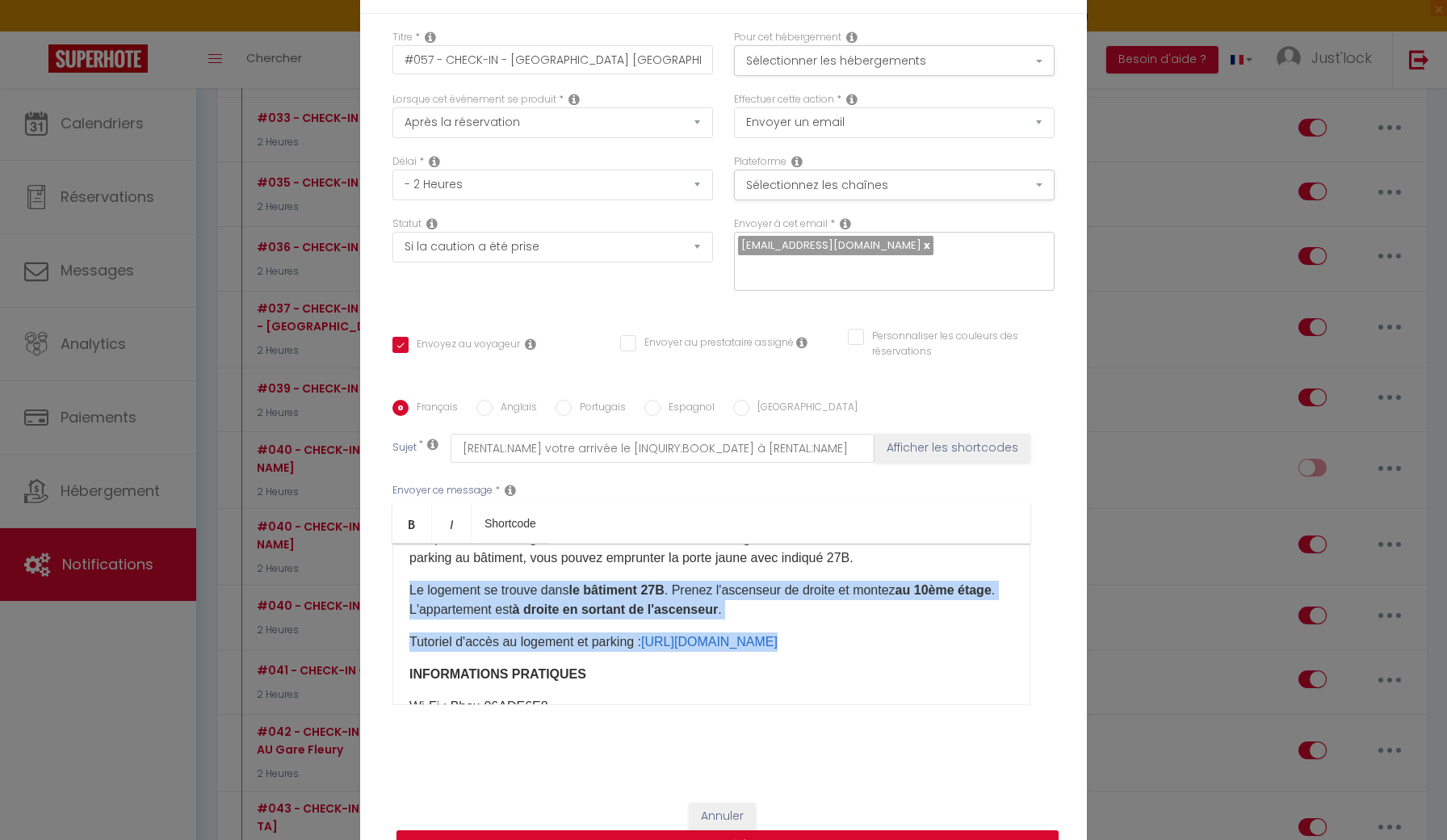
drag, startPoint x: 956, startPoint y: 664, endPoint x: 417, endPoint y: 580, distance: 545.5
click at [417, 580] on div "Bonjour [GUEST:FIRST_NAME]​, Nous sommes ravis de vous accueillir ! Voici toute…" at bounding box center [711, 624] width 638 height 161
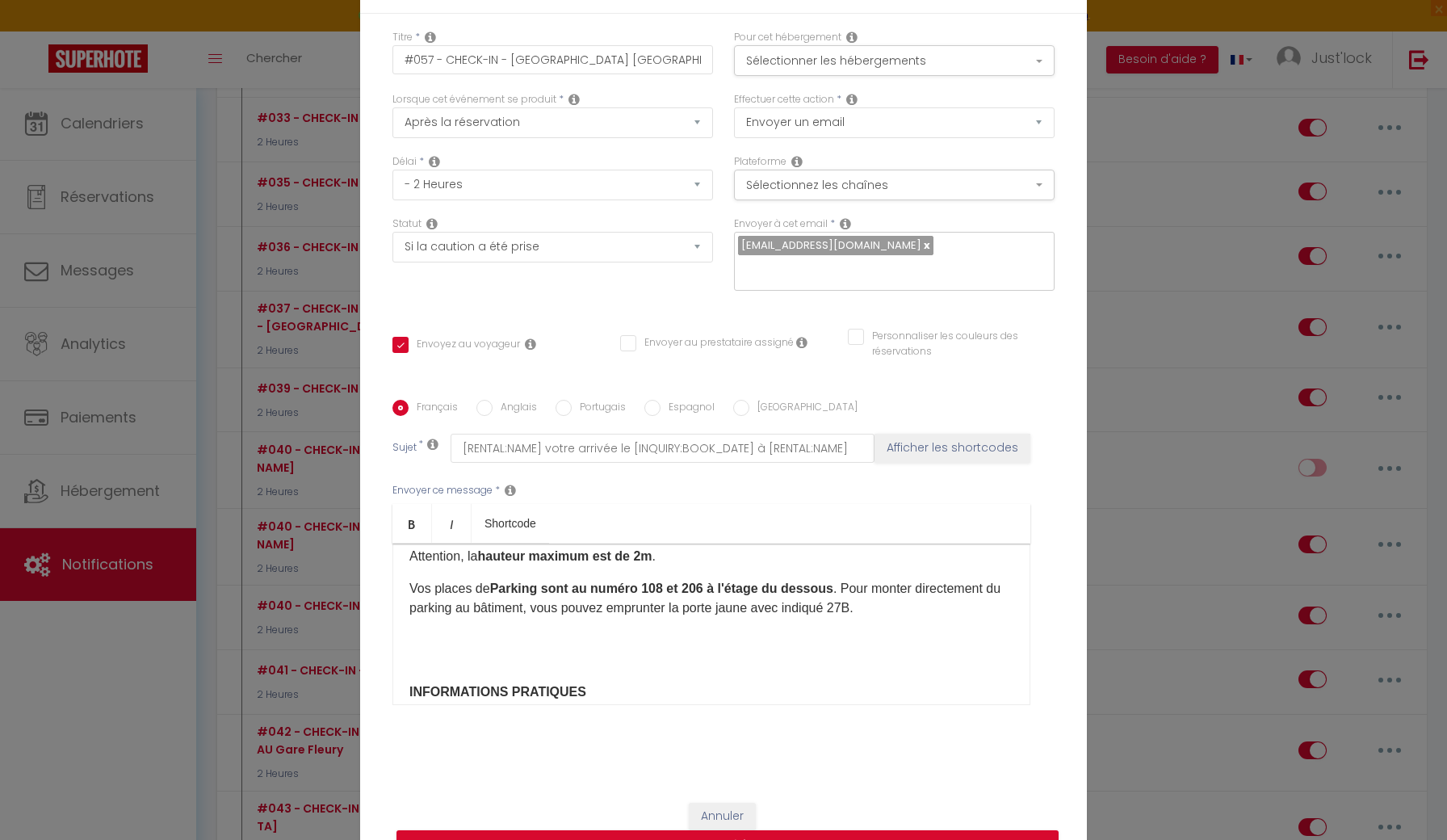
scroll to position [417, 0]
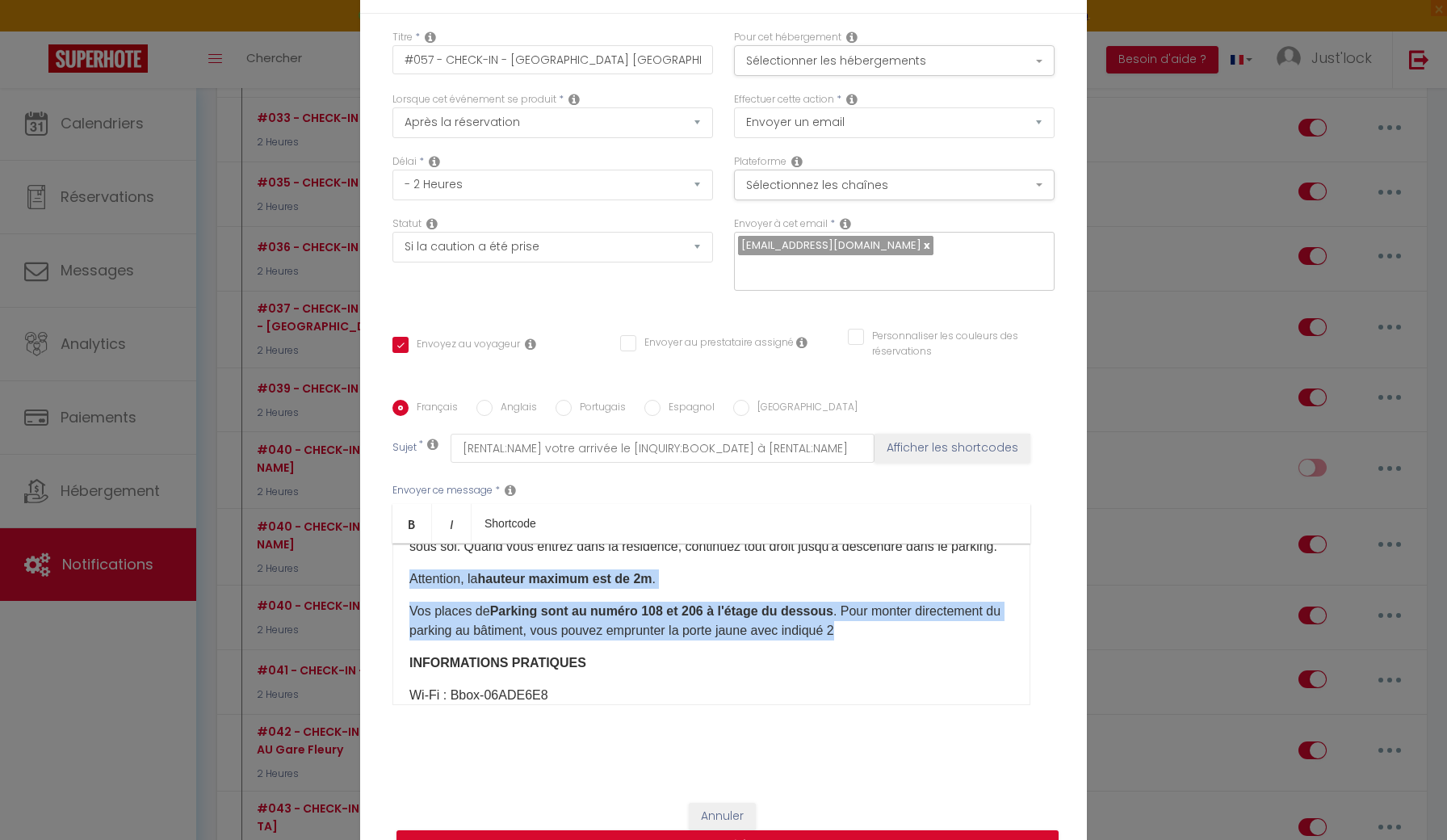
drag, startPoint x: 856, startPoint y: 625, endPoint x: 407, endPoint y: 569, distance: 452.5
click at [407, 569] on div "Bonjour [GUEST:FIRST_NAME]​, Nous sommes ravis de vous accueillir ! Voici toute…" at bounding box center [711, 624] width 638 height 161
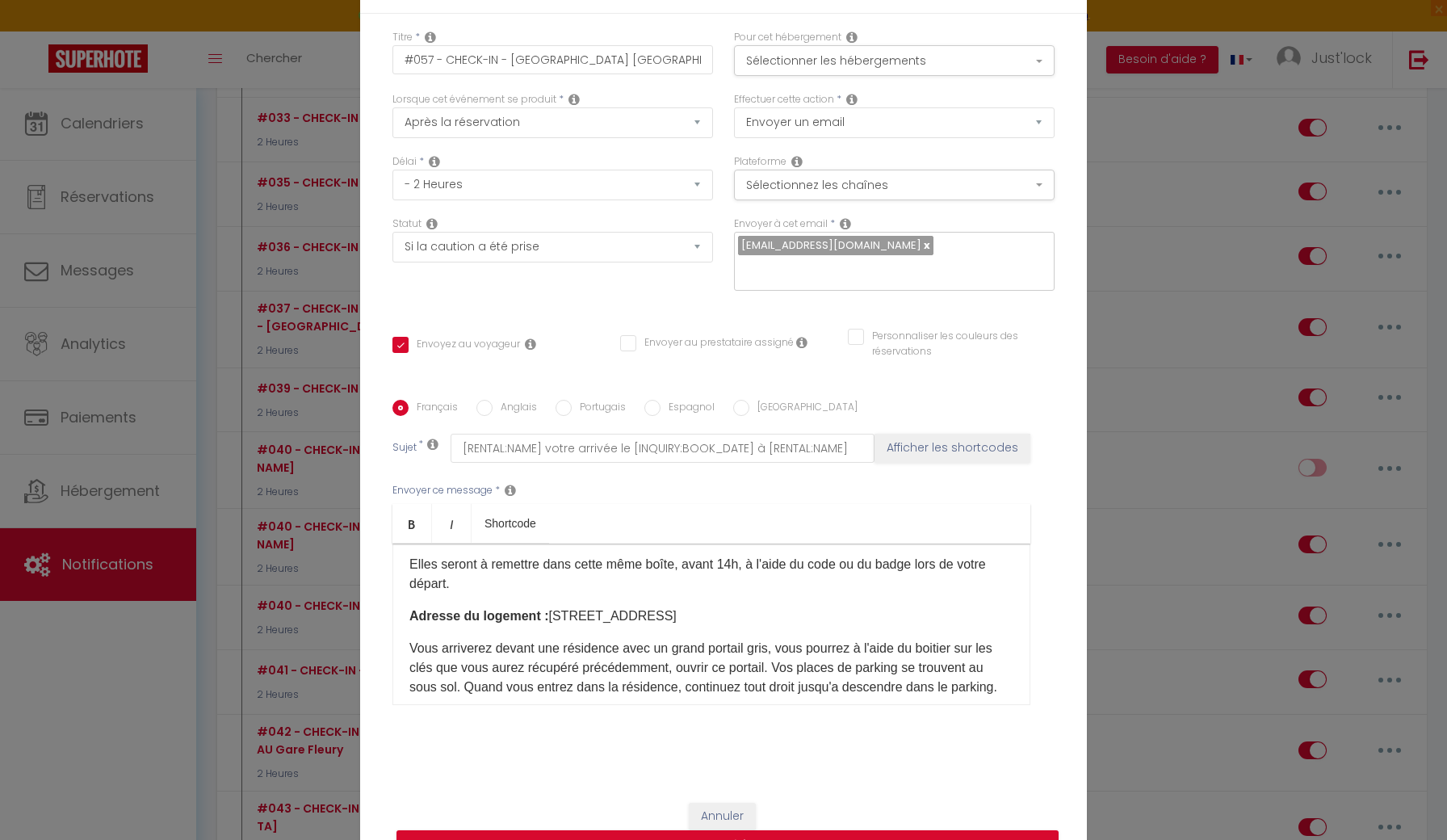
scroll to position [316, 0]
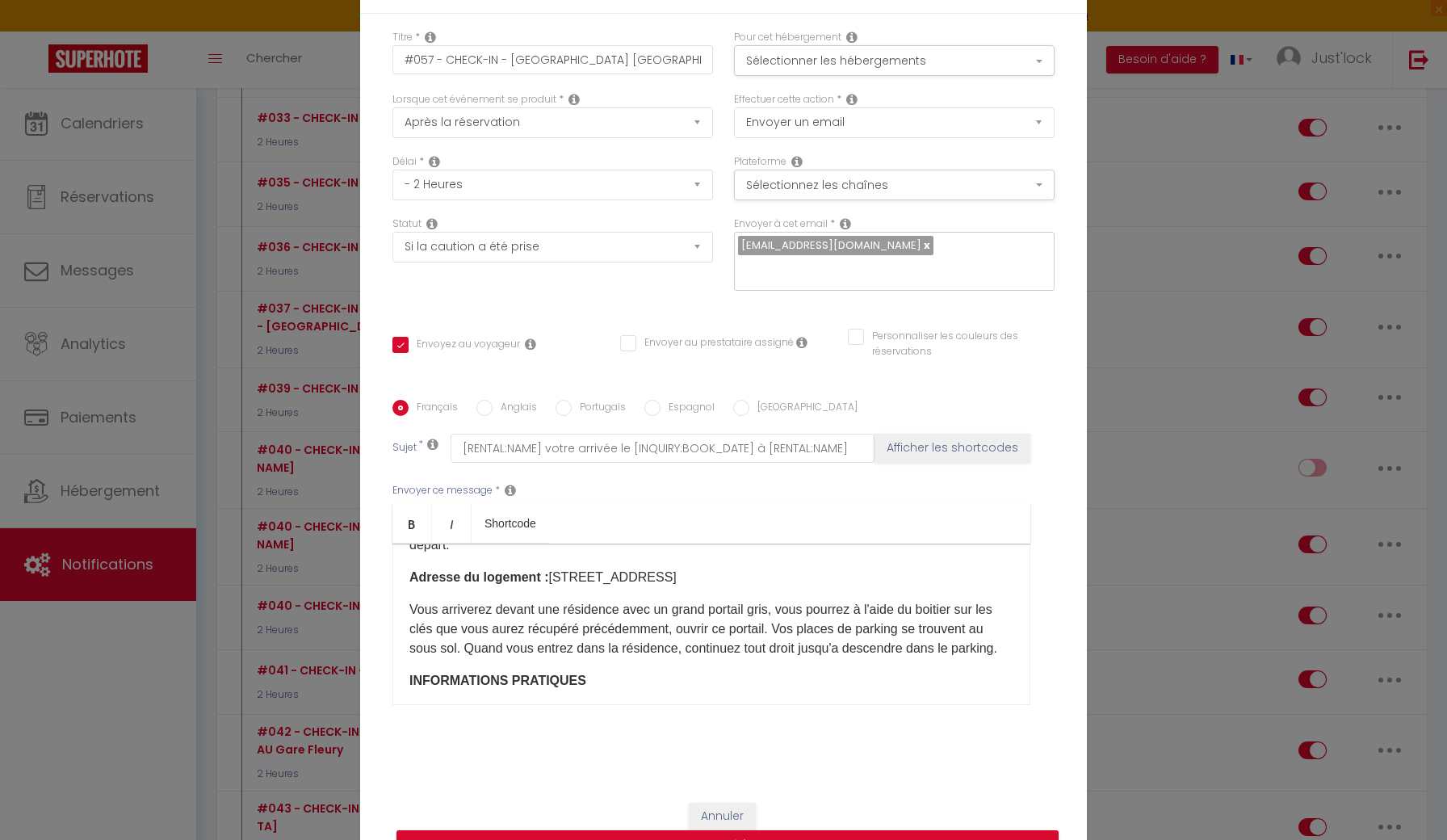
drag, startPoint x: 1008, startPoint y: 649, endPoint x: 481, endPoint y: 609, distance: 528.5
click at [481, 609] on p "Vous arriverez devant une résidence avec un grand portail gris, vous pourrez à …" at bounding box center [711, 630] width 604 height 59
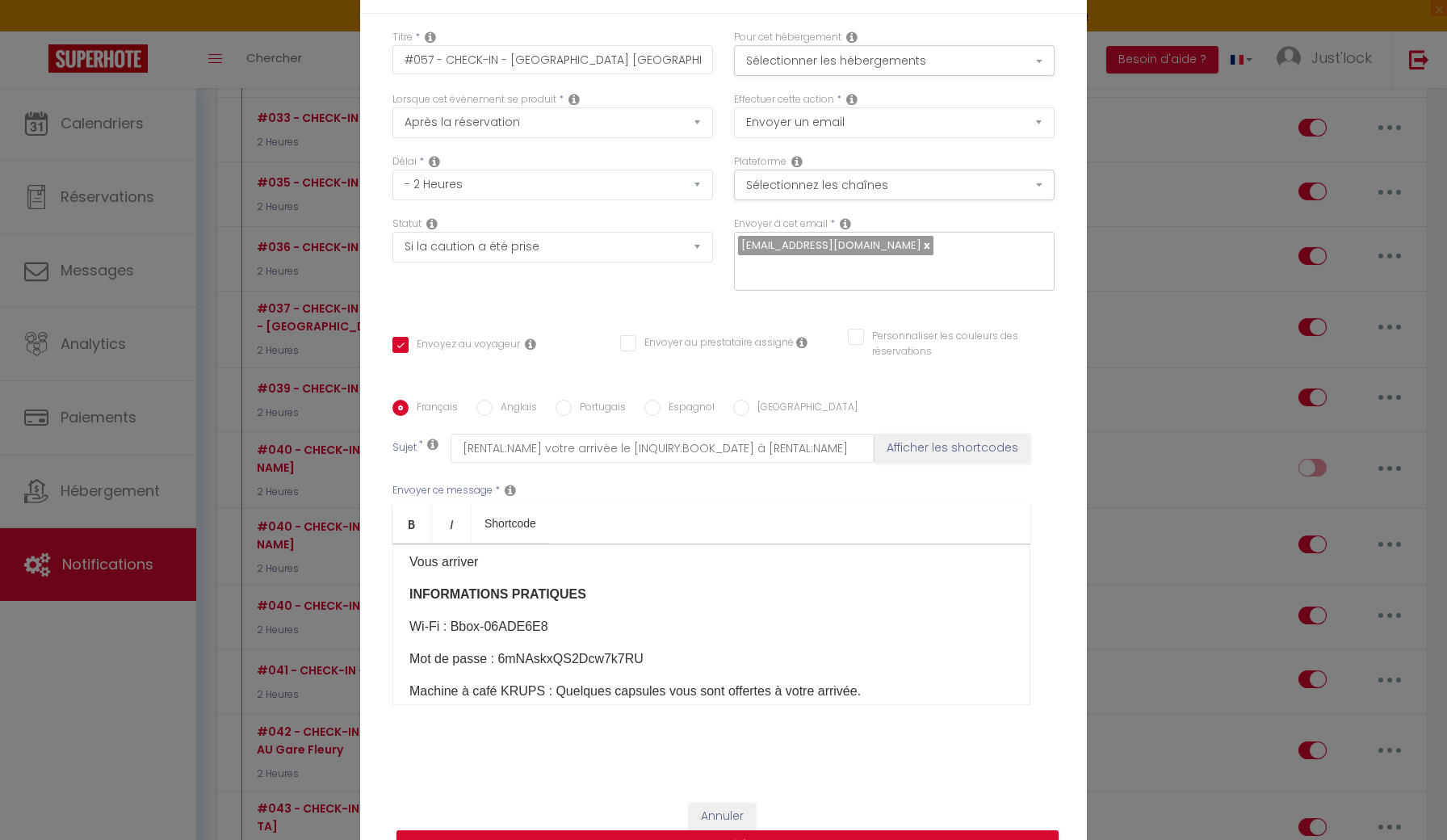
scroll to position [402, 0]
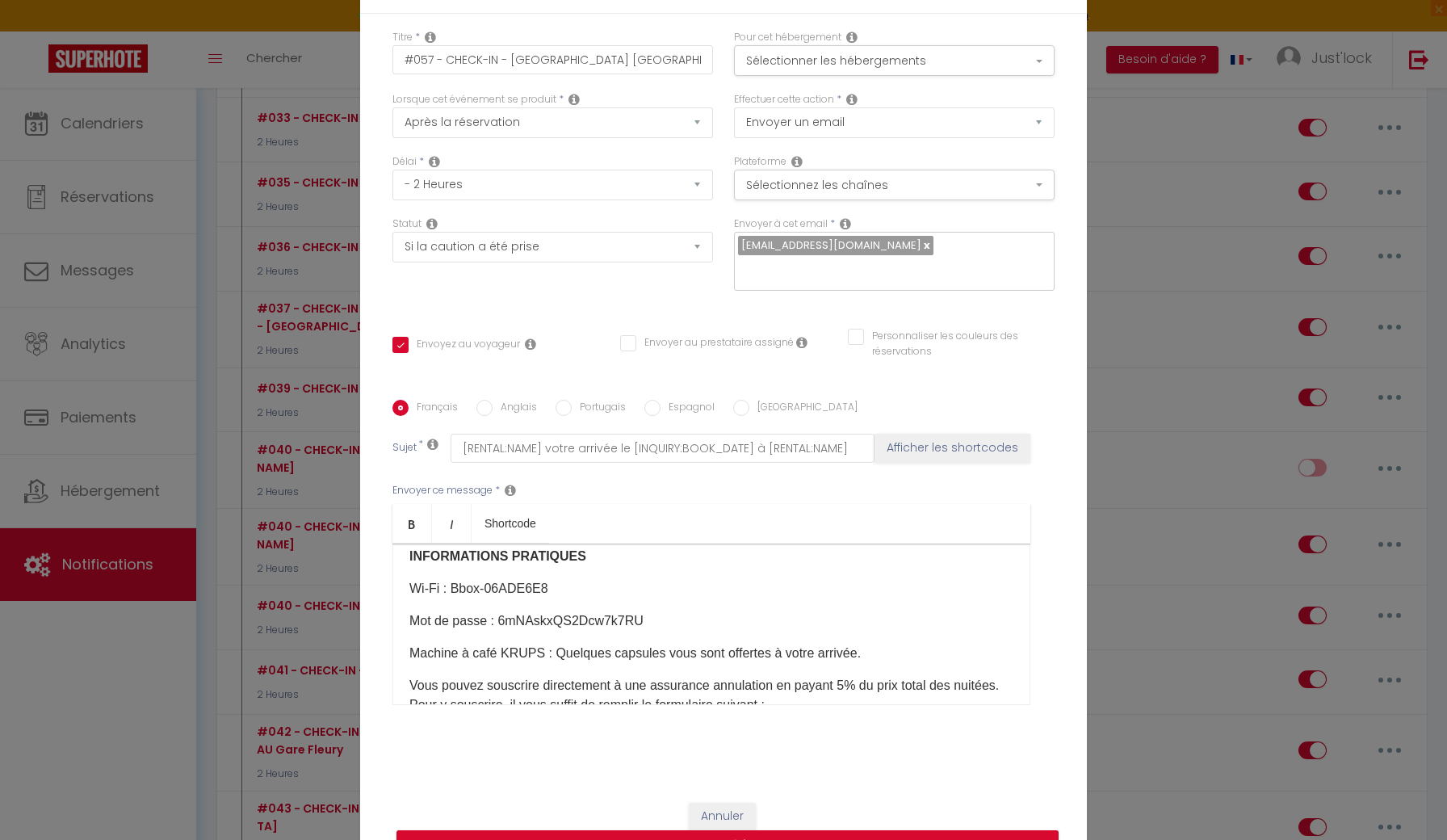
click at [488, 596] on p "Wi-Fi : Bbox-06ADE6E8" at bounding box center [711, 588] width 604 height 19
click at [567, 622] on p "Mot de passe : ​6mNAskxQS2Dcw7k7RU​" at bounding box center [711, 620] width 604 height 19
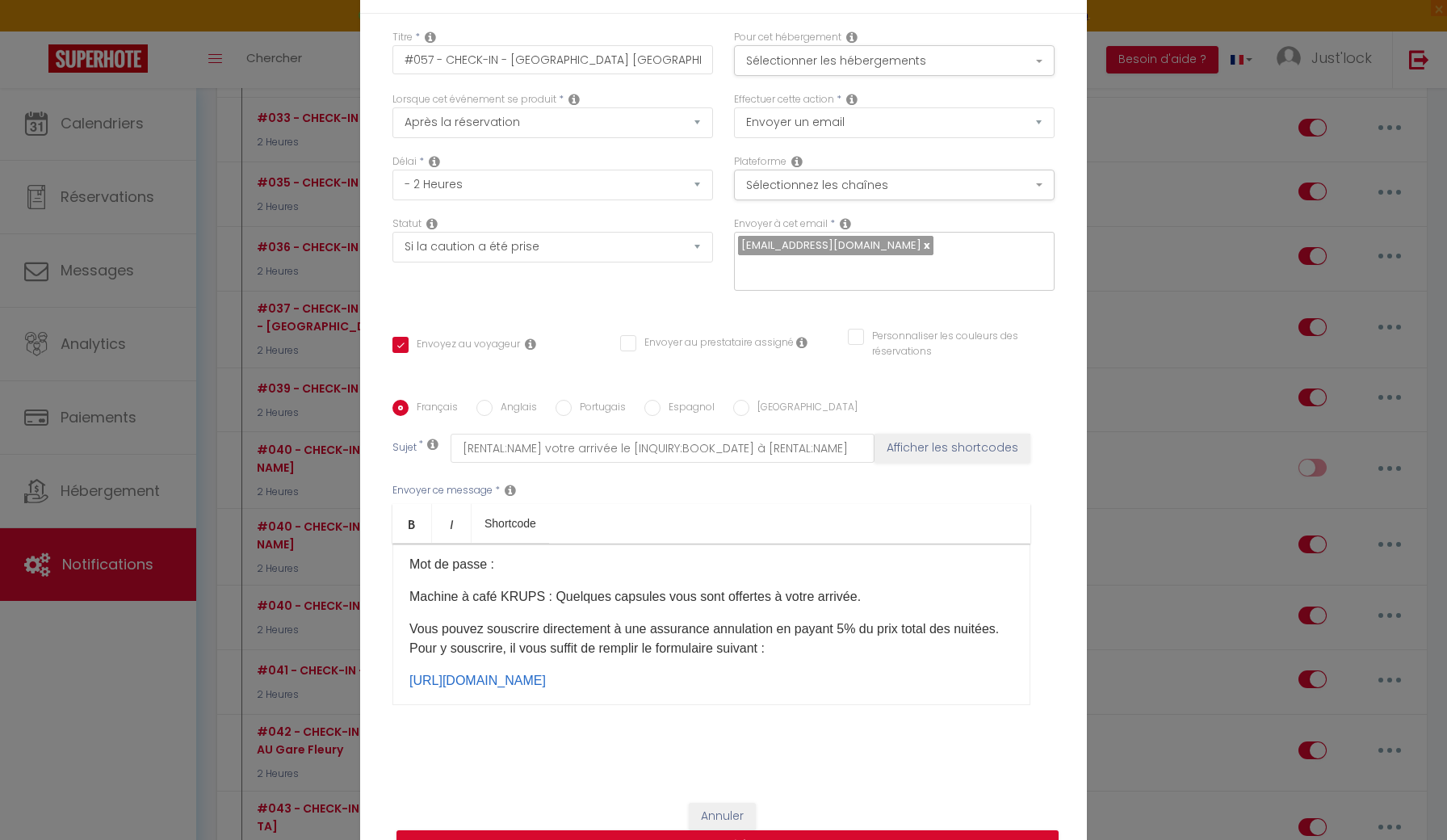
scroll to position [462, 0]
click at [518, 594] on p "Machine à café KRUPS : Quelques capsules vous sont offertes à votre arrivée." at bounding box center [711, 592] width 604 height 19
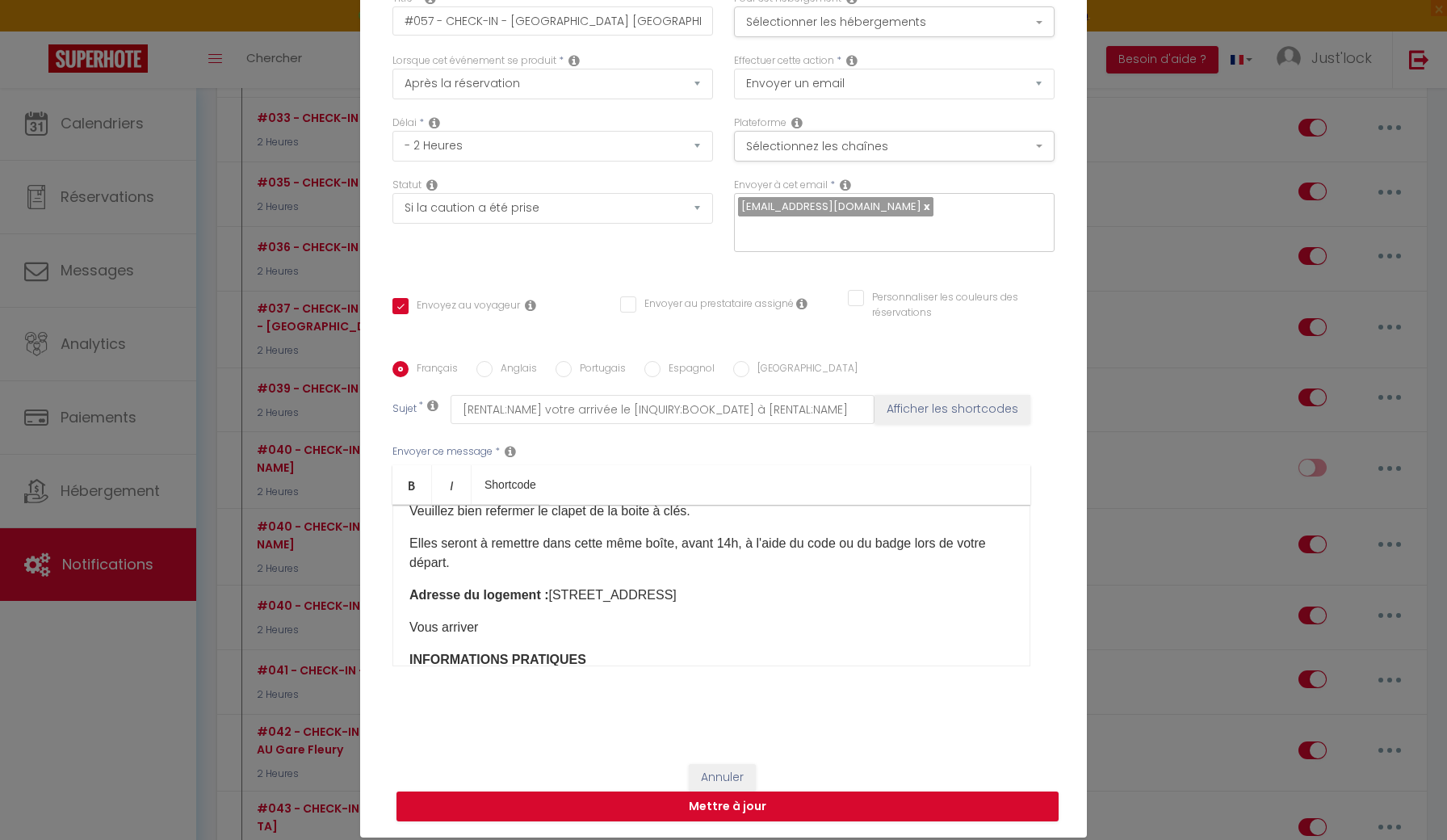
scroll to position [256, 0]
click at [512, 628] on p "Vous arriver" at bounding box center [711, 630] width 604 height 19
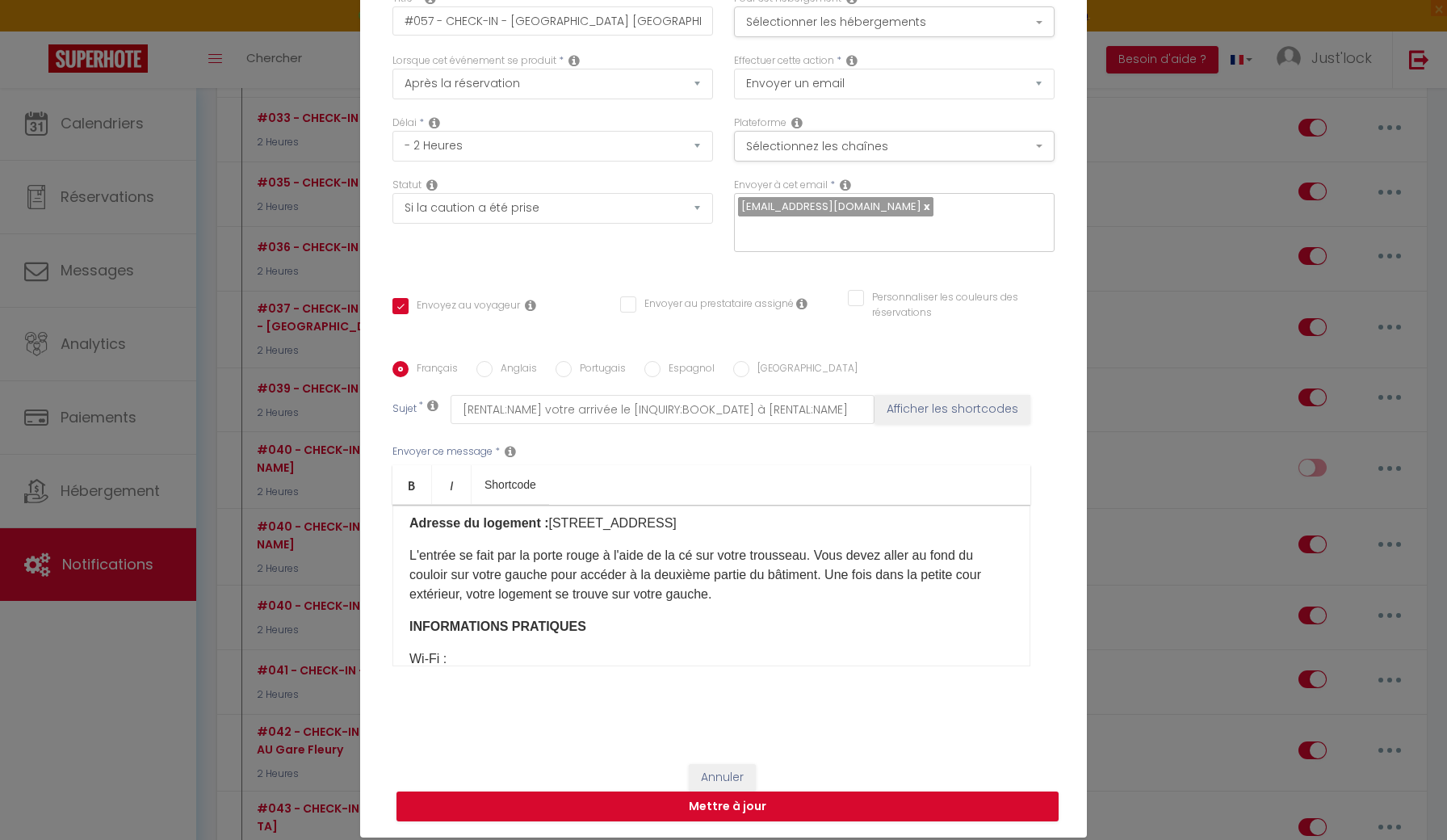
scroll to position [337, 0]
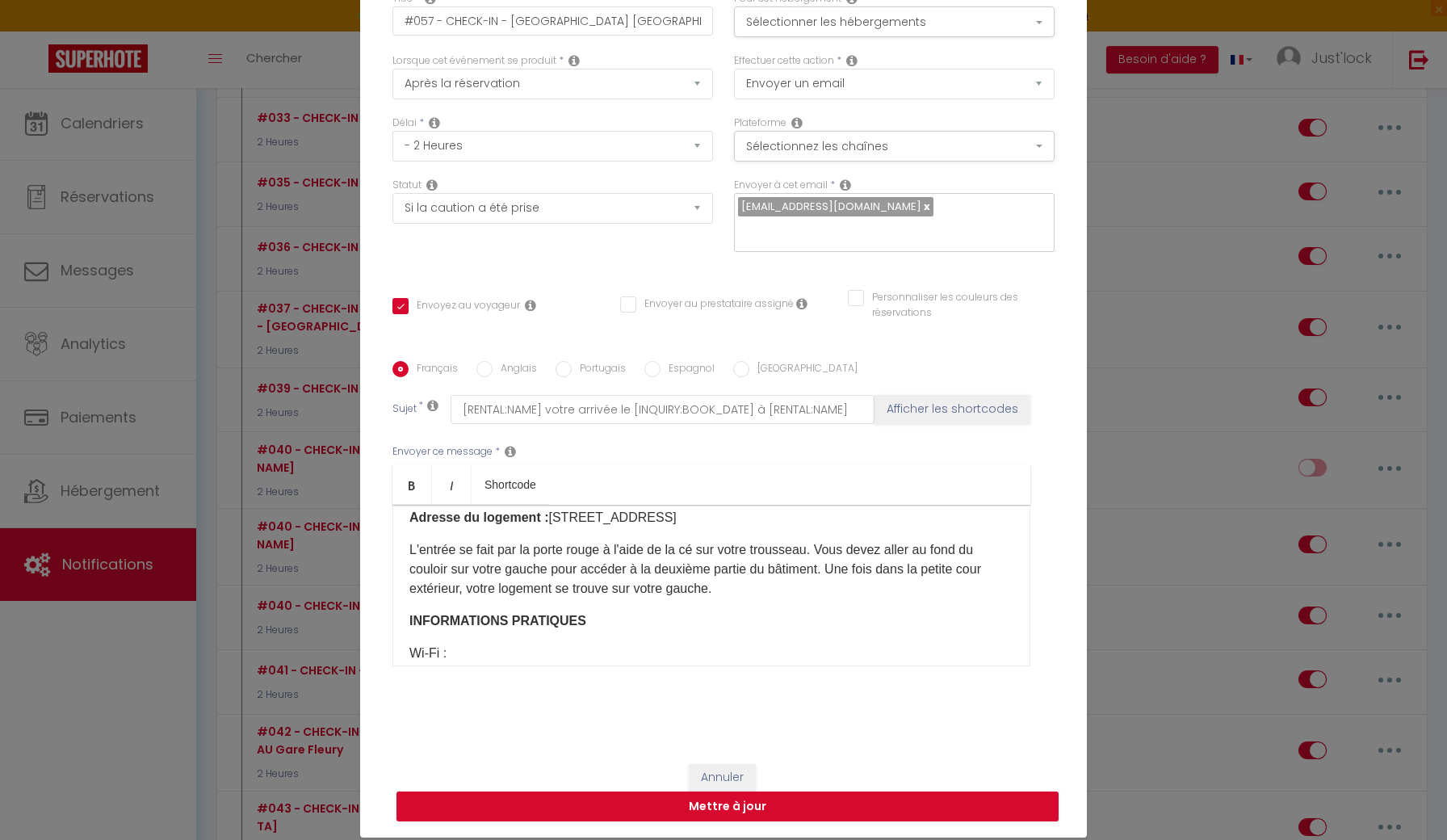
click at [693, 546] on p "L'entrée se fait par la porte rouge à l'aide de la cé sur votre trousseau. Vous…" at bounding box center [711, 569] width 604 height 59
click at [729, 590] on p "L'entrée se fait par la porte rouge à l'aide de la clé sur votre trousseau. Vou…" at bounding box center [711, 569] width 604 height 59
click at [718, 590] on p "L'entrée se fait par la porte rouge à l'aide de la clé sur votre trousseau. Vou…" at bounding box center [711, 569] width 604 height 59
click at [729, 590] on p "L'entrée se fait par la porte rouge à l'aide de la clé sur votre trousseau. Vou…" at bounding box center [711, 569] width 604 height 59
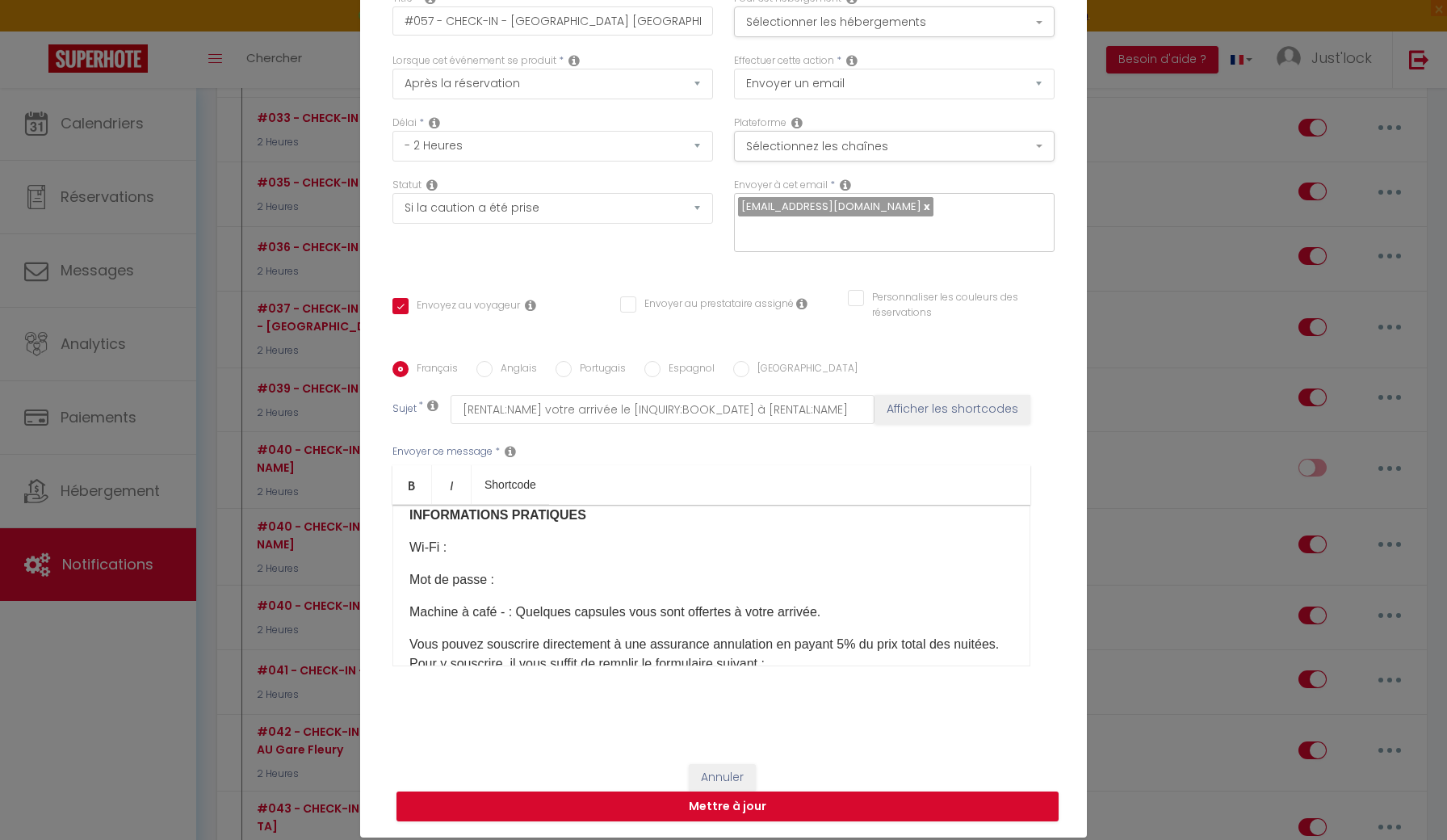
scroll to position [450, 0]
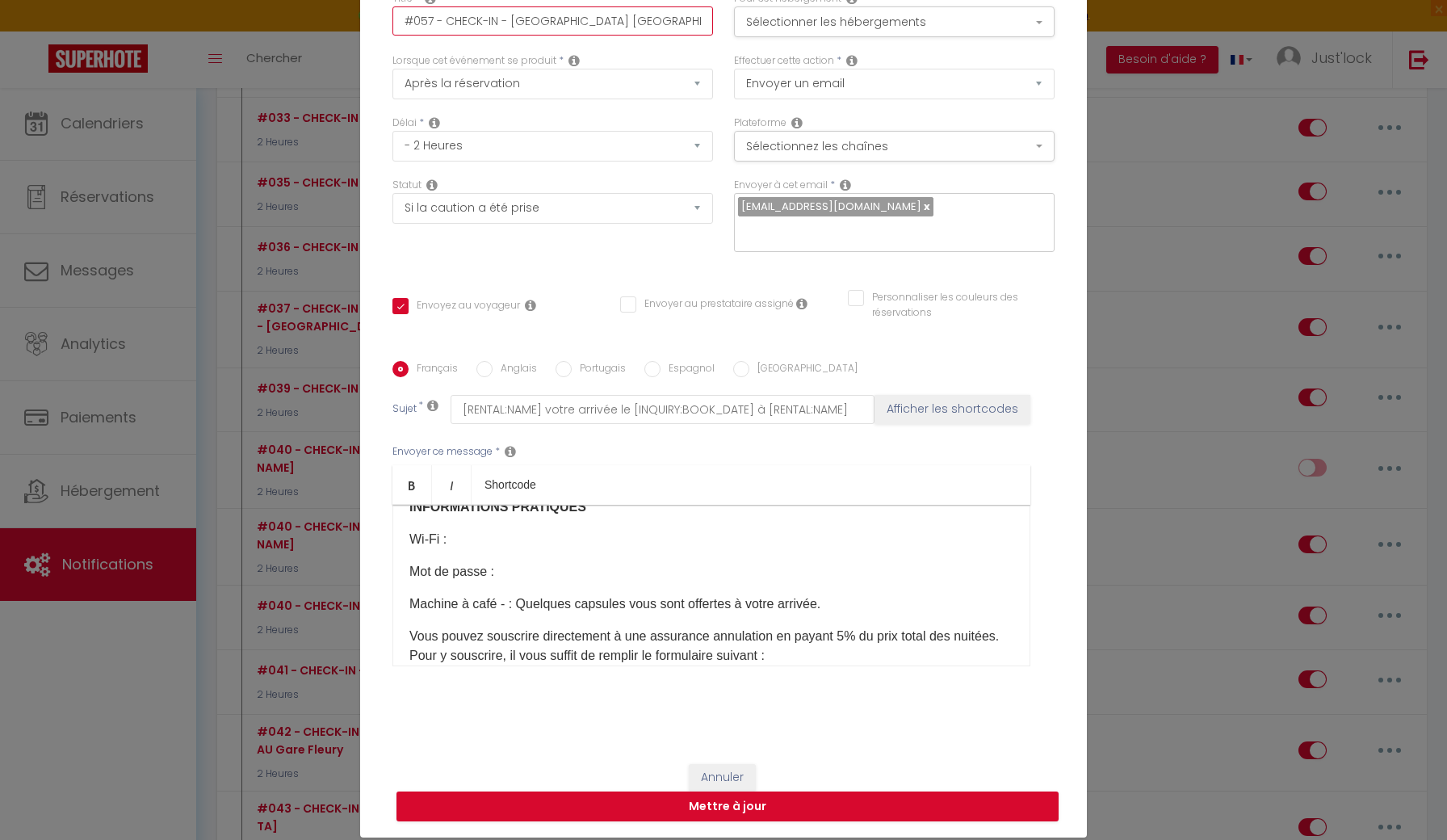
click at [671, 25] on input "#057 - CHECK-IN - [GEOGRAPHIC_DATA] [GEOGRAPHIC_DATA]" at bounding box center [553, 21] width 320 height 29
click at [718, 809] on button "Mettre à jour" at bounding box center [728, 807] width 663 height 31
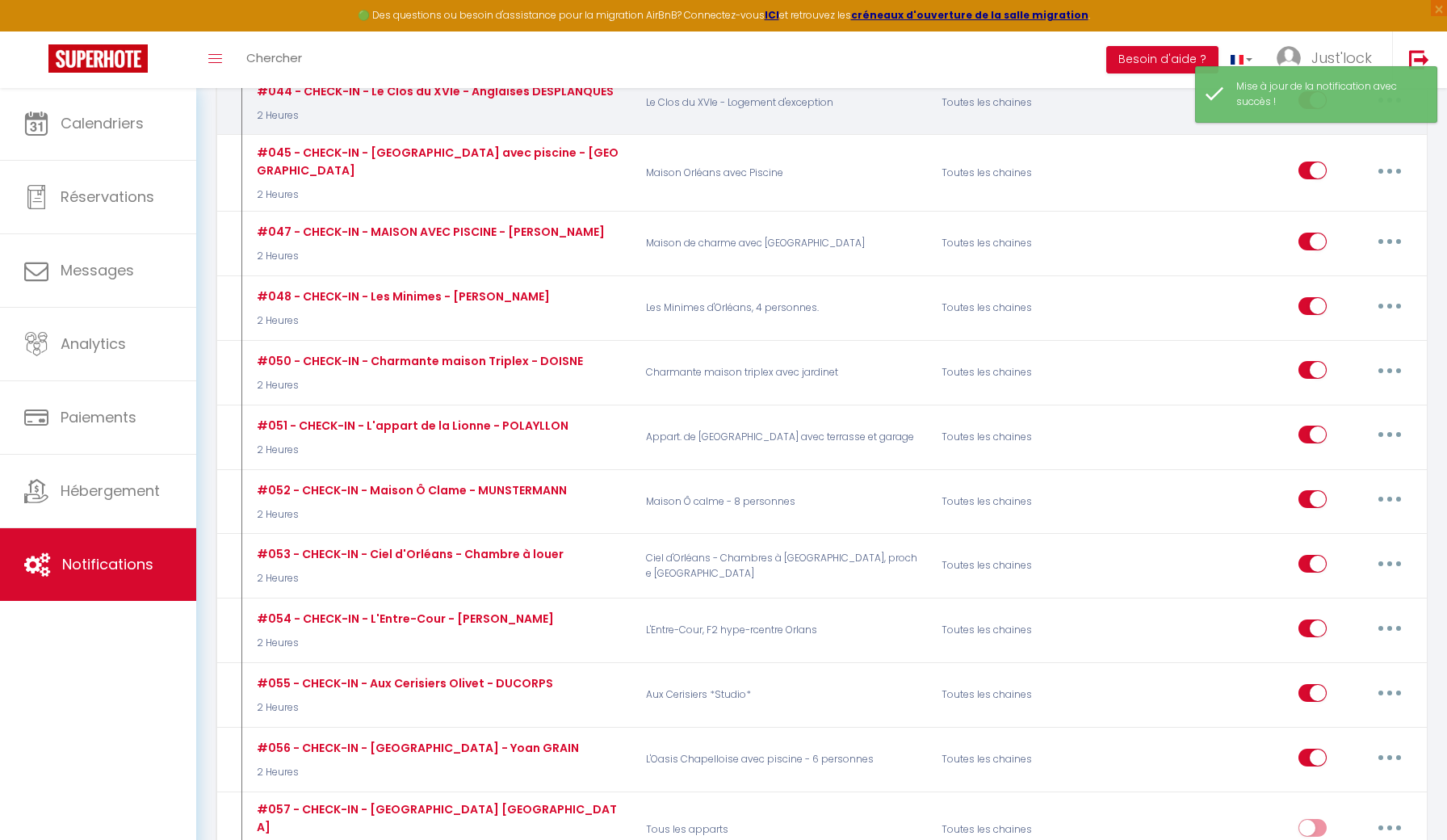
scroll to position [4320, 0]
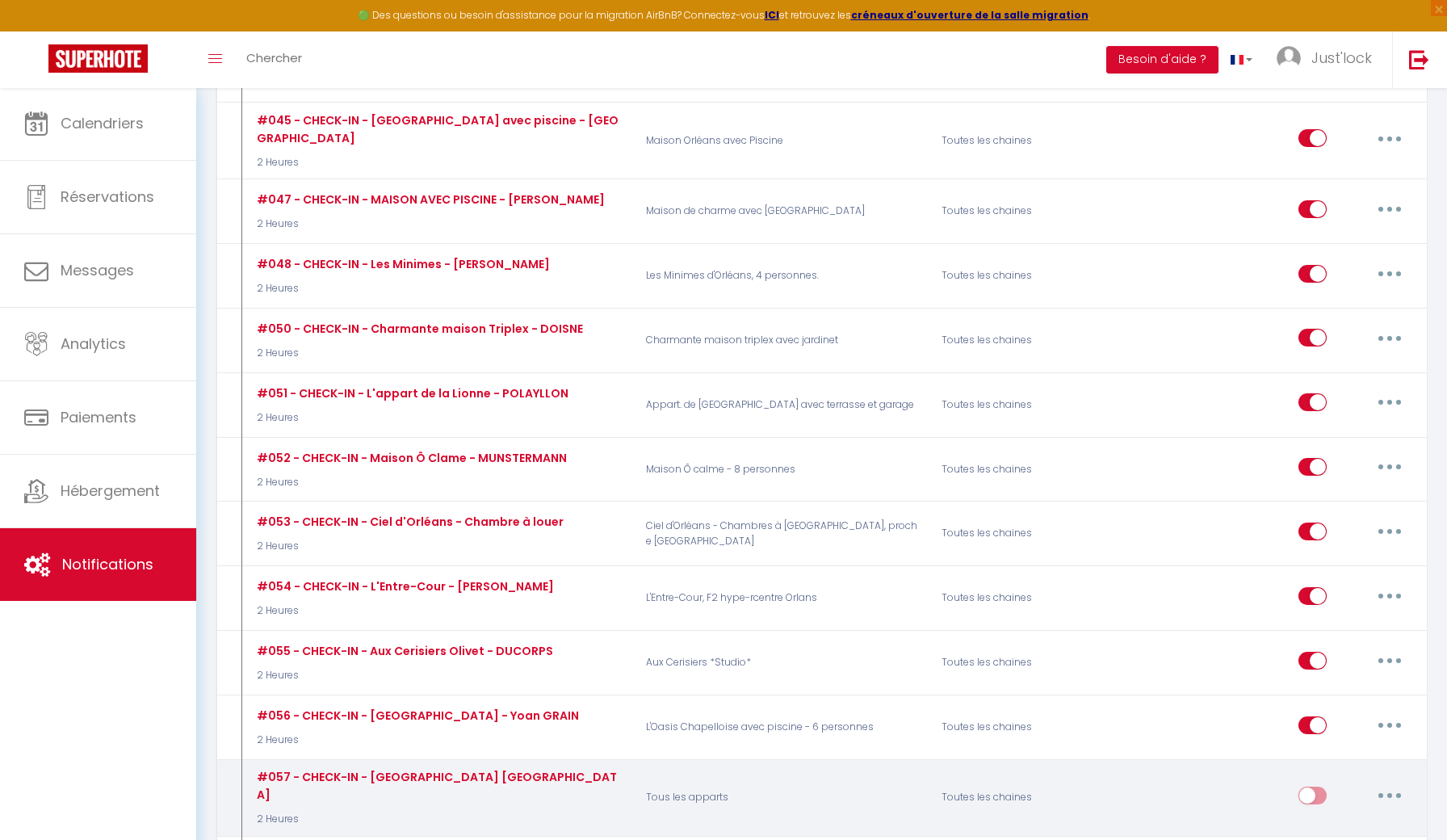
click at [1406, 782] on button "button" at bounding box center [1389, 795] width 45 height 26
click at [1317, 818] on link "Editer" at bounding box center [1348, 832] width 120 height 27
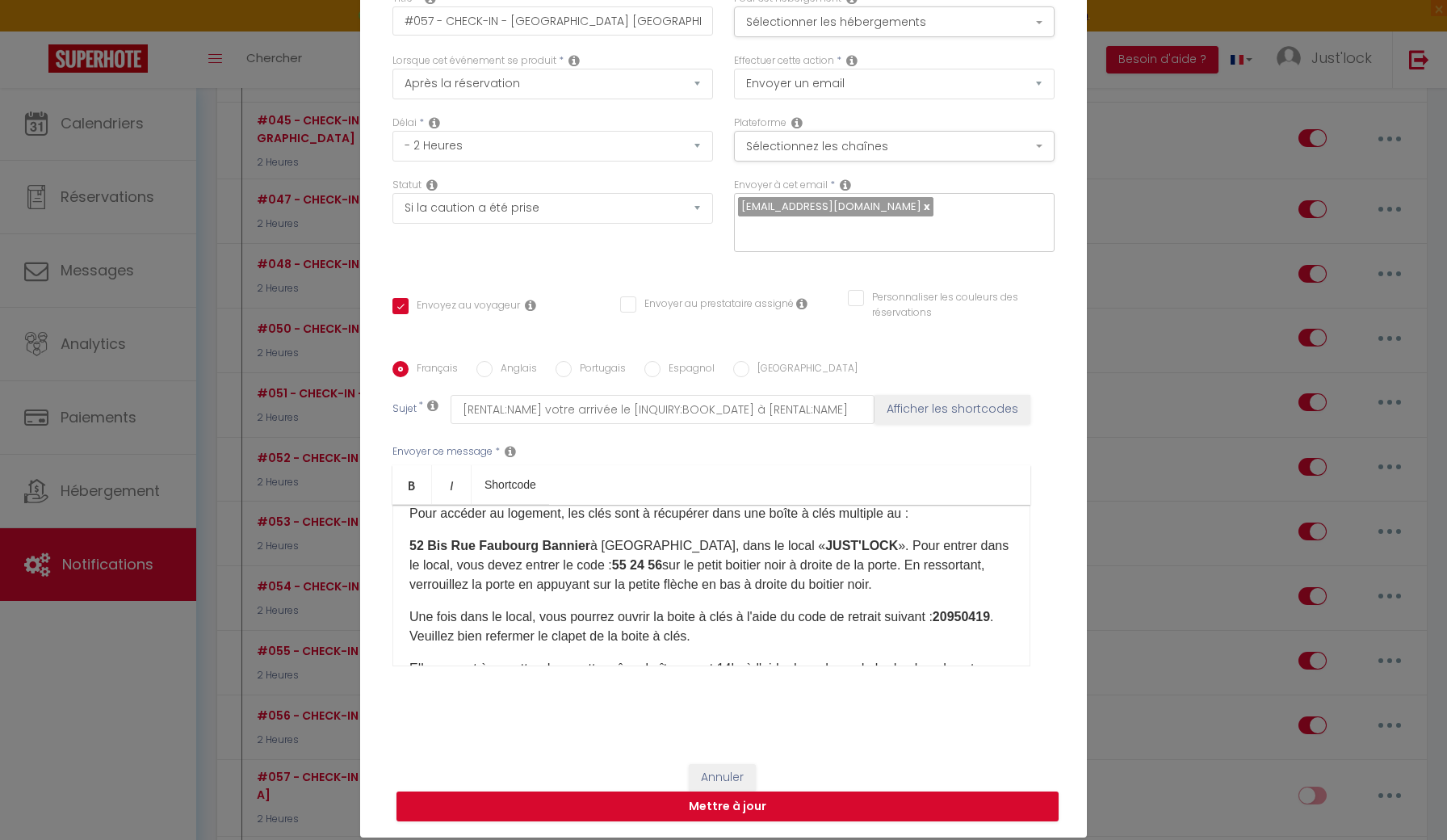
scroll to position [133, 0]
click at [662, 30] on input "#057 - CHECK-IN - [GEOGRAPHIC_DATA] [GEOGRAPHIC_DATA]" at bounding box center [553, 21] width 320 height 29
click at [739, 810] on button "Mettre à jour" at bounding box center [728, 807] width 663 height 31
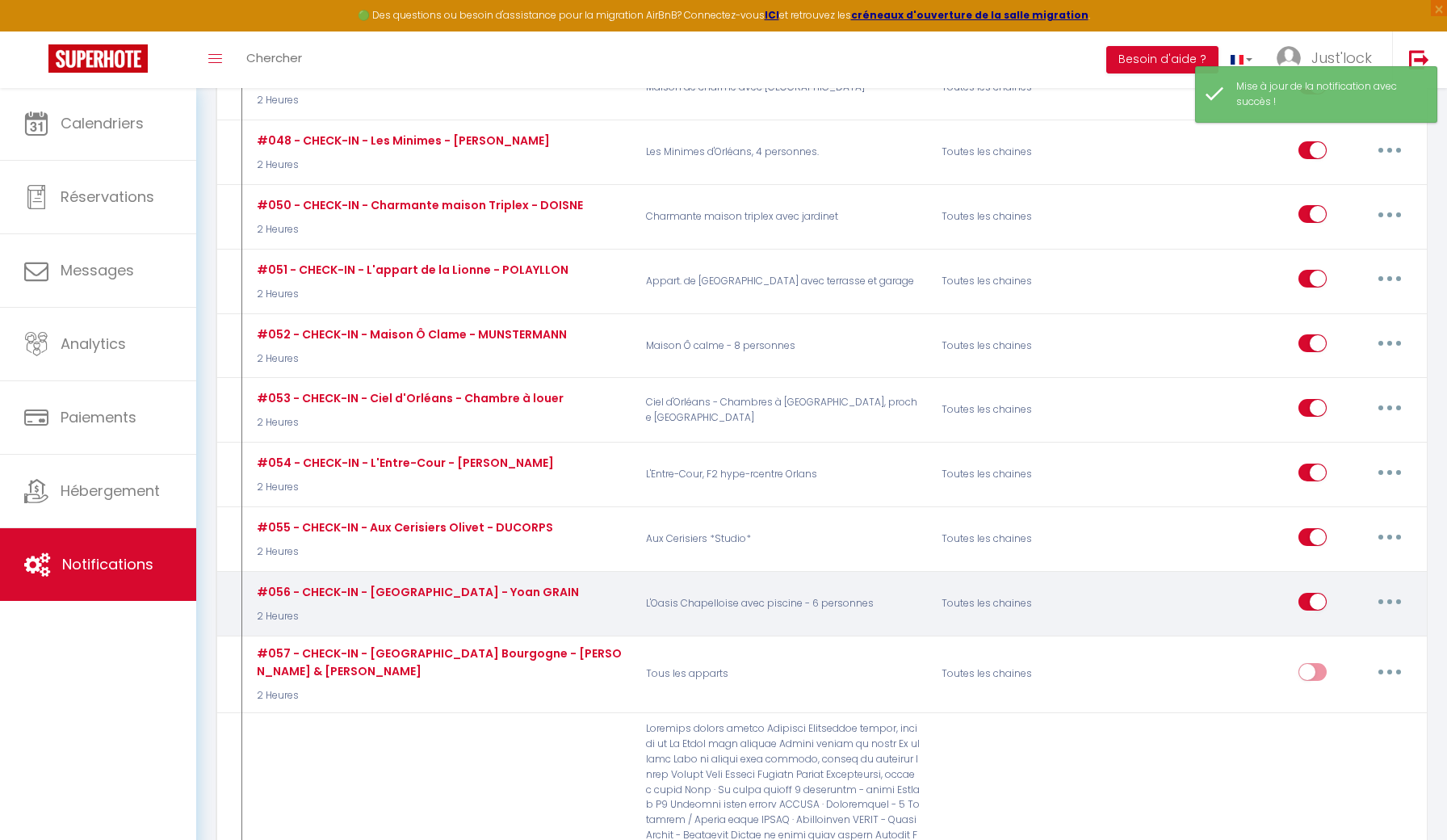
scroll to position [4449, 0]
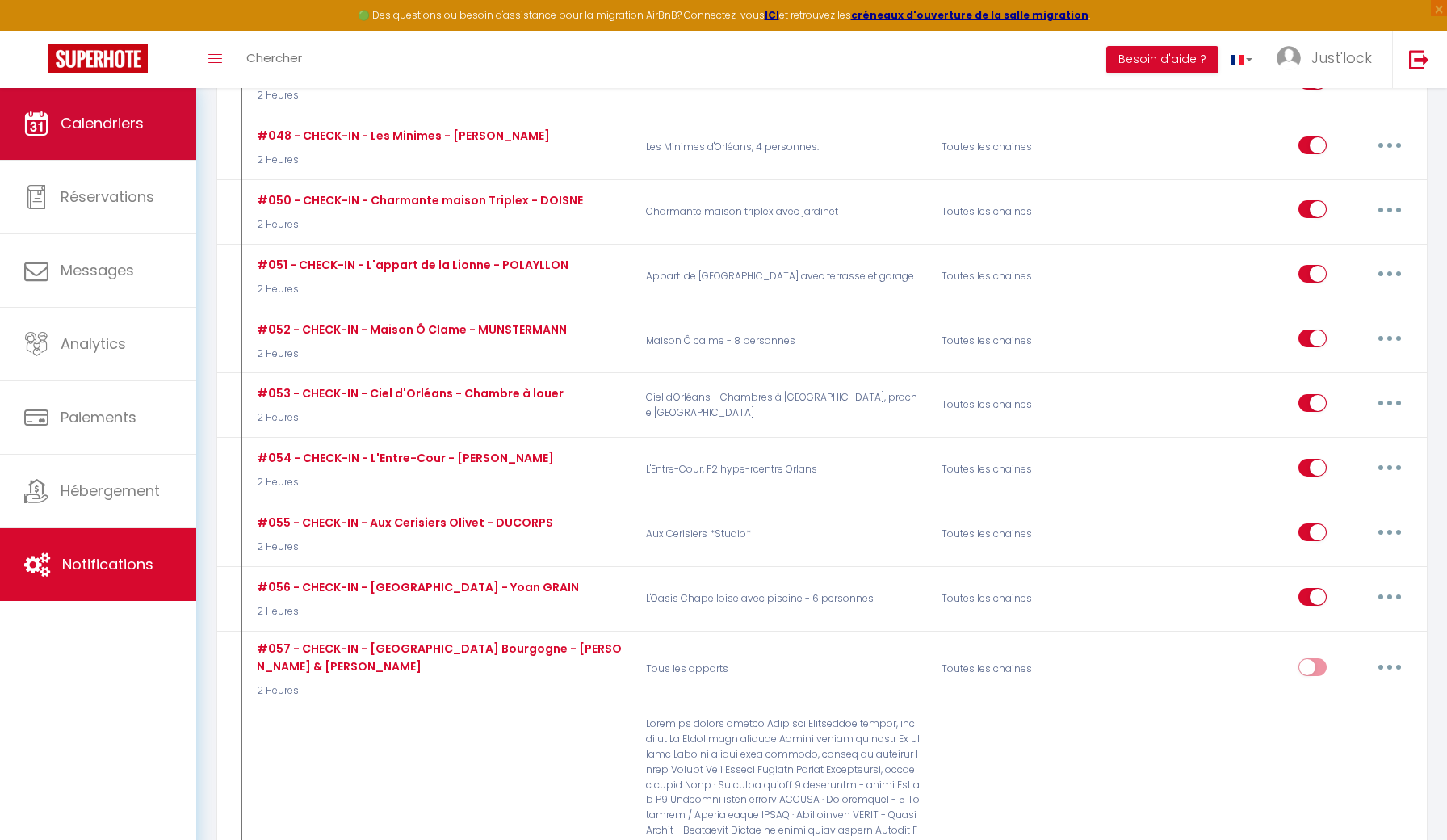
click at [152, 140] on link "Calendriers" at bounding box center [98, 123] width 196 height 72
